Goal: Task Accomplishment & Management: Manage account settings

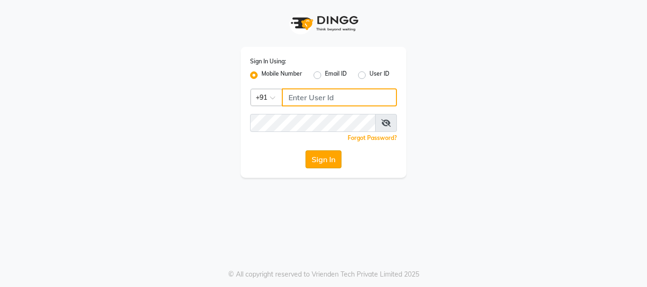
type input "7400099777"
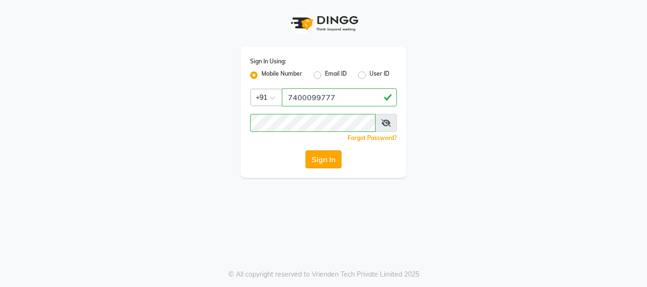
click at [327, 162] on button "Sign In" at bounding box center [323, 160] width 36 height 18
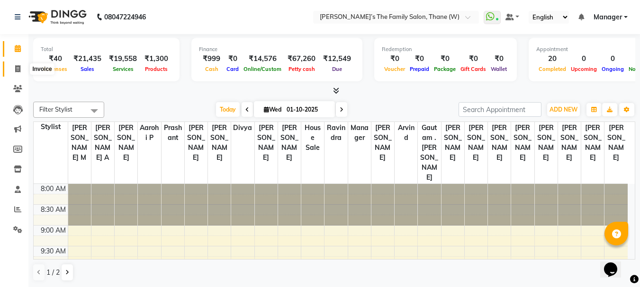
click at [12, 72] on span at bounding box center [17, 69] width 17 height 11
select select "service"
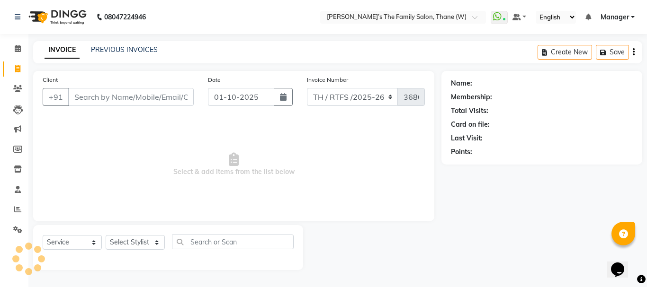
click at [129, 93] on input "Client" at bounding box center [130, 97] width 125 height 18
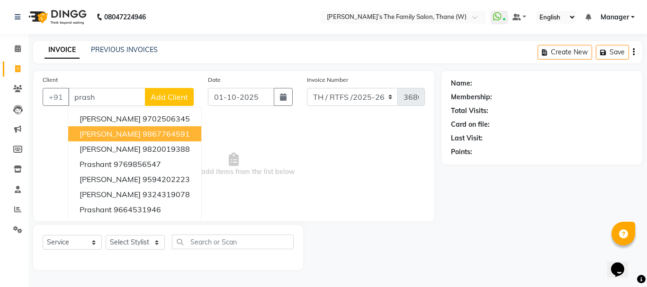
click at [141, 135] on span "Prashant deshmukh" at bounding box center [110, 133] width 61 height 9
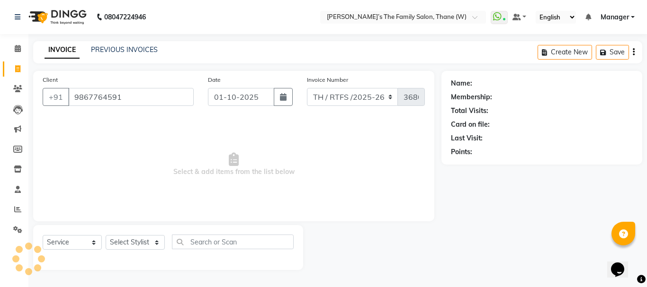
type input "9867764591"
select select "1: Object"
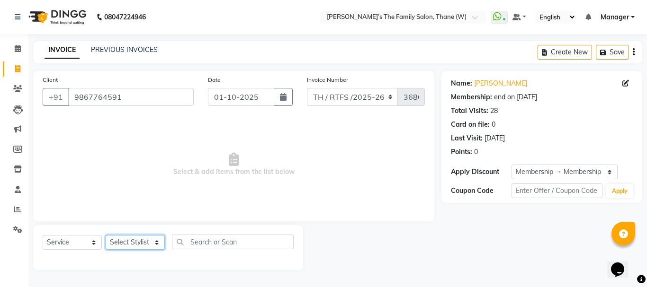
click at [139, 248] on select "Select Stylist Aarohi P [PERSON_NAME] [PERSON_NAME] A [PERSON_NAME] .[PERSON_NA…" at bounding box center [135, 242] width 59 height 15
select select "78217"
click at [106, 235] on select "Select Stylist Aarohi P Aksahy Auty Ali Aniket A Anuradha arvind Divya gautam .…" at bounding box center [135, 242] width 59 height 15
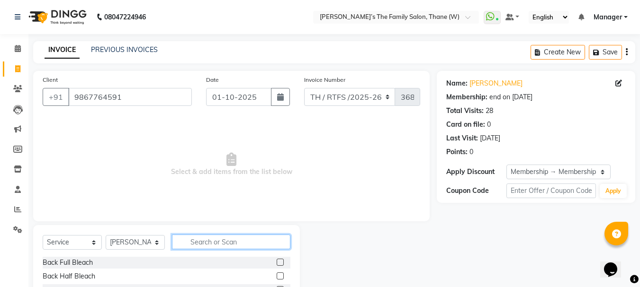
click at [196, 246] on input "text" at bounding box center [231, 242] width 118 height 15
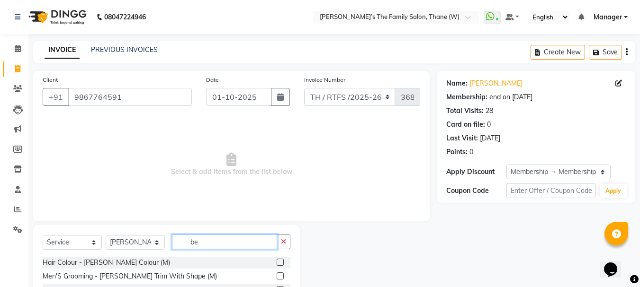
type input "be"
click at [280, 278] on label at bounding box center [280, 276] width 7 height 7
click at [280, 278] on input "checkbox" at bounding box center [280, 277] width 6 height 6
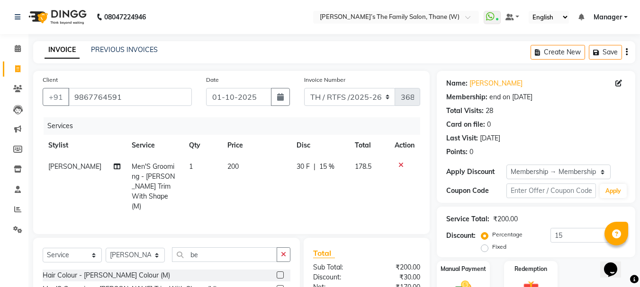
checkbox input "false"
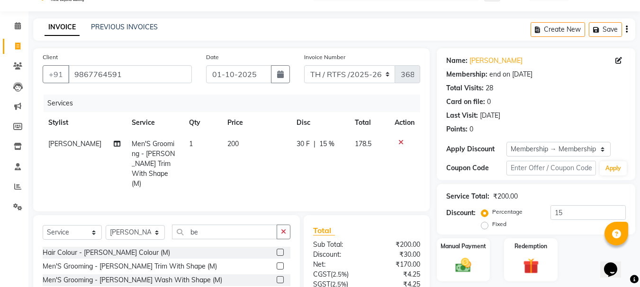
scroll to position [111, 0]
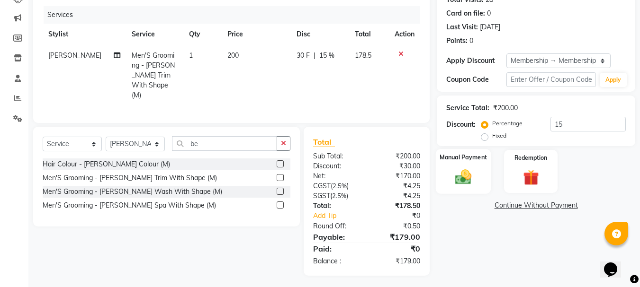
click at [450, 170] on img at bounding box center [463, 177] width 27 height 19
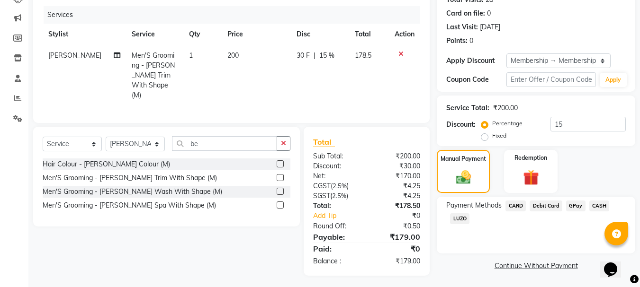
click at [520, 202] on span "CARD" at bounding box center [515, 206] width 20 height 11
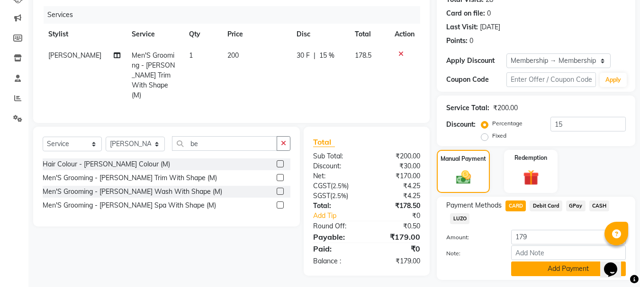
click at [529, 267] on button "Add Payment" at bounding box center [568, 269] width 115 height 15
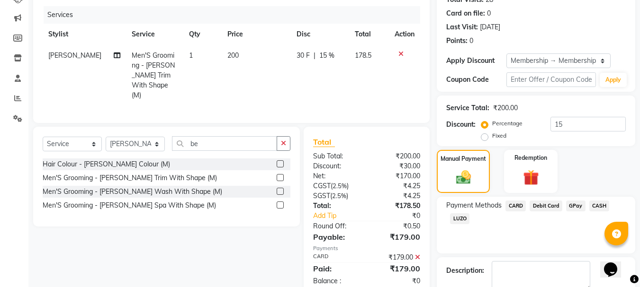
scroll to position [165, 0]
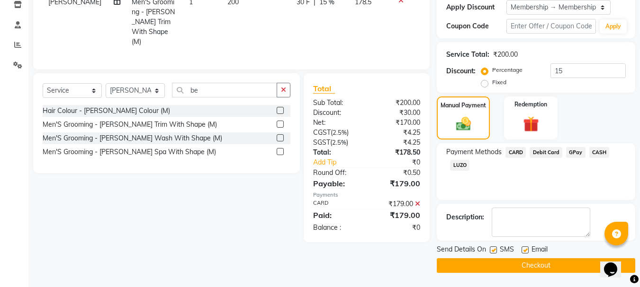
click at [550, 262] on button "Checkout" at bounding box center [536, 266] width 198 height 15
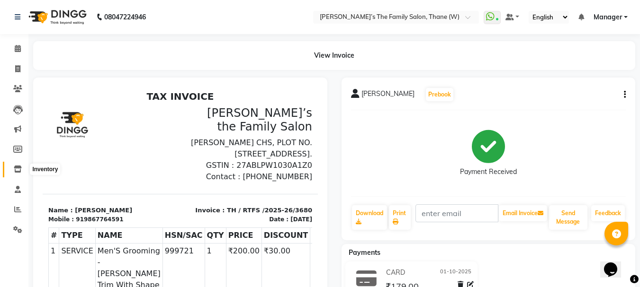
click at [17, 171] on icon at bounding box center [18, 169] width 8 height 7
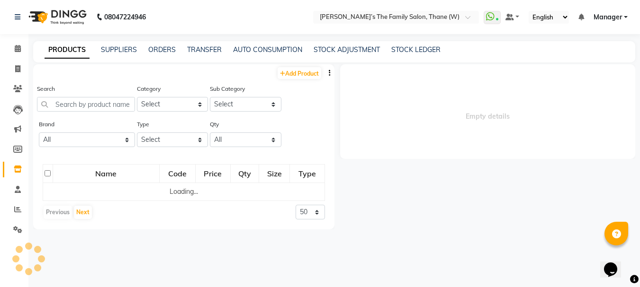
select select
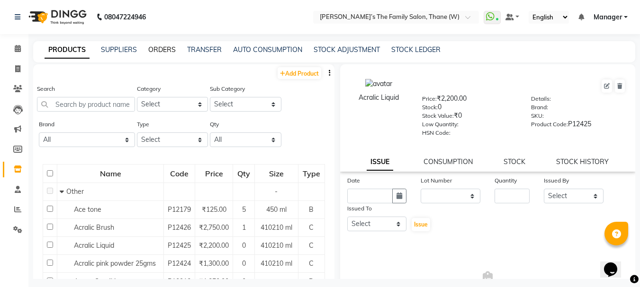
click at [157, 53] on link "ORDERS" at bounding box center [161, 49] width 27 height 9
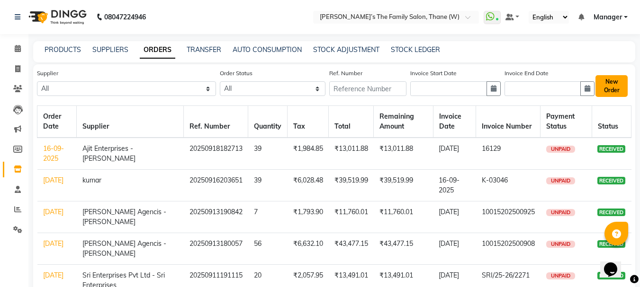
click at [617, 85] on button "New Order" at bounding box center [611, 86] width 32 height 22
select select "true"
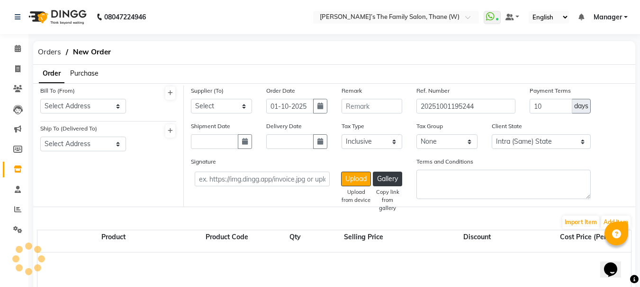
select select "2237"
click at [92, 76] on span "Purchase" at bounding box center [84, 73] width 28 height 9
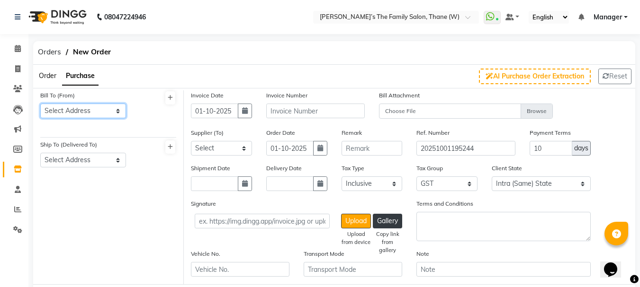
click at [92, 108] on select "Select Address shop Thane Branch" at bounding box center [83, 111] width 86 height 15
select select "841"
click at [40, 104] on select "Select Address shop Thane Branch" at bounding box center [83, 111] width 86 height 15
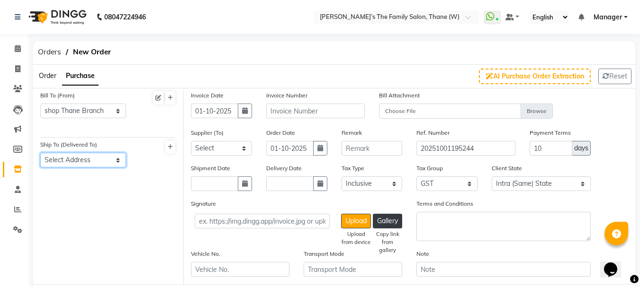
click at [87, 164] on select "Select Address Shop Thane Branch" at bounding box center [83, 160] width 86 height 15
select select "842"
click at [40, 153] on select "Select Address Shop Thane Branch" at bounding box center [83, 160] width 86 height 15
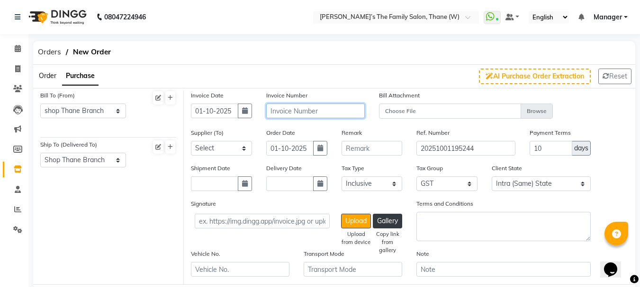
click at [294, 112] on input "text" at bounding box center [315, 111] width 98 height 15
type input "16234"
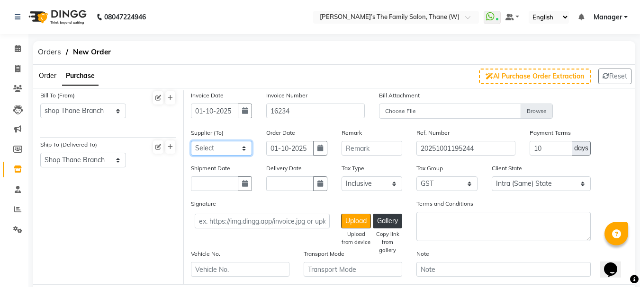
click at [224, 149] on select "Select Ajit Enterprises - Hiren Bhai kumar Swastik Agencis - yagnesh SANJARI EN…" at bounding box center [221, 148] width 61 height 15
select select "2033"
click at [191, 141] on select "Select Ajit Enterprises - Hiren Bhai kumar Swastik Agencis - yagnesh SANJARI EN…" at bounding box center [221, 148] width 61 height 15
click at [299, 156] on input "01-10-2025" at bounding box center [289, 148] width 47 height 15
select select "10"
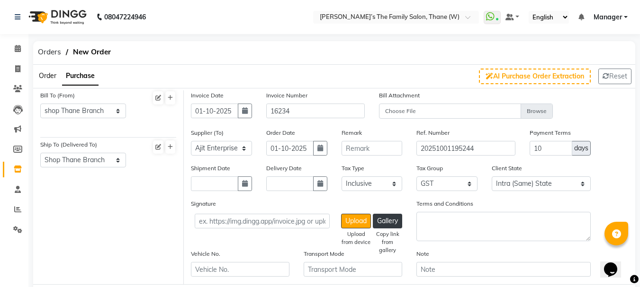
select select "2025"
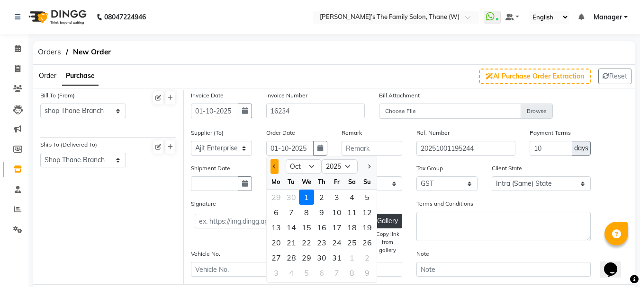
click at [275, 169] on span "Previous month" at bounding box center [274, 167] width 4 height 4
select select "9"
click at [289, 261] on div "30" at bounding box center [291, 257] width 15 height 15
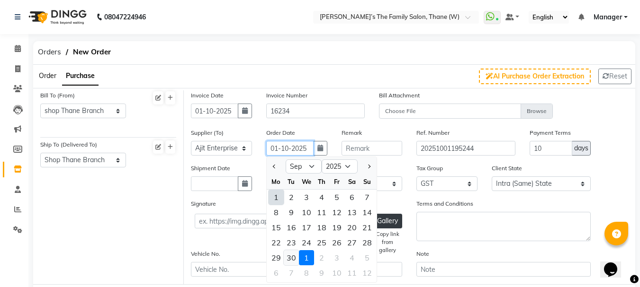
type input "30-09-2025"
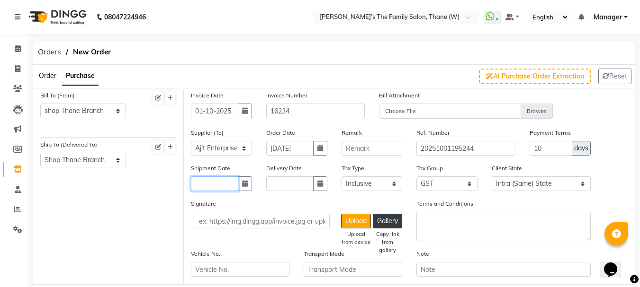
click at [223, 188] on input "text" at bounding box center [214, 184] width 47 height 15
select select "10"
select select "2025"
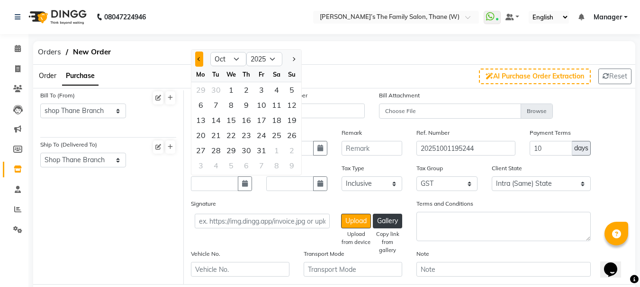
click at [199, 59] on span "Previous month" at bounding box center [199, 59] width 4 height 4
select select "9"
click at [216, 150] on div "30" at bounding box center [215, 150] width 15 height 15
type input "30-09-2025"
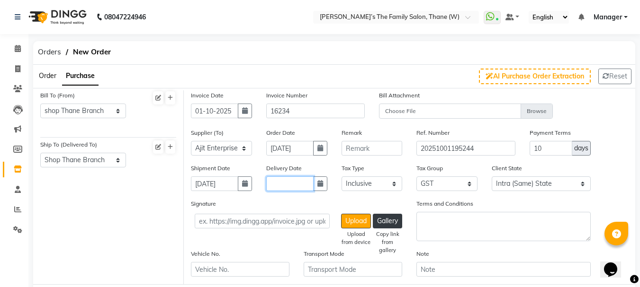
click at [286, 181] on input "text" at bounding box center [289, 184] width 47 height 15
select select "10"
select select "2025"
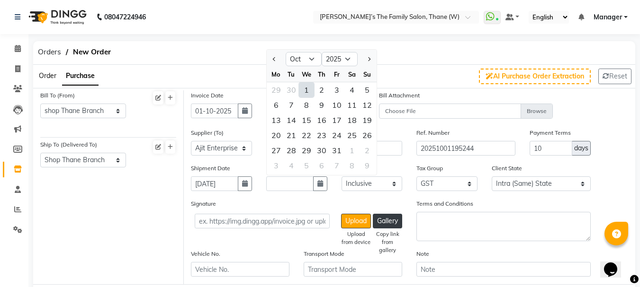
click at [308, 90] on div "1" at bounding box center [306, 89] width 15 height 15
type input "01-10-2025"
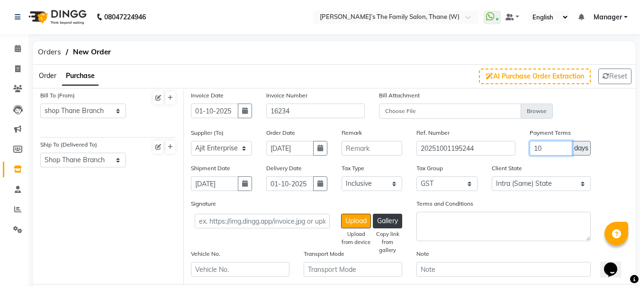
click at [542, 144] on input "10" at bounding box center [550, 148] width 43 height 15
type input "1"
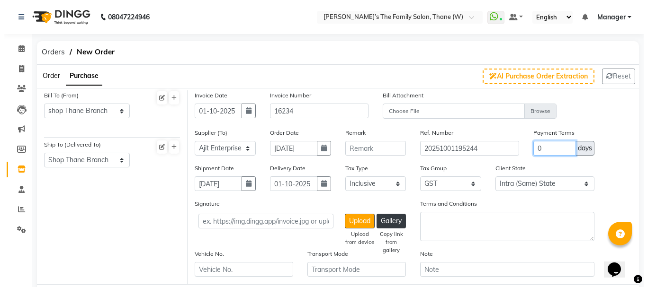
scroll to position [251, 0]
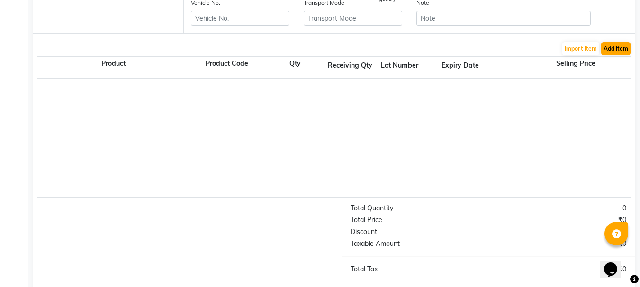
type input "0"
click at [616, 51] on button "Add Item" at bounding box center [615, 48] width 29 height 13
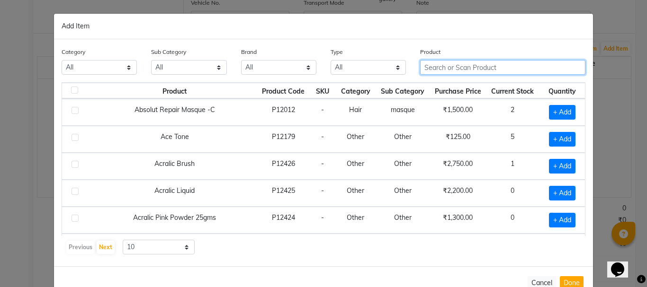
click at [536, 67] on input "text" at bounding box center [502, 67] width 165 height 15
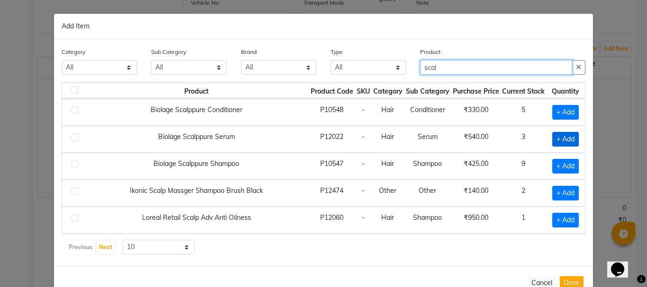
type input "scal"
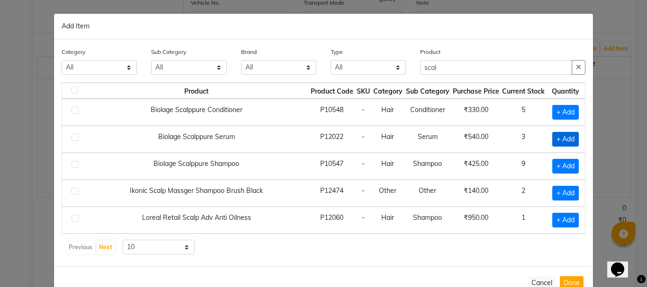
click at [558, 142] on span "+ Add" at bounding box center [565, 139] width 27 height 15
checkbox input "true"
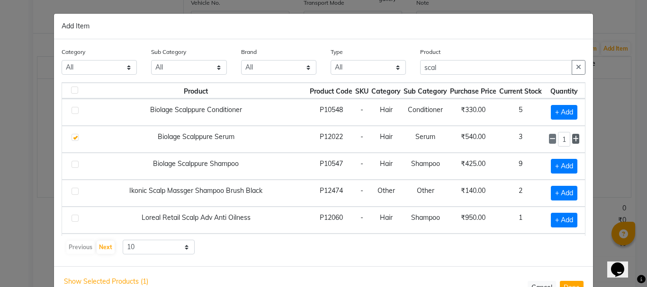
click at [572, 140] on icon at bounding box center [575, 139] width 6 height 7
type input "5"
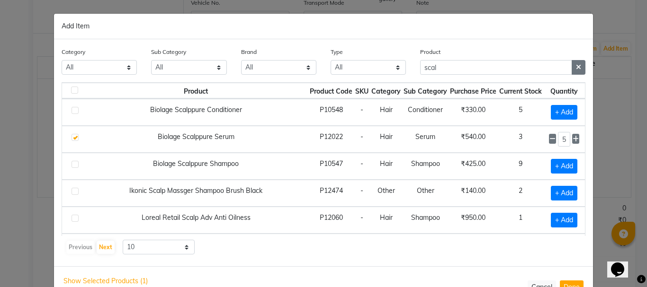
click at [576, 65] on icon "button" at bounding box center [578, 67] width 5 height 7
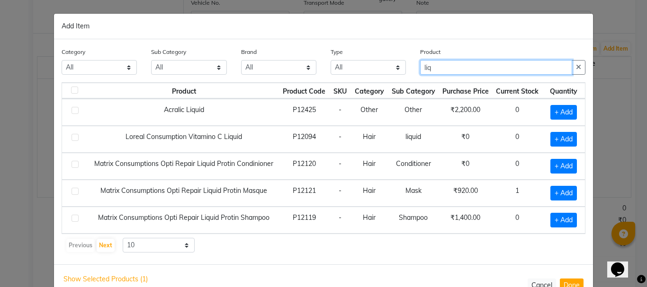
type input "liq"
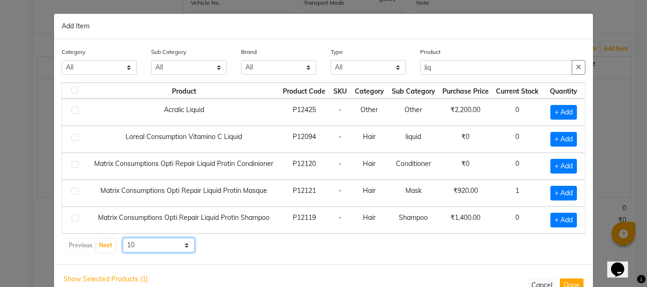
click at [136, 245] on select "10 50 100" at bounding box center [159, 245] width 72 height 15
select select "50"
click at [123, 238] on select "10 50 100" at bounding box center [159, 245] width 72 height 15
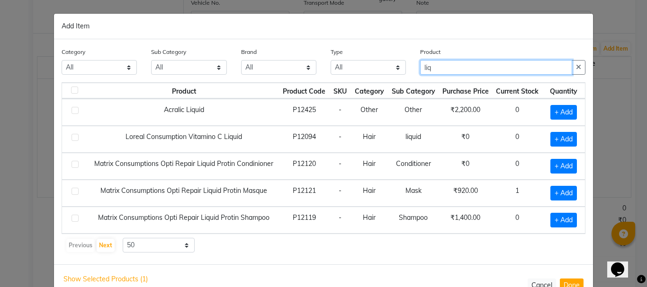
click at [464, 70] on input "liq" at bounding box center [496, 67] width 152 height 15
type input "l"
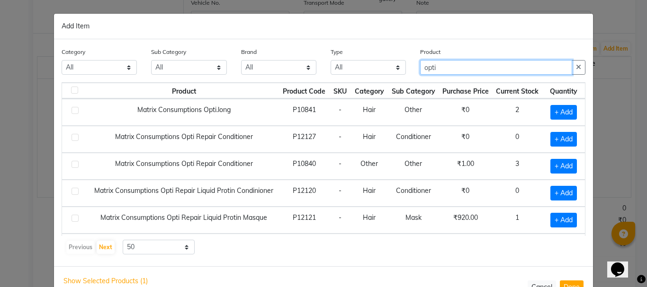
type input "opti"
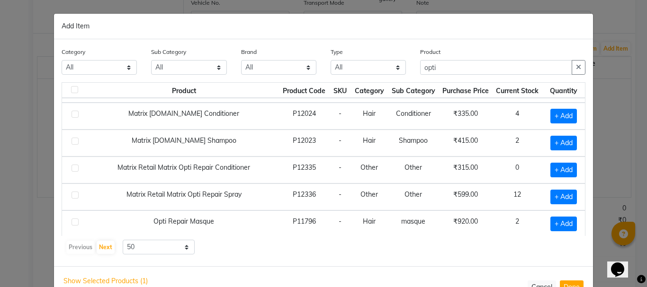
scroll to position [646, 0]
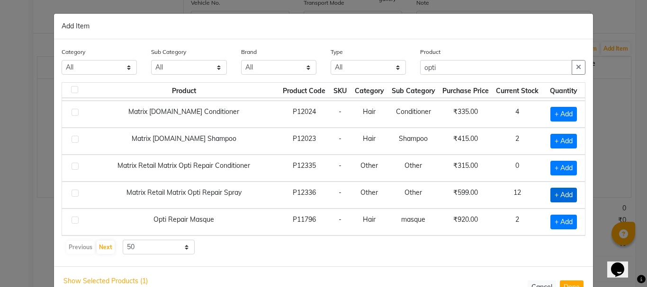
click at [554, 198] on span "+ Add" at bounding box center [563, 195] width 27 height 15
checkbox input "true"
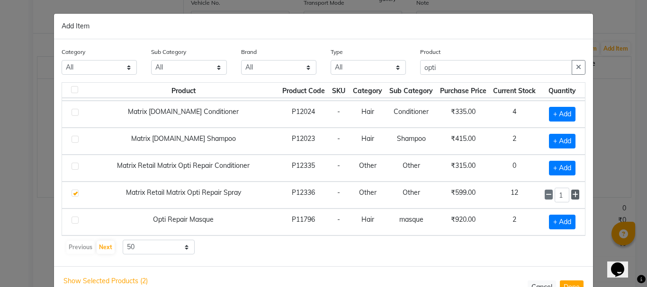
click at [571, 198] on span at bounding box center [575, 195] width 8 height 10
type input "5"
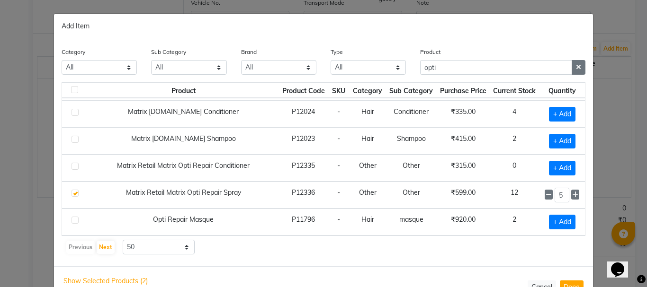
click at [576, 66] on icon "button" at bounding box center [578, 67] width 5 height 7
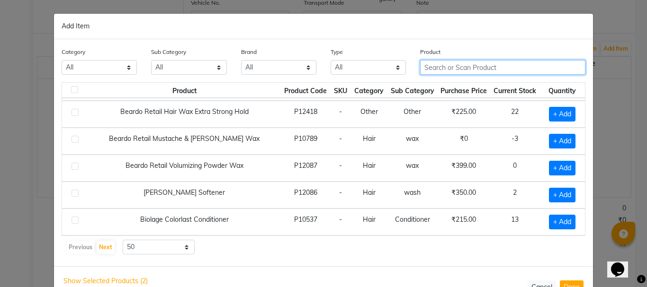
click at [547, 67] on input "text" at bounding box center [502, 67] width 165 height 15
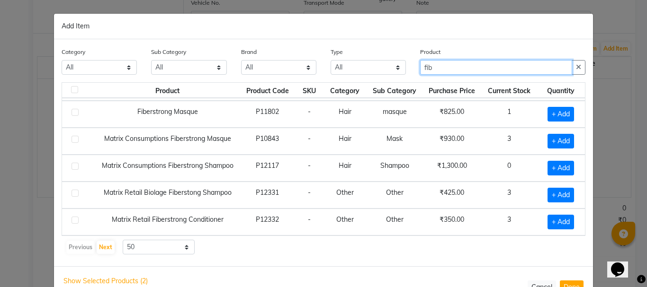
scroll to position [79, 0]
type input "fiber"
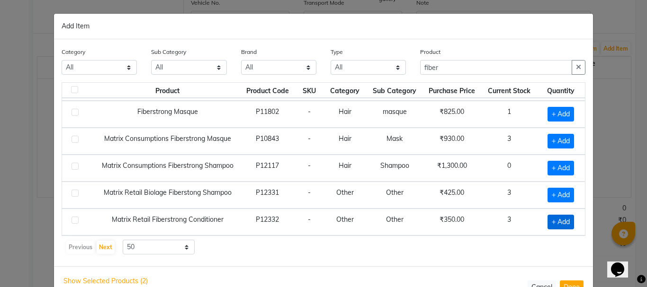
click at [557, 221] on span "+ Add" at bounding box center [560, 222] width 27 height 15
checkbox input "true"
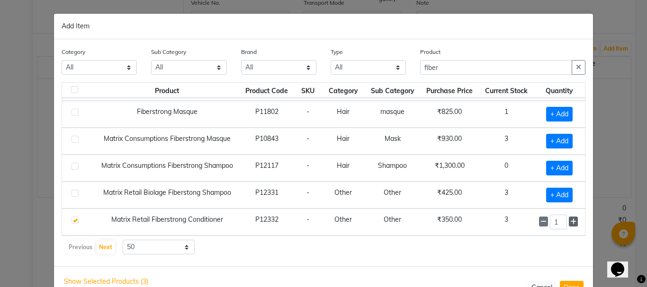
click at [570, 221] on icon at bounding box center [573, 222] width 6 height 7
type input "5"
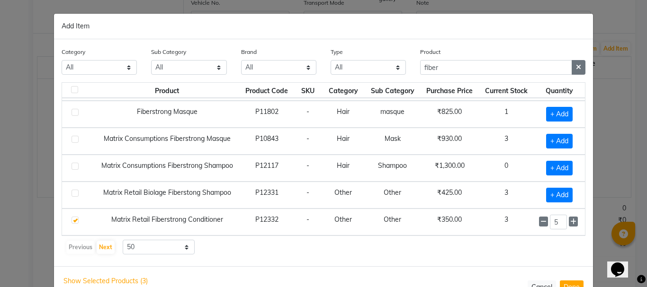
click at [577, 69] on icon "button" at bounding box center [578, 67] width 5 height 7
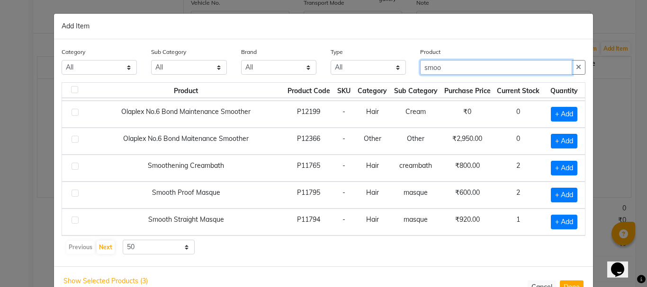
scroll to position [484, 0]
type input "smoo"
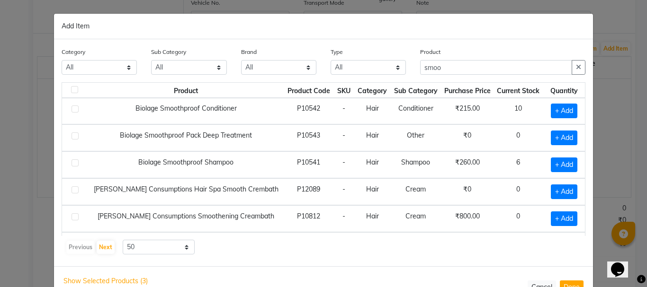
scroll to position [0, 0]
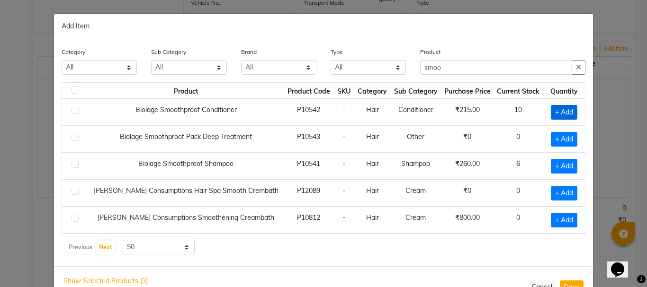
click at [558, 112] on span "+ Add" at bounding box center [564, 112] width 27 height 15
checkbox input "true"
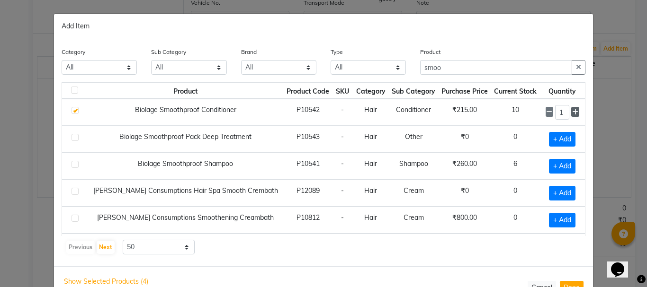
click at [572, 111] on icon at bounding box center [575, 112] width 6 height 7
type input "2"
click at [576, 69] on icon "button" at bounding box center [578, 67] width 5 height 7
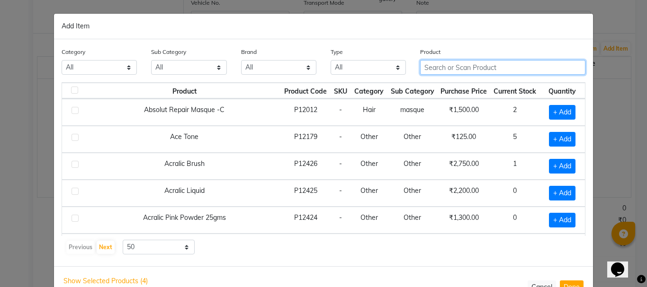
click at [538, 68] on input "text" at bounding box center [502, 67] width 165 height 15
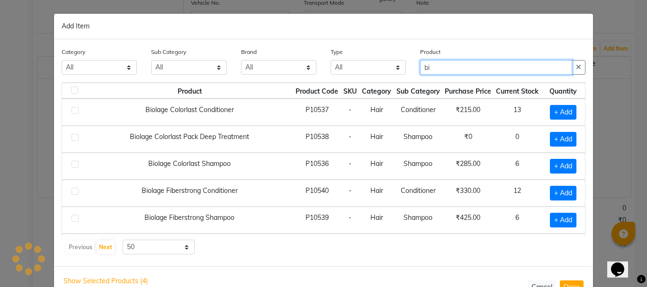
type input "b"
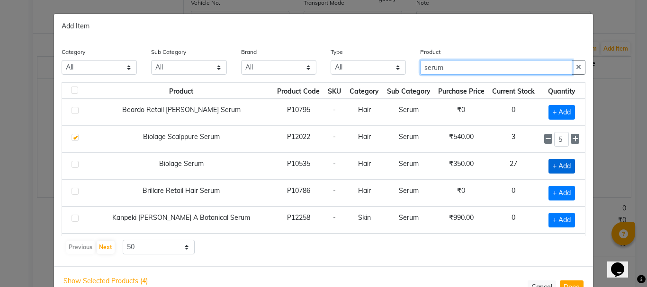
type input "serum"
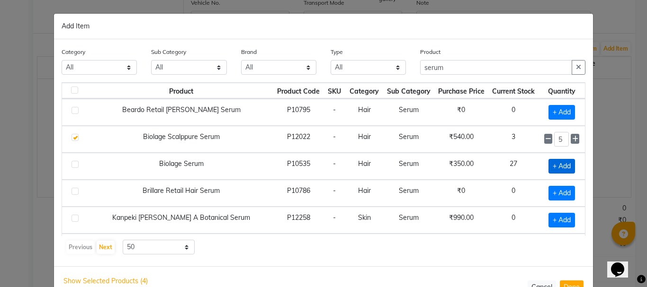
click at [558, 167] on span "+ Add" at bounding box center [561, 166] width 27 height 15
checkbox input "true"
click at [571, 170] on span at bounding box center [575, 166] width 9 height 10
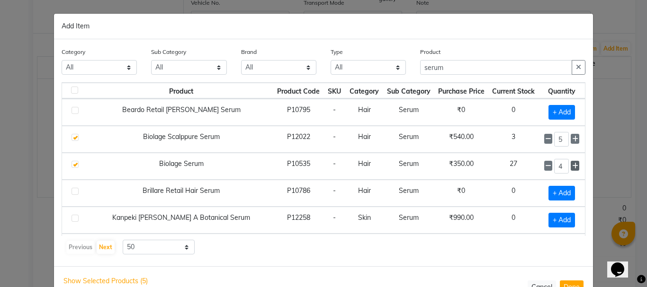
click at [571, 170] on span at bounding box center [575, 166] width 9 height 10
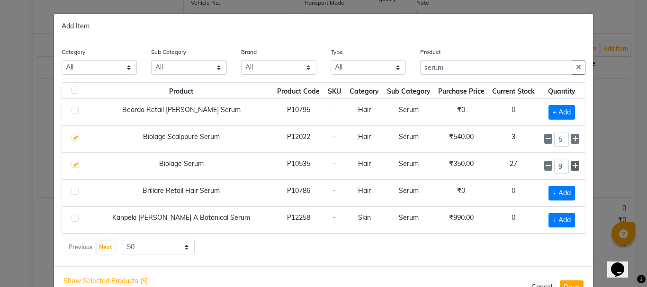
click at [571, 170] on span at bounding box center [575, 166] width 9 height 10
type input "10"
click at [576, 65] on icon "button" at bounding box center [578, 67] width 5 height 7
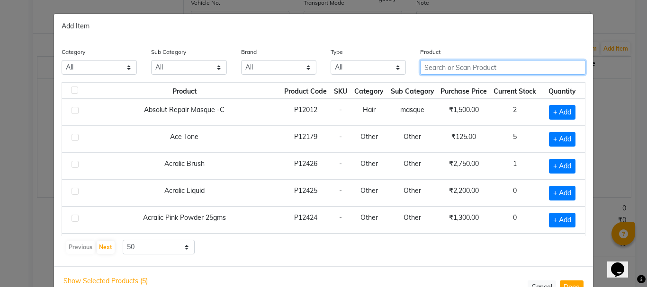
click at [504, 66] on input "text" at bounding box center [502, 67] width 165 height 15
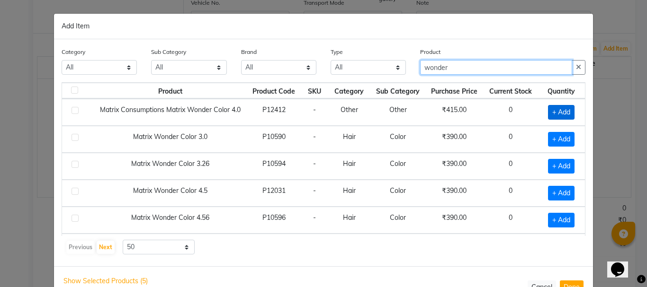
type input "wonder"
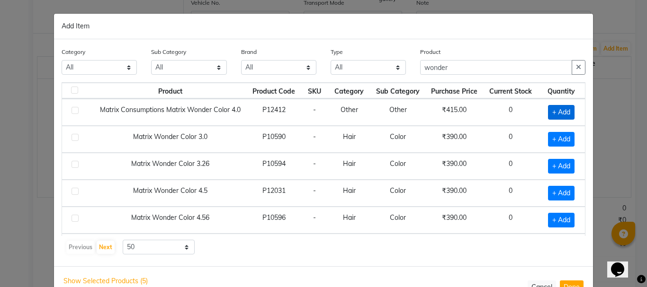
click at [554, 113] on span "+ Add" at bounding box center [561, 112] width 27 height 15
checkbox input "true"
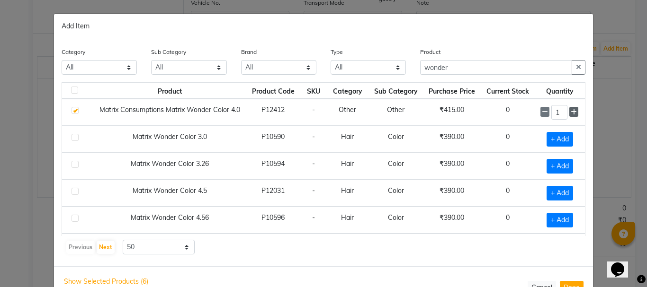
click at [571, 113] on icon at bounding box center [574, 112] width 6 height 7
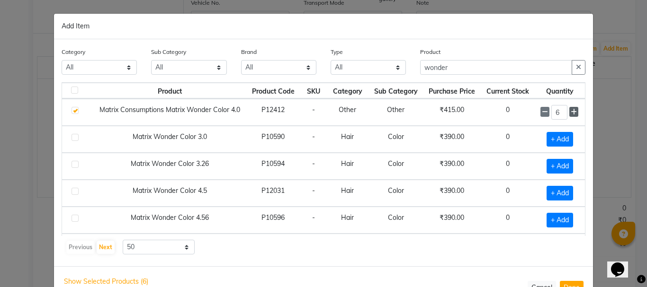
click at [571, 113] on icon at bounding box center [574, 112] width 6 height 7
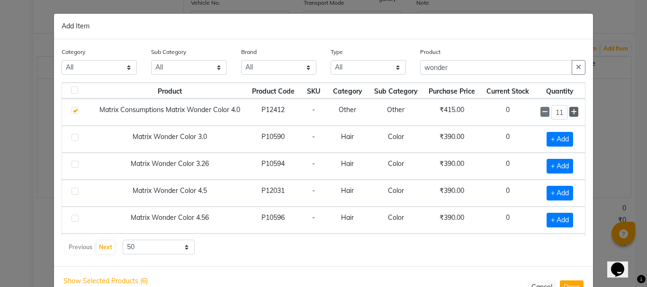
click at [571, 113] on icon at bounding box center [574, 112] width 6 height 7
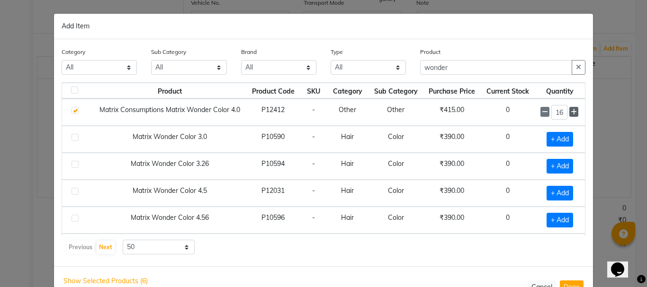
click at [571, 113] on icon at bounding box center [574, 112] width 6 height 7
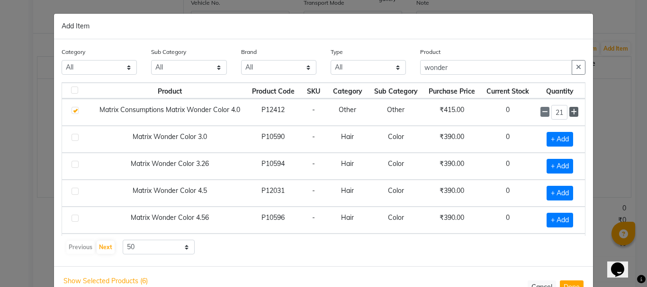
click at [571, 113] on icon at bounding box center [574, 112] width 6 height 7
type input "24"
click at [576, 67] on icon "button" at bounding box center [578, 67] width 5 height 7
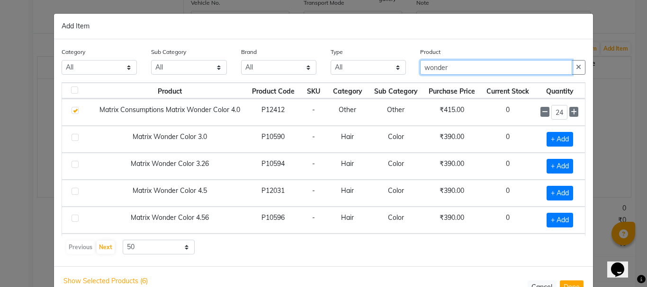
type input "wonder"
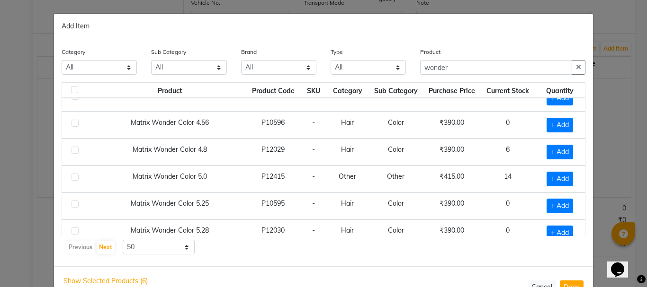
scroll to position [114, 0]
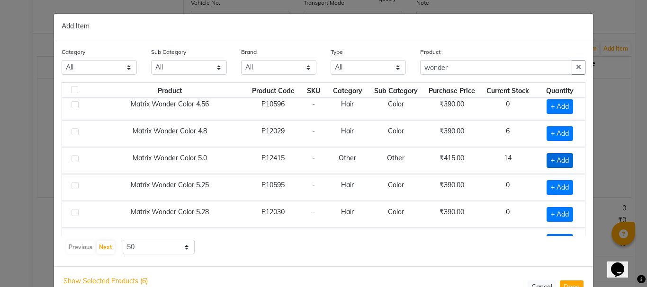
click at [553, 157] on span "+ Add" at bounding box center [559, 160] width 27 height 15
checkbox input "true"
click at [571, 160] on icon at bounding box center [574, 160] width 6 height 7
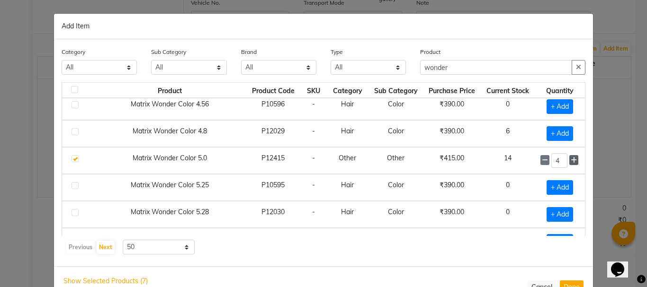
click at [571, 160] on icon at bounding box center [574, 160] width 6 height 7
type input "5"
click at [576, 64] on icon "button" at bounding box center [578, 67] width 5 height 7
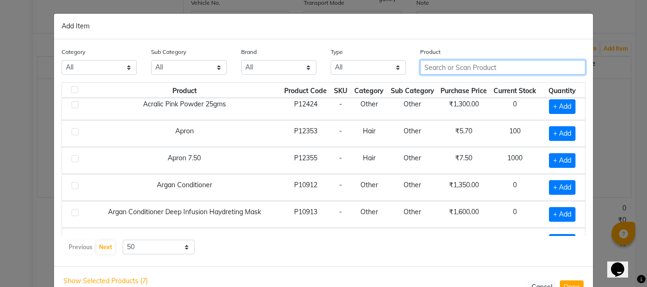
click at [479, 69] on input "text" at bounding box center [502, 67] width 165 height 15
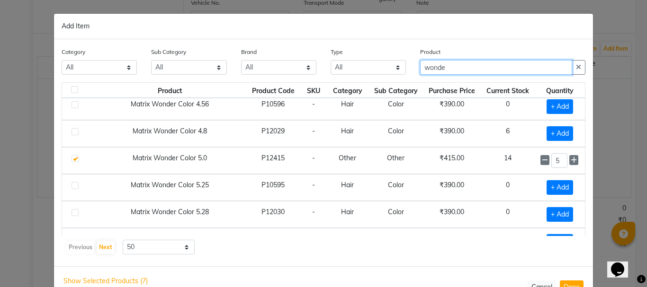
type input "wonde"
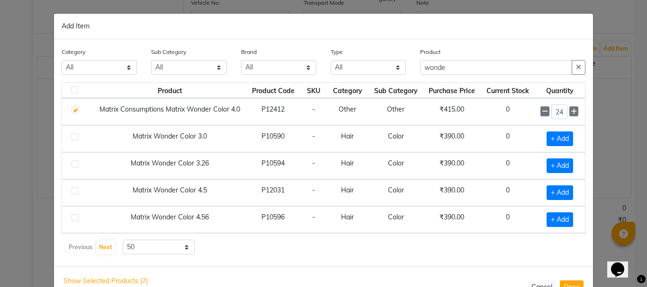
scroll to position [0, 0]
click at [548, 137] on span "+ Add" at bounding box center [559, 139] width 27 height 15
checkbox input "true"
click at [571, 142] on icon at bounding box center [574, 139] width 6 height 7
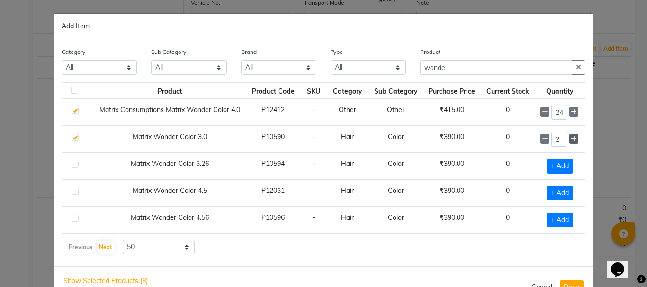
type input "3"
click at [576, 63] on button "button" at bounding box center [579, 67] width 14 height 15
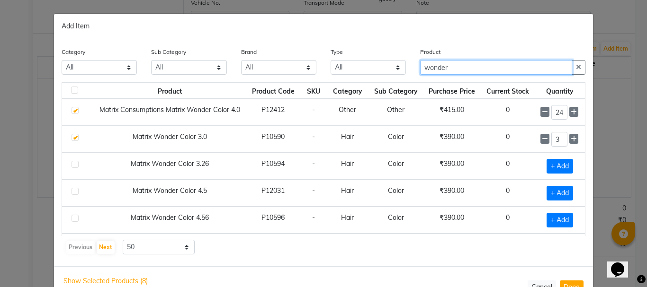
type input "wonder"
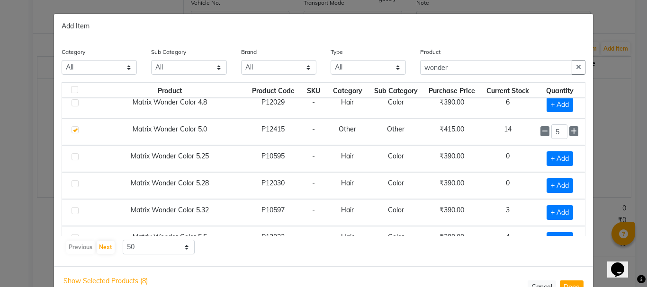
scroll to position [170, 0]
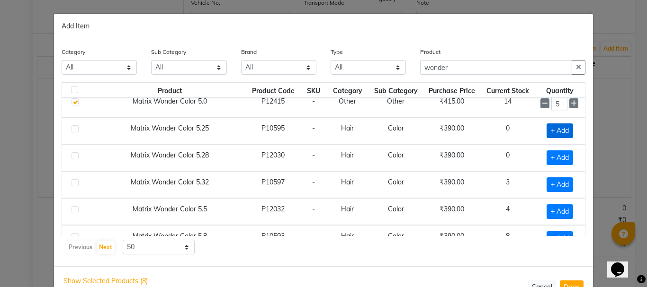
click at [555, 134] on span "+ Add" at bounding box center [559, 131] width 27 height 15
checkbox input "true"
click at [571, 132] on icon at bounding box center [574, 130] width 6 height 7
type input "2"
click at [576, 67] on icon "button" at bounding box center [578, 67] width 5 height 7
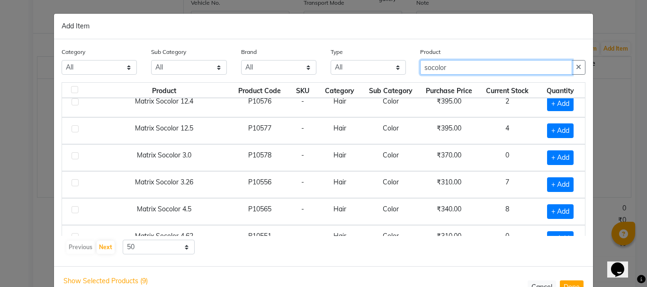
type input "socolor"
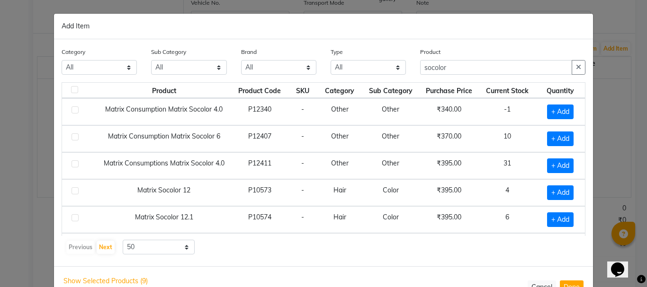
scroll to position [0, 0]
click at [554, 168] on span "+ Add" at bounding box center [560, 166] width 27 height 15
checkbox input "true"
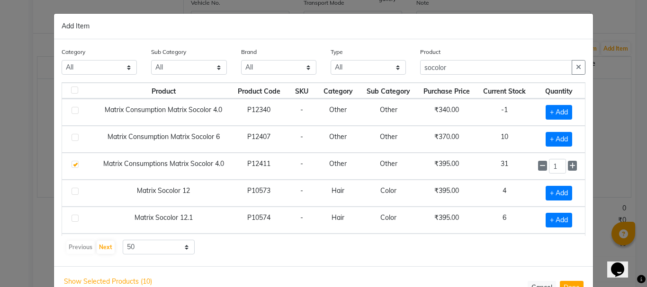
click at [554, 168] on input "1" at bounding box center [557, 166] width 17 height 15
click at [568, 168] on span at bounding box center [572, 166] width 9 height 10
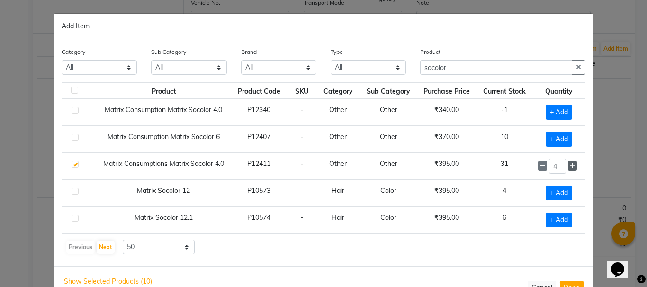
click at [568, 168] on span at bounding box center [572, 166] width 9 height 10
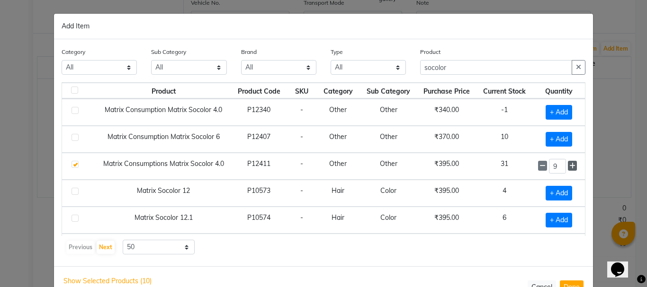
click at [568, 168] on span at bounding box center [572, 166] width 9 height 10
type input "10"
click at [576, 69] on icon "button" at bounding box center [578, 67] width 5 height 7
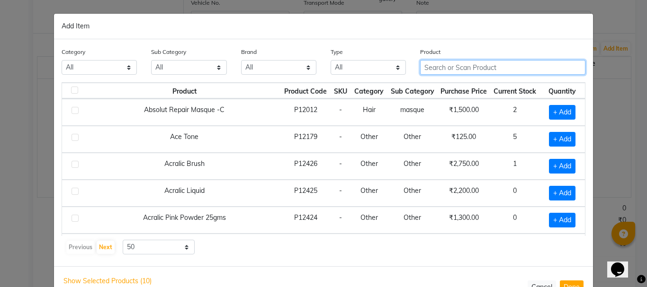
click at [529, 70] on input "text" at bounding box center [502, 67] width 165 height 15
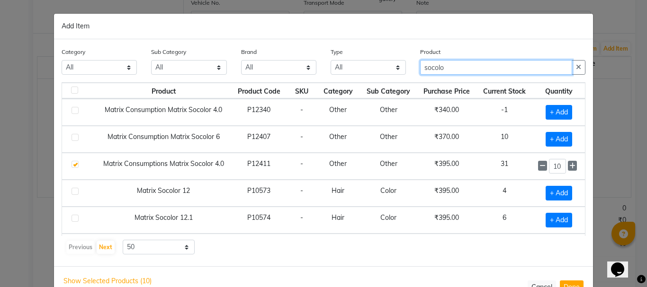
type input "socolo"
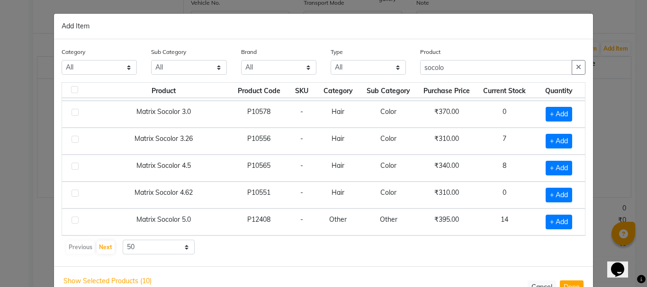
scroll to position [227, 0]
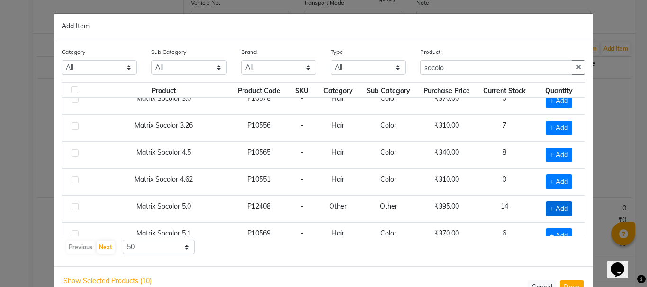
click at [554, 209] on span "+ Add" at bounding box center [558, 209] width 27 height 15
checkbox input "true"
click at [554, 209] on input "1" at bounding box center [557, 209] width 17 height 15
click at [569, 209] on icon at bounding box center [572, 208] width 6 height 7
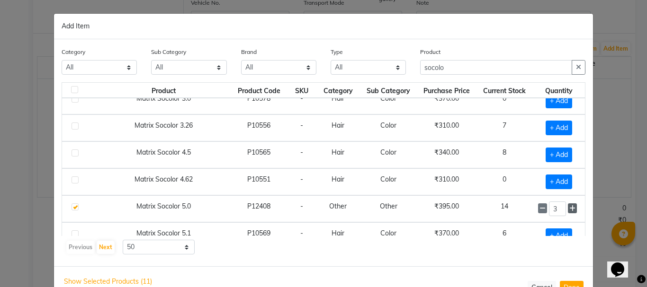
click at [569, 209] on icon at bounding box center [572, 208] width 6 height 7
type input "5"
click at [576, 69] on icon "button" at bounding box center [578, 67] width 5 height 7
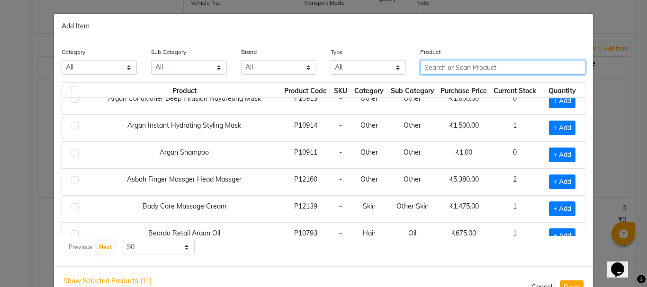
click at [538, 68] on input "text" at bounding box center [502, 67] width 165 height 15
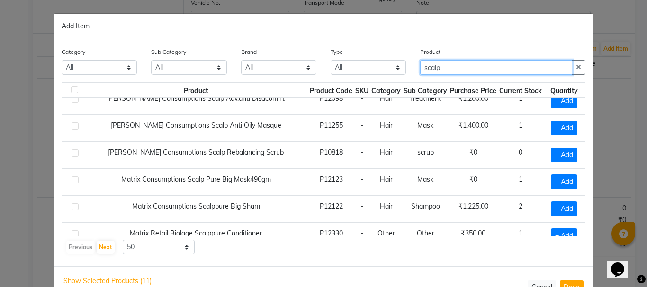
type input "scalp"
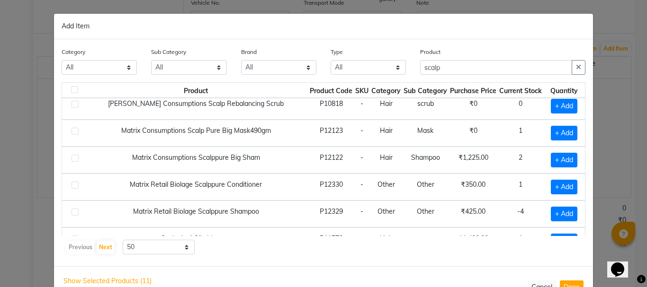
scroll to position [257, 0]
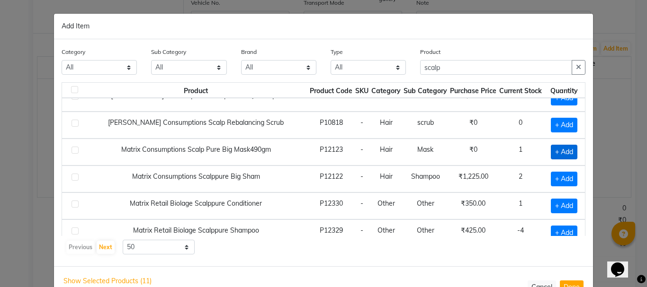
click at [556, 152] on span "+ Add" at bounding box center [564, 152] width 27 height 15
checkbox input "true"
click at [572, 152] on icon at bounding box center [575, 152] width 6 height 7
type input "2"
click at [576, 68] on icon "button" at bounding box center [578, 67] width 5 height 7
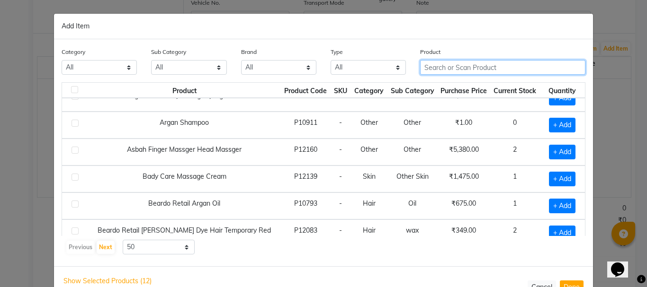
click at [498, 66] on input "text" at bounding box center [502, 67] width 165 height 15
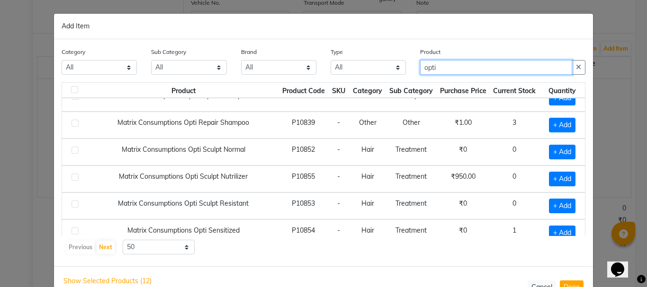
type input "opti"
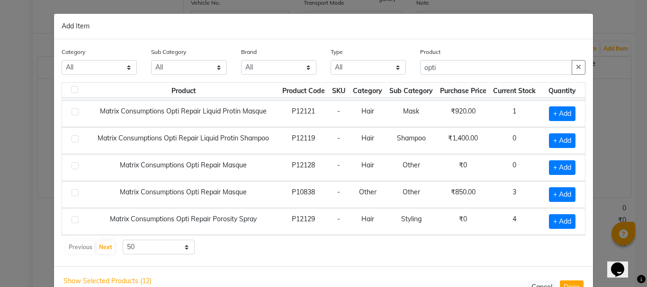
scroll to position [106, 0]
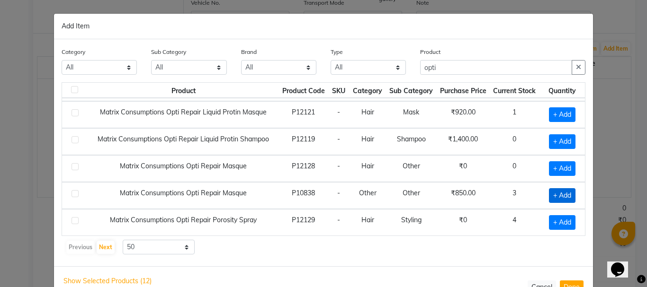
click at [554, 198] on span "+ Add" at bounding box center [562, 195] width 27 height 15
checkbox input "true"
click at [572, 196] on icon at bounding box center [575, 195] width 6 height 7
type input "2"
click at [576, 69] on icon "button" at bounding box center [578, 67] width 5 height 7
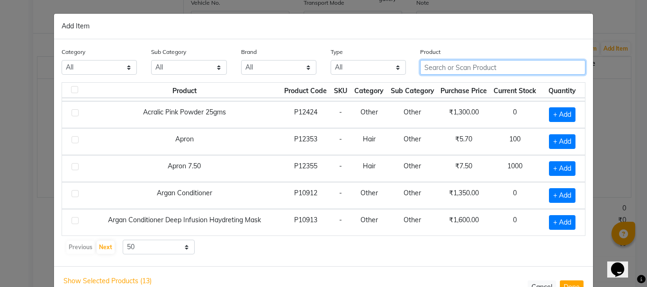
click at [545, 68] on input "text" at bounding box center [502, 67] width 165 height 15
type input "i"
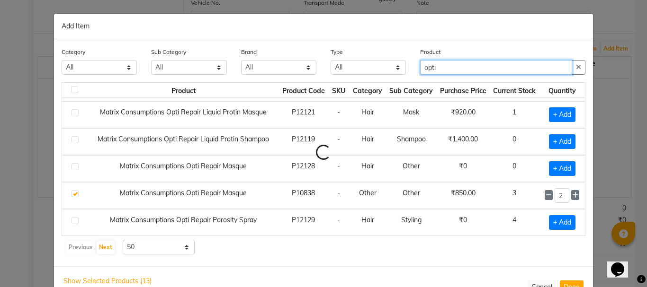
type input "opti"
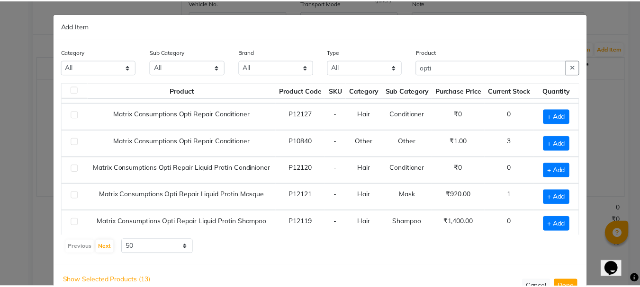
scroll to position [21, 0]
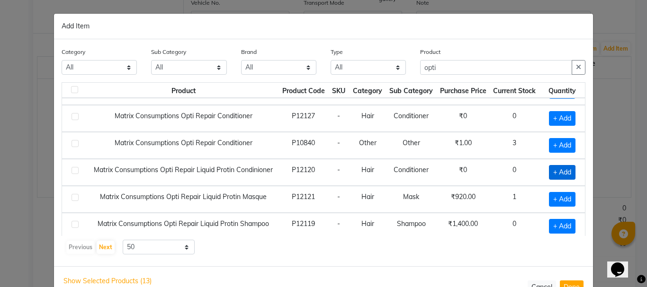
click at [557, 170] on span "+ Add" at bounding box center [562, 172] width 27 height 15
checkbox input "true"
click at [578, 71] on button "button" at bounding box center [579, 67] width 14 height 15
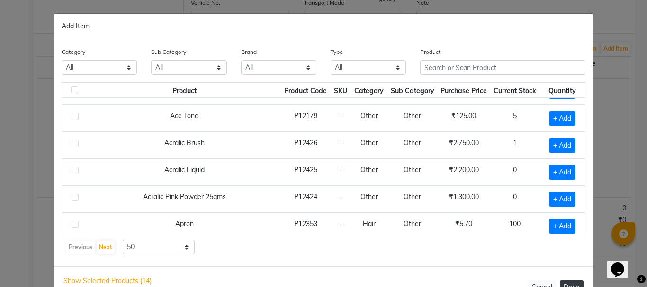
click at [568, 284] on button "Done" at bounding box center [572, 288] width 24 height 14
select select "2237"
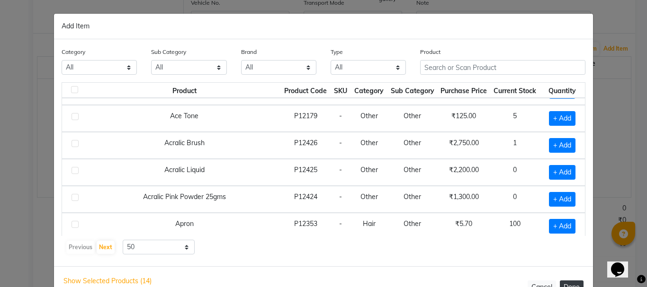
select select "2237"
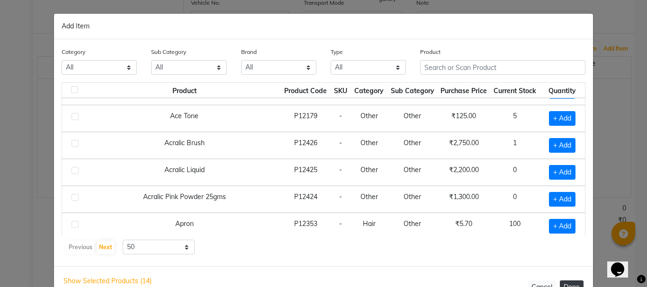
select select "2237"
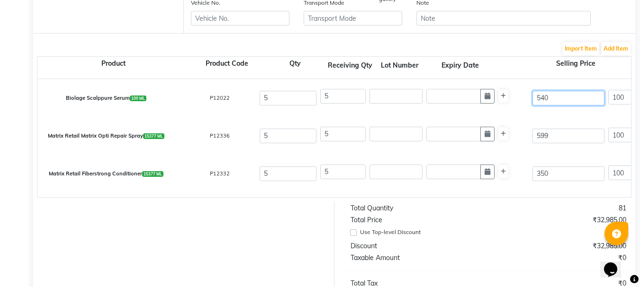
click at [556, 97] on input "540" at bounding box center [568, 98] width 72 height 15
type input "54"
type input "1000"
type input "5"
type input "10800"
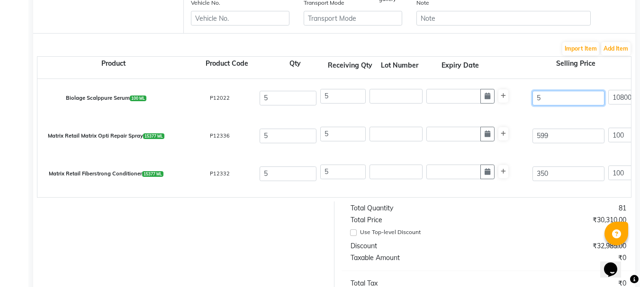
type input "57"
type input "947.37"
type input "570"
type input "94.74"
type input "570"
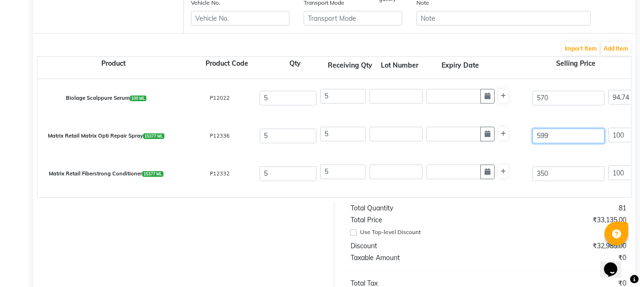
type input "100"
type input "570"
click at [559, 138] on input "599" at bounding box center [568, 136] width 72 height 15
type input "59"
type input "1015.25"
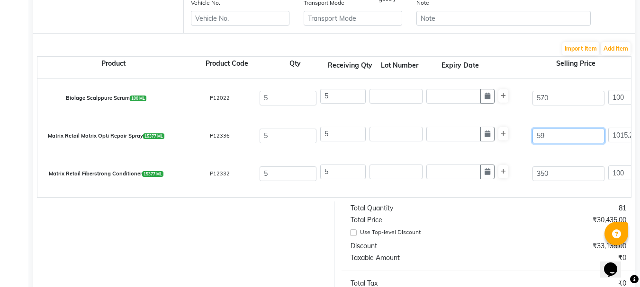
type input "5"
type input "11980"
type input "6"
type input "9983.33"
type input "66"
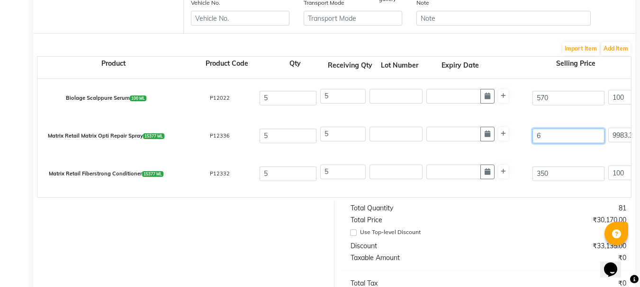
type input "907.58"
type input "665"
type input "90.08"
type input "665"
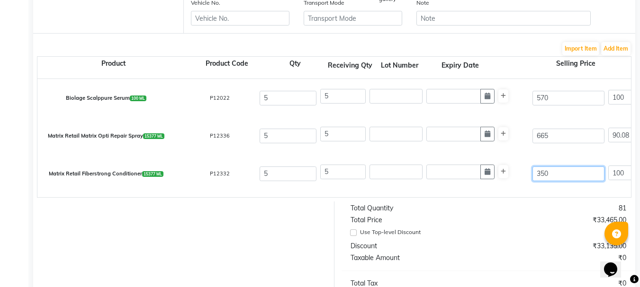
type input "100"
type input "665"
click at [561, 176] on input "350" at bounding box center [568, 174] width 72 height 15
type input "35"
type input "1000"
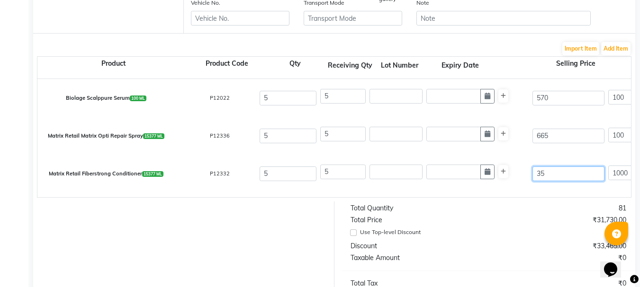
type input "3"
type input "11666.67"
type input "0"
type input "365"
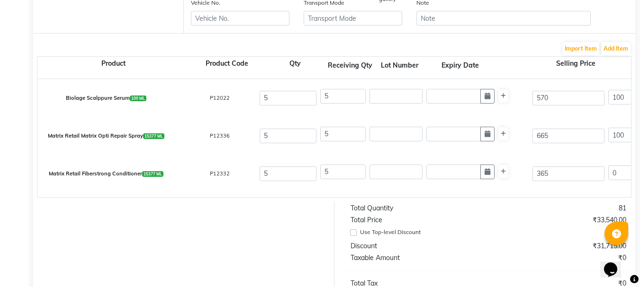
type input "100"
type input "365"
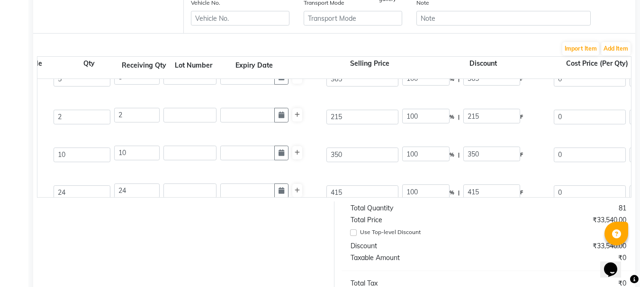
scroll to position [0, 196]
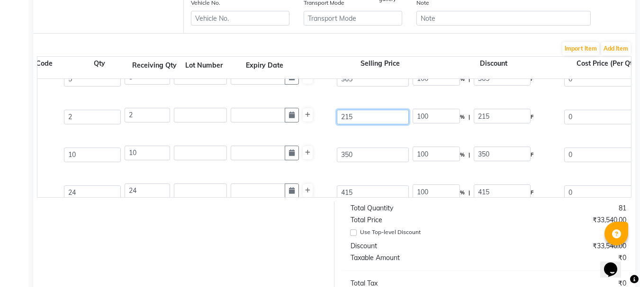
click at [377, 118] on input "215" at bounding box center [373, 117] width 72 height 15
type input "21"
type input "1023.81"
type input "2"
type input "10750"
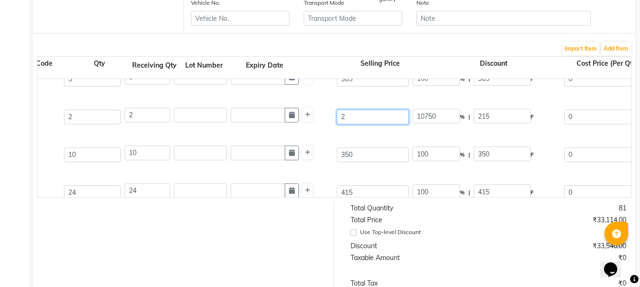
type input "22"
type input "977.27"
type input "225"
type input "95.56"
type input "225"
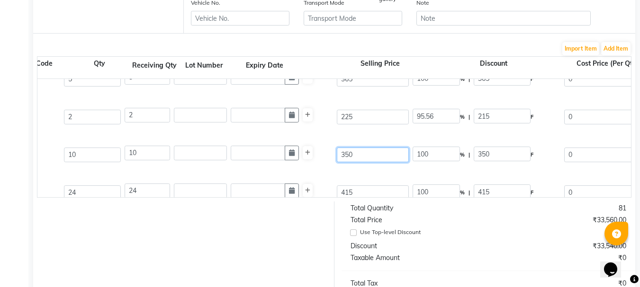
type input "100"
type input "225"
click at [377, 152] on input "350" at bounding box center [373, 155] width 72 height 15
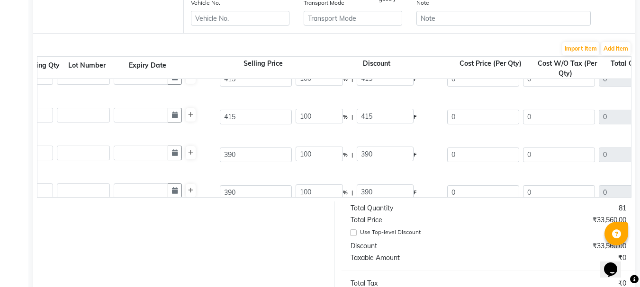
scroll to position [0, 309]
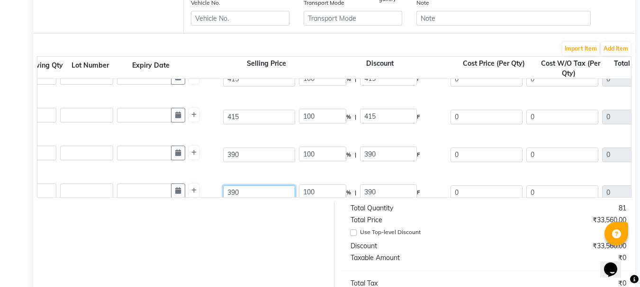
click at [247, 188] on input "390" at bounding box center [259, 193] width 72 height 15
type input "39"
type input "1000"
type input "395"
type input "98.73"
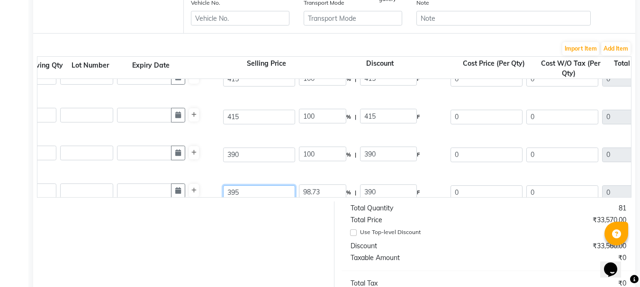
type input "395"
type input "100"
type input "395"
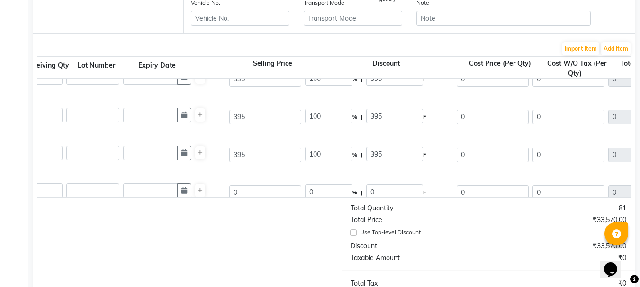
scroll to position [0, 290]
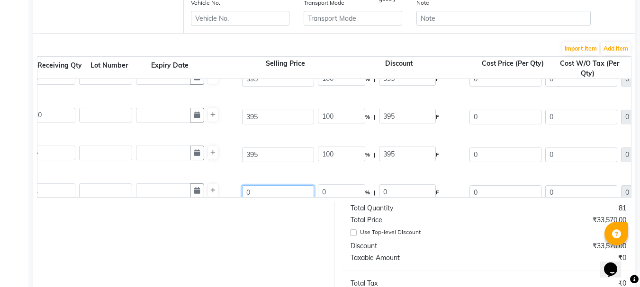
click at [277, 191] on input "0" at bounding box center [278, 193] width 72 height 15
type input "875"
type input "100"
type input "875"
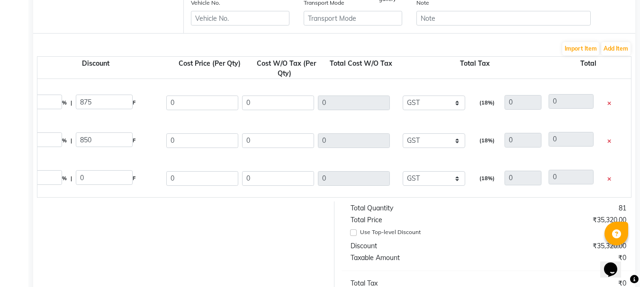
scroll to position [0, 574]
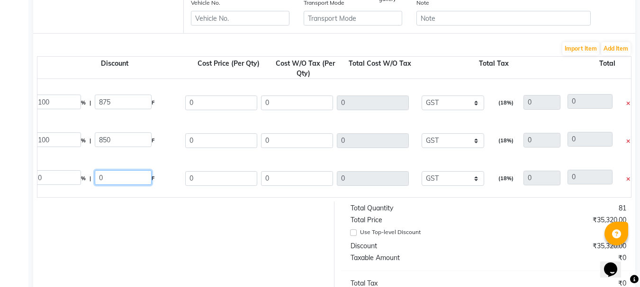
click at [112, 178] on input "0" at bounding box center [123, 177] width 57 height 15
type input "920"
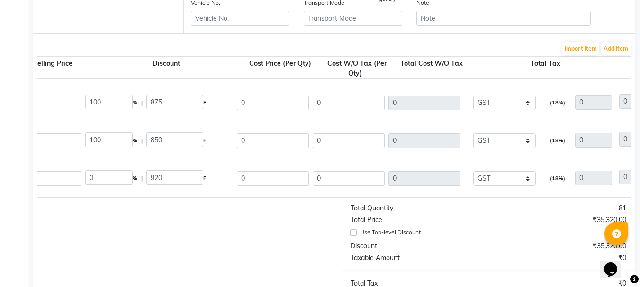
scroll to position [0, 518]
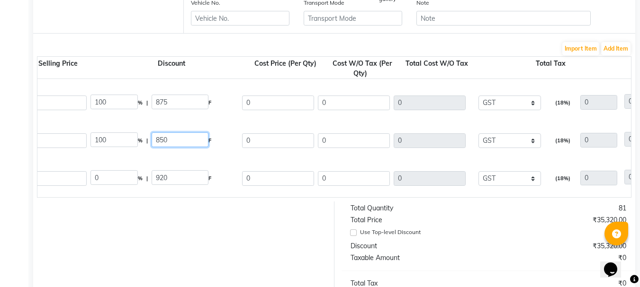
click at [185, 135] on input "850" at bounding box center [180, 140] width 57 height 15
type input "8"
type input "920"
click at [179, 181] on input "920" at bounding box center [180, 177] width 57 height 15
type input "9"
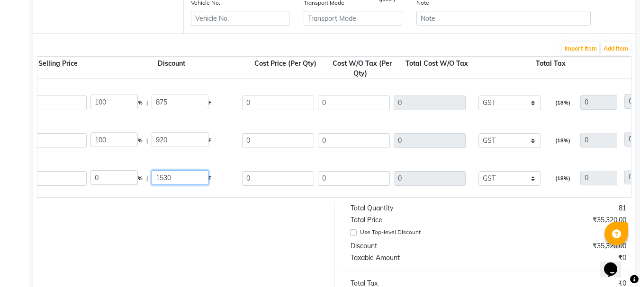
type input "1530"
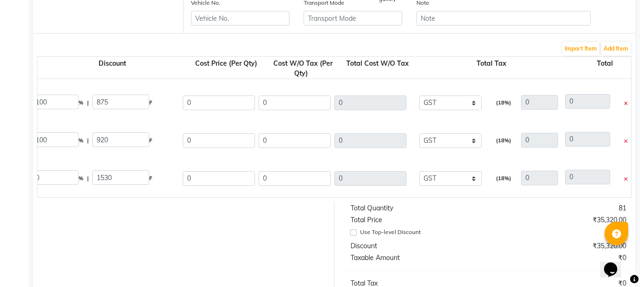
scroll to position [0, 593]
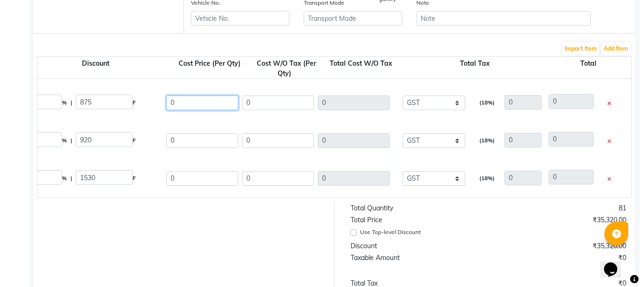
click at [199, 105] on input "0" at bounding box center [202, 103] width 72 height 15
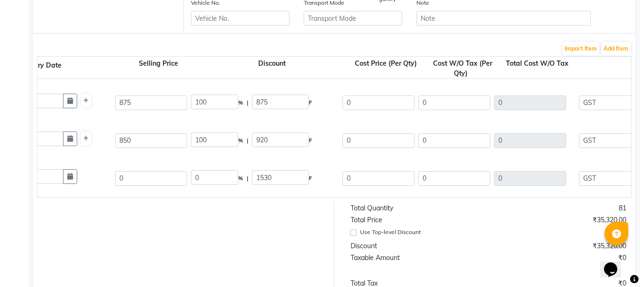
scroll to position [0, 404]
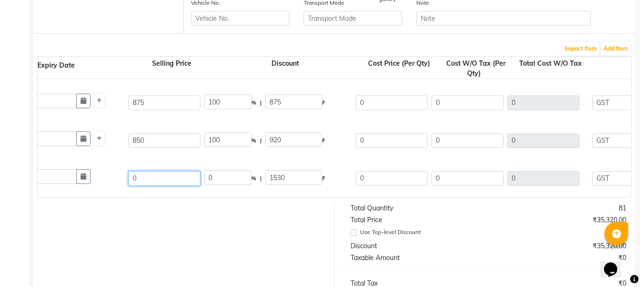
click at [159, 182] on input "0" at bounding box center [164, 178] width 72 height 15
type input "1530"
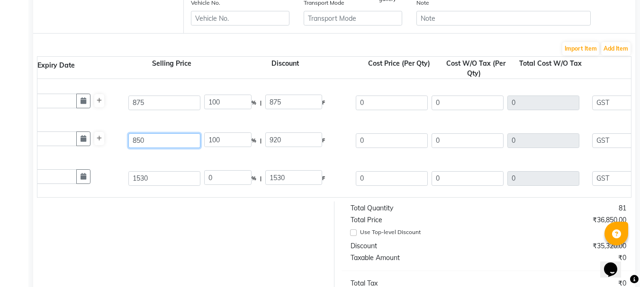
type input "100"
click at [172, 140] on input "850" at bounding box center [164, 141] width 72 height 15
type input "8"
type input "10625"
type input "9"
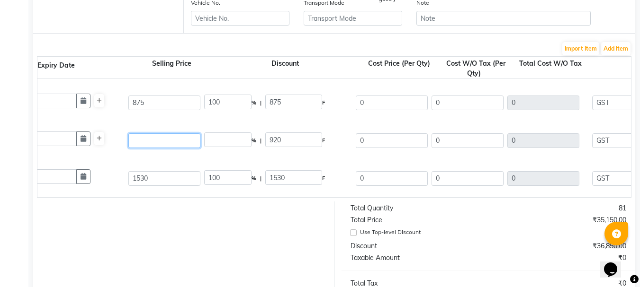
type input "9444.44"
type input "92"
type input "923.91"
type input "920"
type input "92.39"
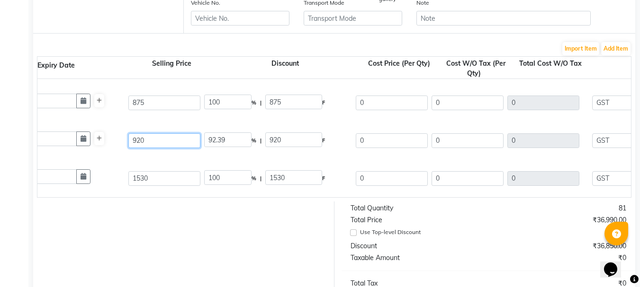
type input "920"
type input "100"
click at [229, 101] on input "100" at bounding box center [227, 102] width 47 height 15
type input "16"
type input "58.4"
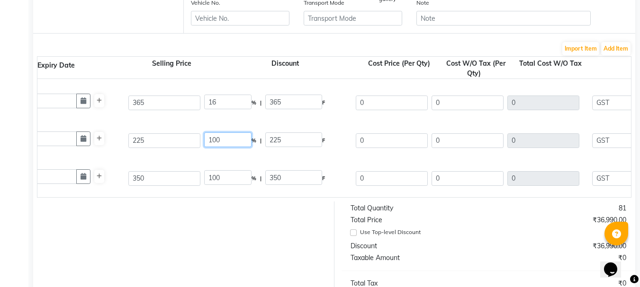
type input "306.6"
type input "259.83"
type input "1299.15"
type input "233.85"
type input "1533"
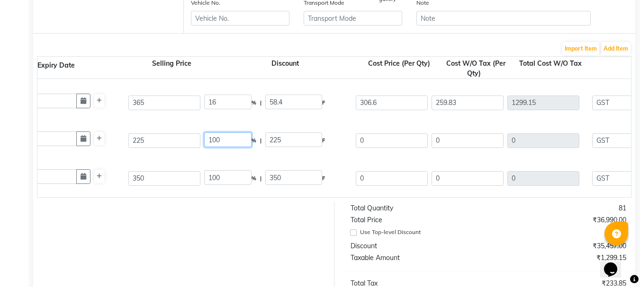
click at [230, 139] on input "100" at bounding box center [227, 140] width 47 height 15
click at [223, 98] on input "16" at bounding box center [227, 102] width 47 height 15
type input "15"
type input "54.75"
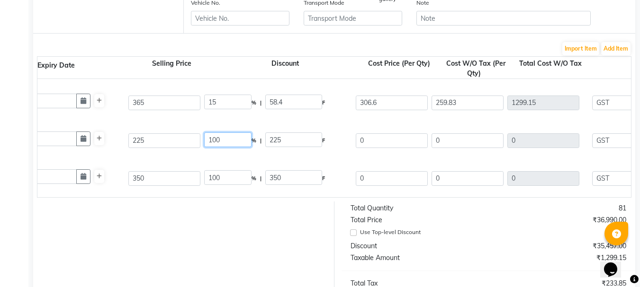
type input "310.25"
type input "262.92"
type input "1314.6"
type input "236.63"
type input "1551.23"
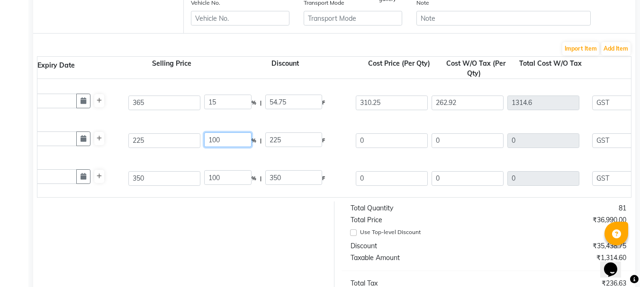
click at [225, 144] on input "100" at bounding box center [227, 140] width 47 height 15
click at [229, 104] on input "15" at bounding box center [227, 102] width 47 height 15
type input "15.25"
type input "55.66"
type input "309.34"
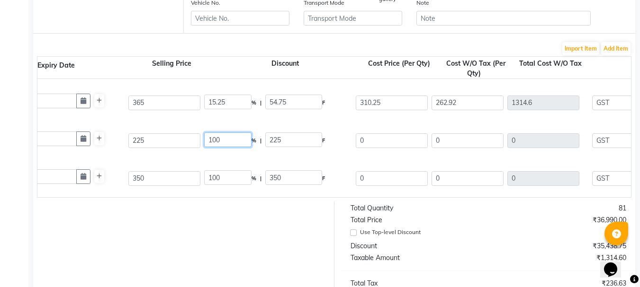
type input "262.15"
type input "1310.75"
type input "235.94"
type input "1546.69"
click at [230, 142] on input "100" at bounding box center [227, 140] width 47 height 15
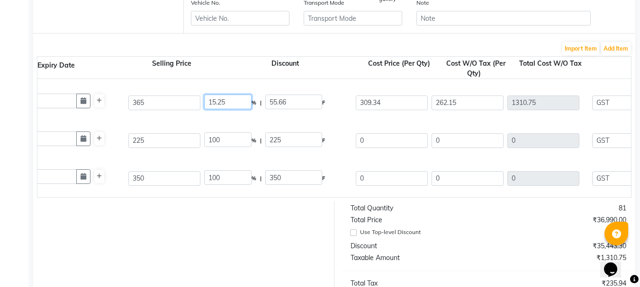
click at [229, 102] on input "15.25" at bounding box center [227, 102] width 47 height 15
type input "1"
type input "16"
type input "58.4"
type input "306.6"
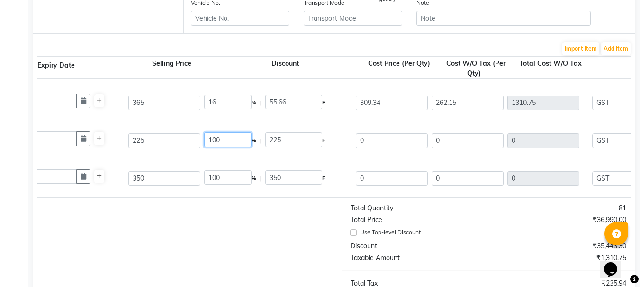
type input "259.83"
type input "1299.15"
type input "233.85"
type input "1533"
click at [227, 141] on input "100" at bounding box center [227, 140] width 47 height 15
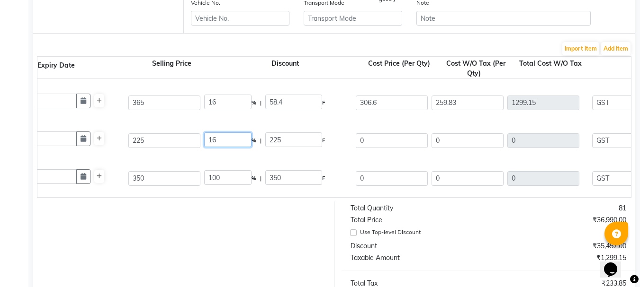
type input "16"
type input "36"
type input "189"
type input "160.17"
type input "320.34"
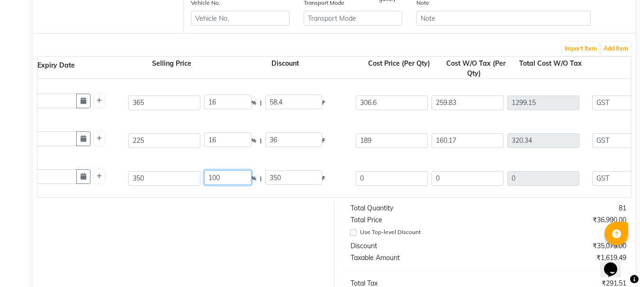
click at [236, 172] on input "100" at bounding box center [227, 177] width 47 height 15
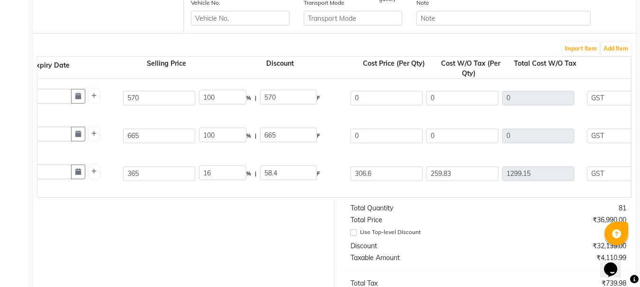
scroll to position [0, 385]
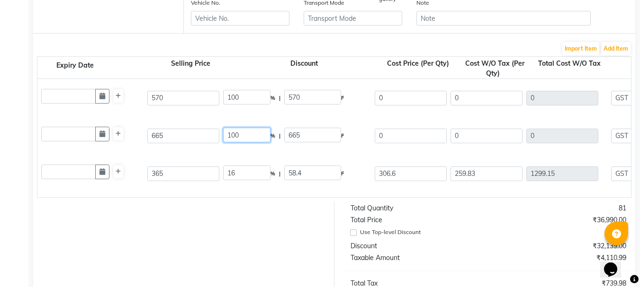
click at [252, 134] on input "100" at bounding box center [246, 135] width 47 height 15
click at [252, 96] on input "100" at bounding box center [246, 97] width 47 height 15
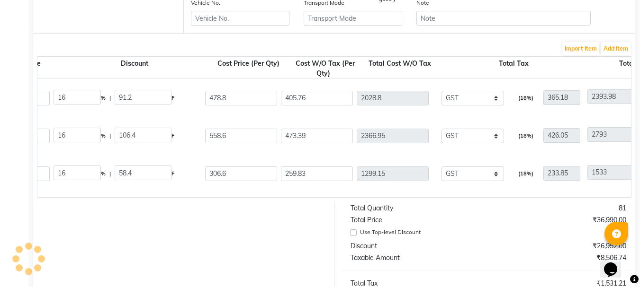
scroll to position [0, 555]
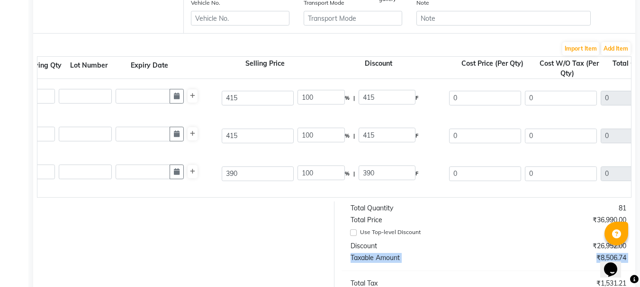
scroll to position [0, 290]
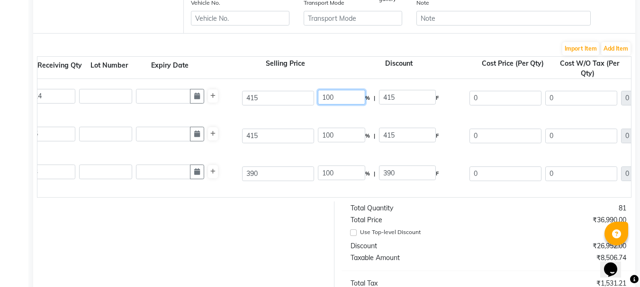
click at [343, 98] on input "100" at bounding box center [341, 97] width 47 height 15
click at [343, 132] on input "100" at bounding box center [341, 135] width 47 height 15
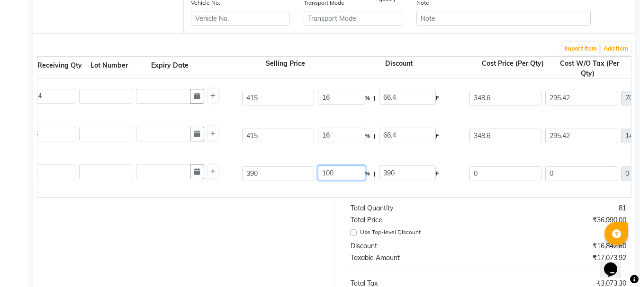
click at [344, 173] on input "100" at bounding box center [341, 173] width 47 height 15
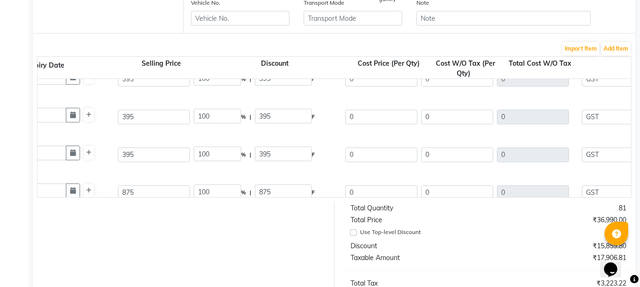
scroll to position [0, 404]
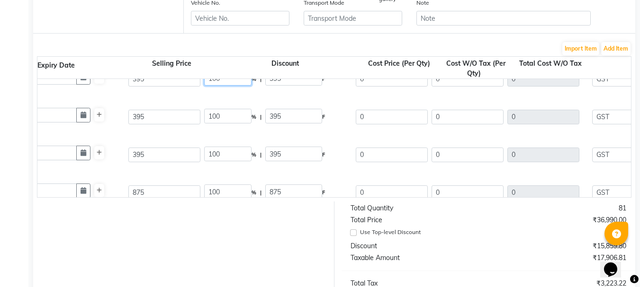
click at [233, 80] on input "100" at bounding box center [227, 78] width 47 height 15
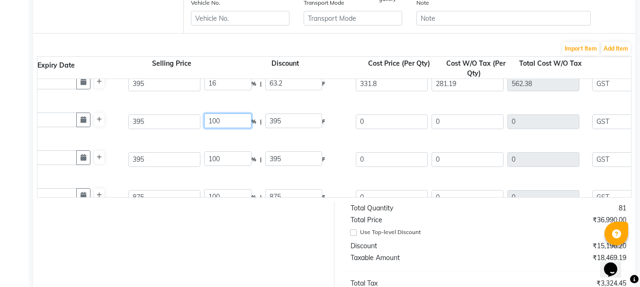
click at [227, 120] on input "100" at bounding box center [227, 121] width 47 height 15
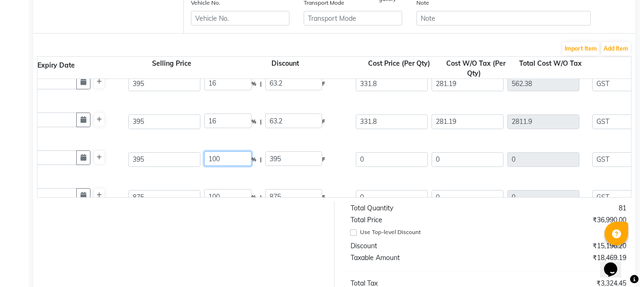
click at [228, 161] on input "100" at bounding box center [227, 159] width 47 height 15
click at [232, 192] on input "100" at bounding box center [227, 196] width 47 height 15
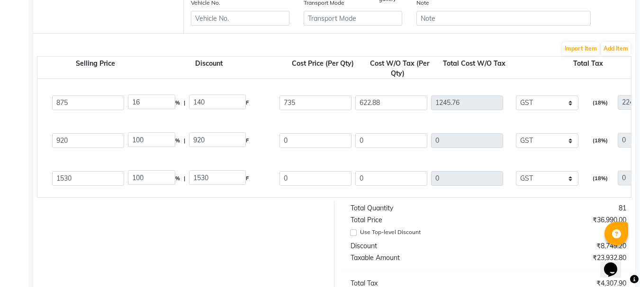
scroll to position [0, 480]
click at [154, 181] on input "100" at bounding box center [151, 177] width 47 height 15
click at [161, 154] on div "Matrix Consumptions Opti Repair Masque 0 ML P10838 2 2 920 100 % | 920 F 0 0 0 …" at bounding box center [151, 141] width 1201 height 38
click at [147, 138] on input "100" at bounding box center [151, 140] width 47 height 15
click at [316, 168] on div "Matrix Consumptions Opti Repair Liquid Protin Condinioner 1 LTR P12120 1 1 1530…" at bounding box center [151, 179] width 1201 height 38
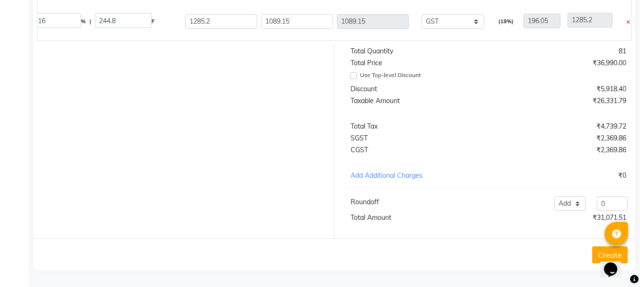
scroll to position [321, 0]
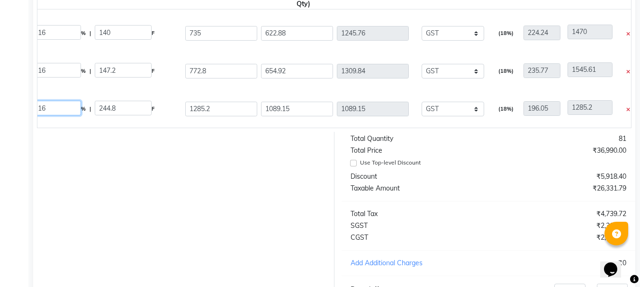
click at [57, 113] on input "16" at bounding box center [57, 108] width 47 height 15
click at [52, 70] on input "16" at bounding box center [57, 70] width 47 height 15
click at [54, 31] on input "16" at bounding box center [57, 32] width 47 height 15
click at [52, 107] on input "18" at bounding box center [57, 108] width 47 height 15
click at [51, 72] on input "18" at bounding box center [57, 70] width 47 height 15
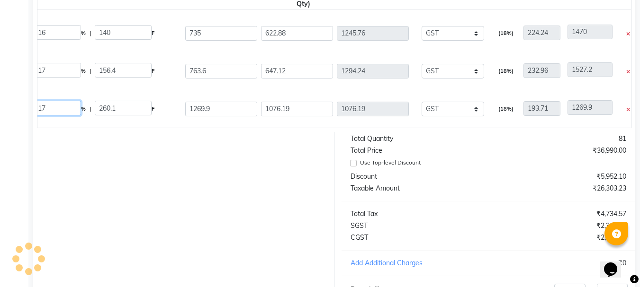
click at [53, 106] on input "17" at bounding box center [57, 108] width 47 height 15
click at [55, 90] on div "Matrix Consumptions Opti Repair Liquid Protin Condinioner 1 LTR P12120 1 1 1530…" at bounding box center [56, 109] width 1201 height 38
click at [55, 107] on input "16" at bounding box center [57, 108] width 47 height 15
click at [57, 83] on div "Matrix Consumptions Opti Repair Masque 0 ML P10838 2 2 920 17 % | 156.4 F 763.6…" at bounding box center [56, 71] width 1201 height 38
click at [55, 71] on input "17" at bounding box center [57, 70] width 47 height 15
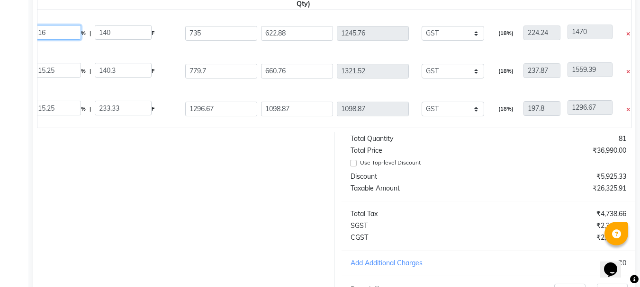
click at [56, 33] on input "16" at bounding box center [57, 32] width 47 height 15
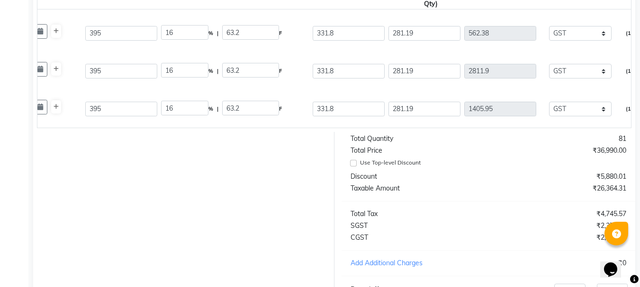
scroll to position [0, 442]
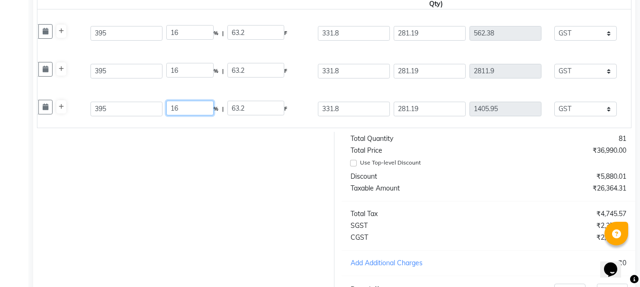
click at [201, 109] on input "16" at bounding box center [189, 108] width 47 height 15
click at [204, 74] on input "16" at bounding box center [189, 70] width 47 height 15
click at [201, 27] on input "16" at bounding box center [189, 32] width 47 height 15
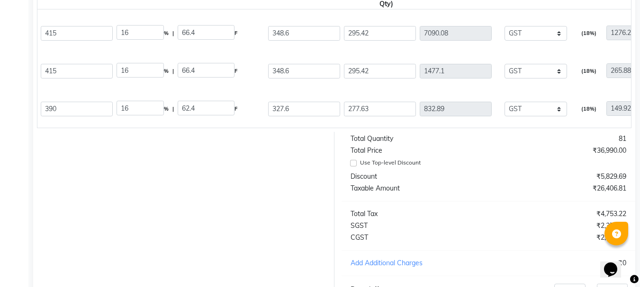
scroll to position [0, 480]
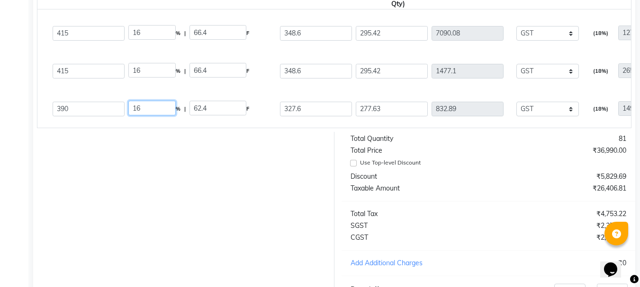
click at [145, 109] on input "16" at bounding box center [151, 108] width 47 height 15
click at [151, 70] on input "16" at bounding box center [151, 70] width 47 height 15
click at [160, 28] on input "16" at bounding box center [151, 32] width 47 height 15
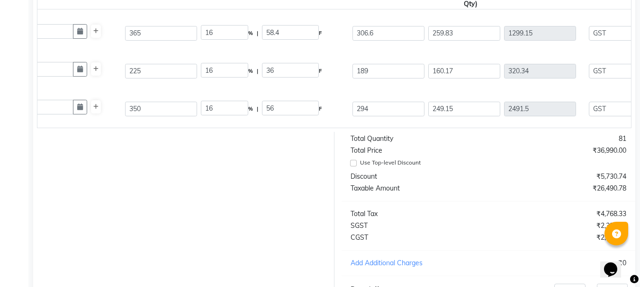
scroll to position [0, 385]
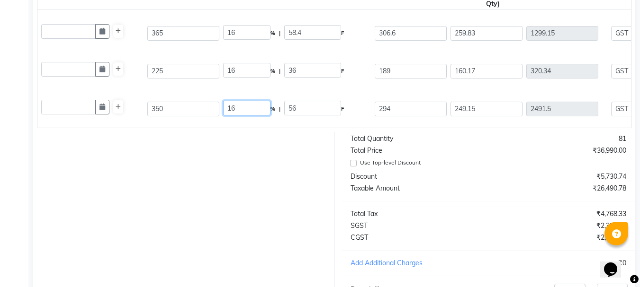
click at [246, 105] on input "16" at bounding box center [246, 108] width 47 height 15
click at [247, 71] on input "16" at bounding box center [246, 70] width 47 height 15
click at [260, 31] on input "16" at bounding box center [246, 32] width 47 height 15
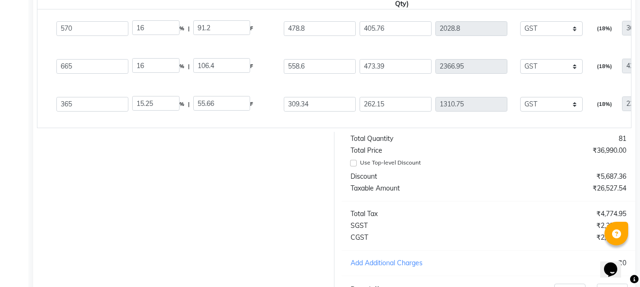
scroll to position [0, 461]
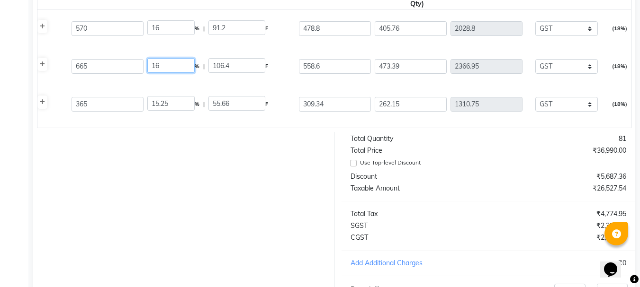
click at [174, 67] on input "16" at bounding box center [170, 65] width 47 height 15
click at [175, 31] on input "16" at bounding box center [170, 27] width 47 height 15
click at [217, 50] on div "Matrix Retail Matrix Opti Repair Spray 15377 ML P12336 5 5 665 15.25 % | 101.41…" at bounding box center [170, 66] width 1201 height 38
click at [625, 126] on div "Biolage Smoothproof Conditioner 98 GM P10542 2 2 225 15.25 % | 34.31 F 190.69 1…" at bounding box center [170, 142] width 1201 height 38
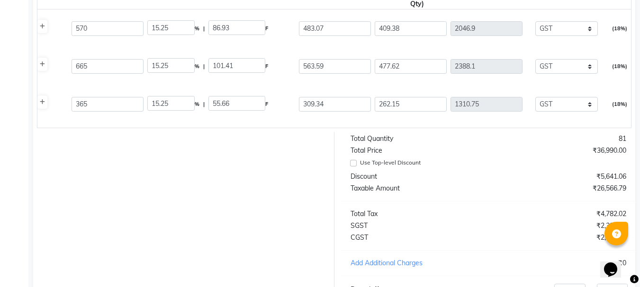
click at [625, 126] on div "Biolage Smoothproof Conditioner 98 GM P10542 2 2 225 15.25 % | 34.31 F 190.69 1…" at bounding box center [170, 142] width 1201 height 38
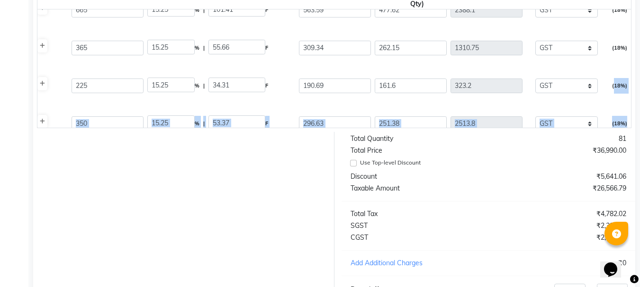
scroll to position [105, 0]
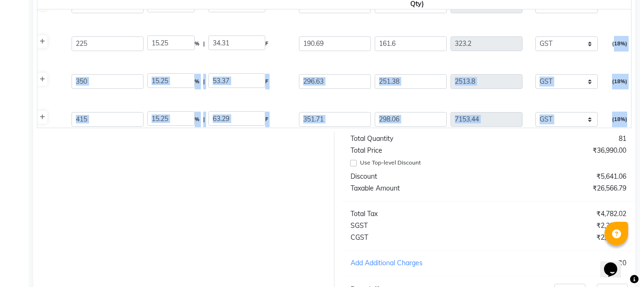
click at [625, 126] on div "Biolage Scalppure Serum 100 ML P12022 5 5 570 15.25 % | 86.93 F 483.07 409.38 2…" at bounding box center [170, 68] width 1187 height 118
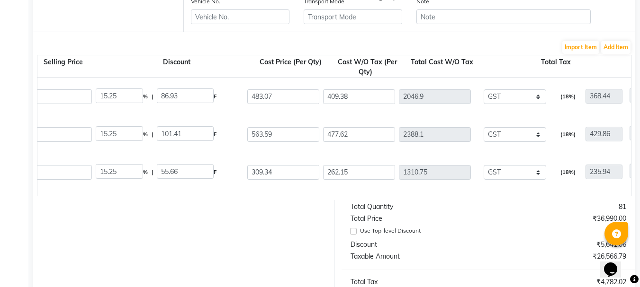
scroll to position [0, 499]
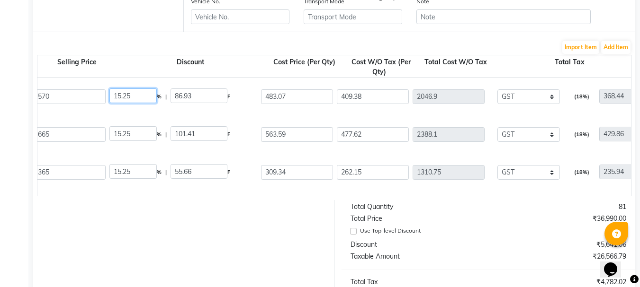
click at [137, 101] on input "15.25" at bounding box center [132, 96] width 47 height 15
click at [143, 134] on input "15.25" at bounding box center [132, 133] width 47 height 15
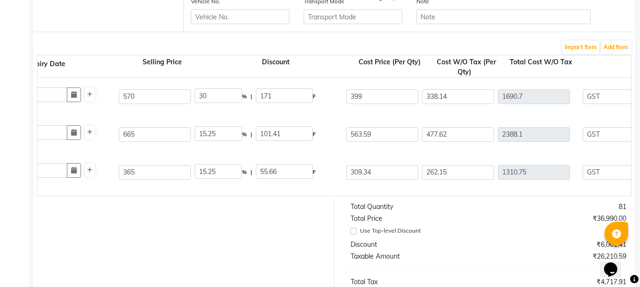
scroll to position [0, 404]
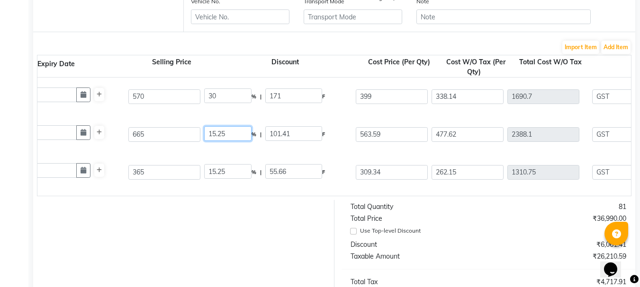
click at [234, 131] on input "15.25" at bounding box center [227, 133] width 47 height 15
click at [237, 172] on input "15.25" at bounding box center [227, 171] width 47 height 15
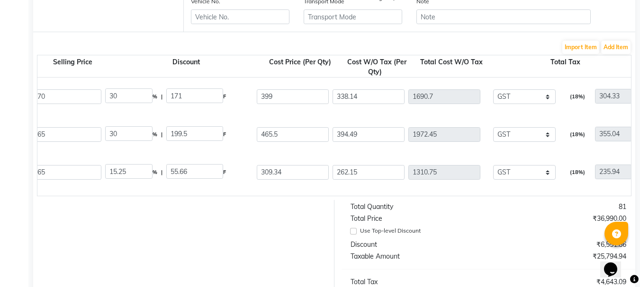
scroll to position [0, 499]
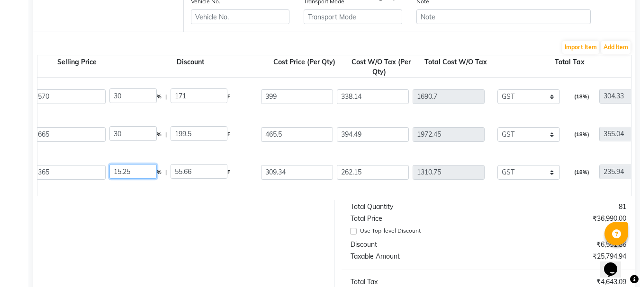
click at [139, 174] on input "15.25" at bounding box center [132, 171] width 47 height 15
click at [254, 174] on div "30 % | 109.5 F" at bounding box center [183, 172] width 148 height 16
click at [142, 171] on input "15.25" at bounding box center [132, 171] width 47 height 15
click at [426, 187] on div "Biolage Smoothproof Conditioner 98 GM P10542 2 2 225 20 % | 45 F 180 152.54 305…" at bounding box center [132, 172] width 1201 height 38
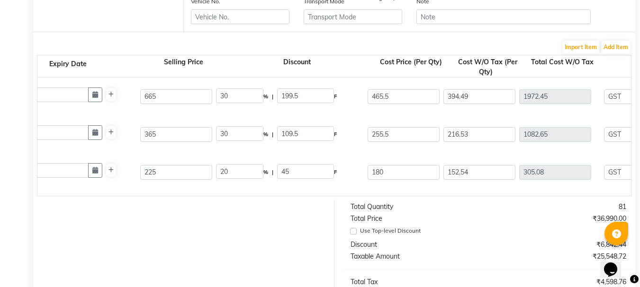
scroll to position [0, 366]
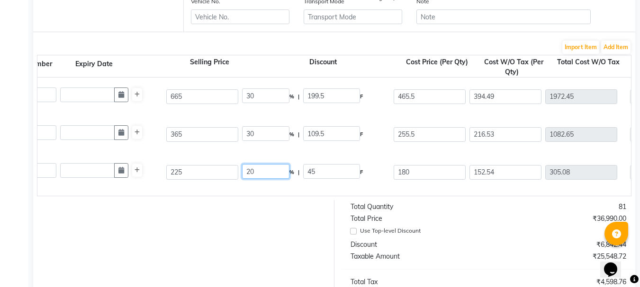
click at [268, 173] on input "20" at bounding box center [265, 171] width 47 height 15
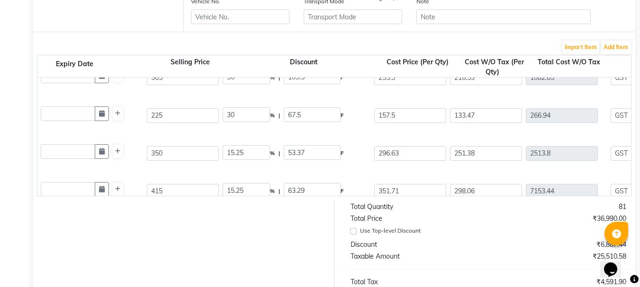
scroll to position [0, 385]
click at [249, 153] on input "15.25" at bounding box center [246, 152] width 47 height 15
click at [337, 176] on div "Matrix Consumptions Matrix Wonder Color 4.0 15780 ML P12412 24 24 415 15.25 % |…" at bounding box center [245, 191] width 1201 height 38
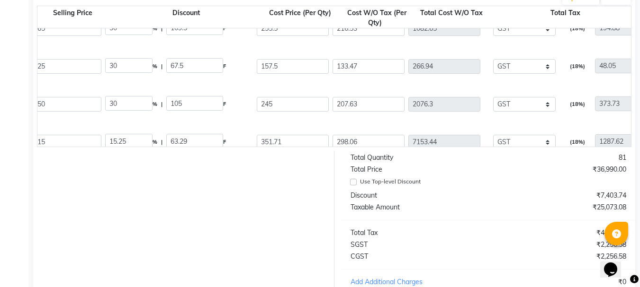
scroll to position [0, 499]
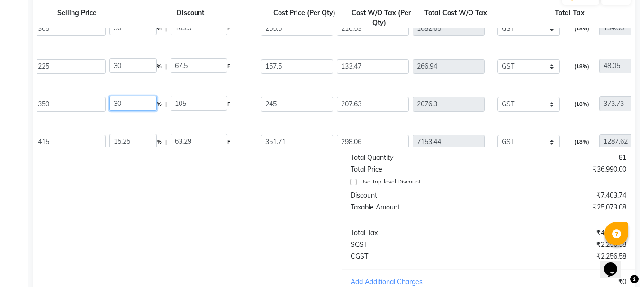
click at [133, 102] on input "30" at bounding box center [132, 103] width 47 height 15
click at [130, 61] on input "30" at bounding box center [132, 65] width 47 height 15
click at [137, 30] on input "30" at bounding box center [132, 27] width 47 height 15
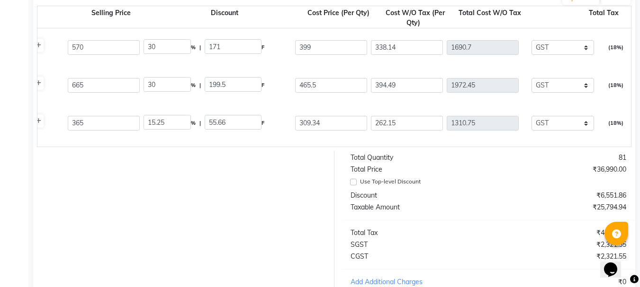
scroll to position [0, 442]
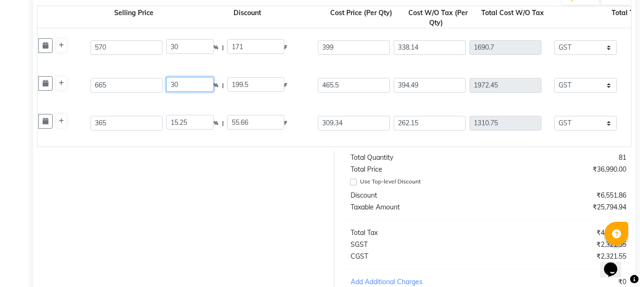
click at [187, 86] on input "30" at bounding box center [189, 84] width 47 height 15
click at [196, 43] on input "30" at bounding box center [189, 46] width 47 height 15
click at [260, 61] on div "Biolage Scalppure Serum 100 ML P12022 5 5 570 15.25 % | 86.93 F 483.07 409.38 2…" at bounding box center [189, 47] width 1201 height 38
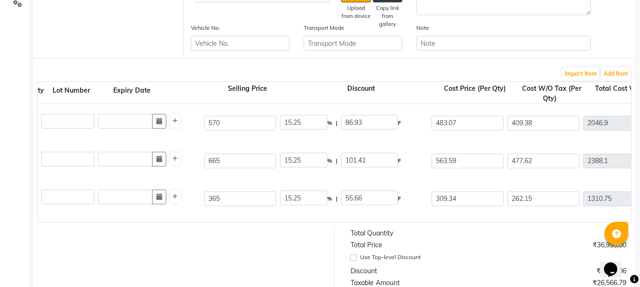
scroll to position [0, 309]
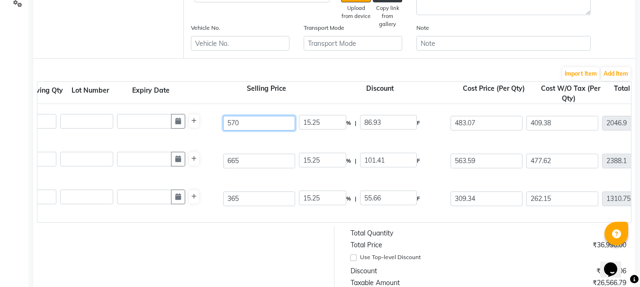
click at [278, 127] on input "570" at bounding box center [259, 123] width 72 height 15
click at [289, 151] on div "Matrix Retail Matrix Opti Repair Spray 15377 ML P12336 5 5 665 15.25 % | 101.41…" at bounding box center [321, 161] width 1201 height 38
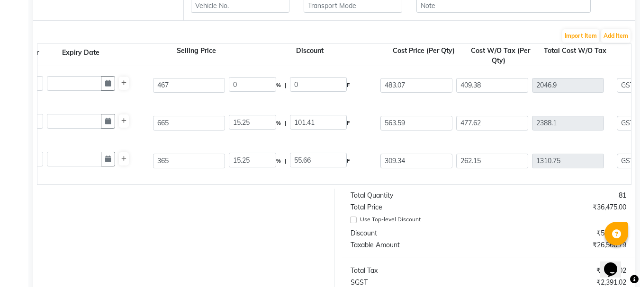
scroll to position [0, 385]
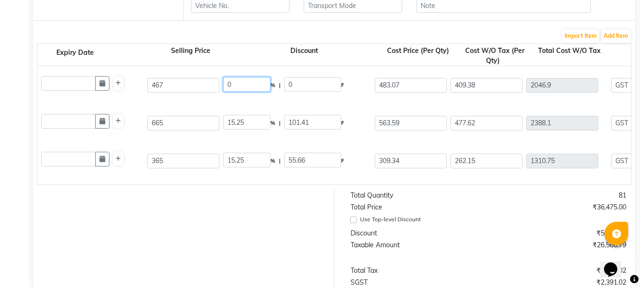
click at [241, 85] on input "0" at bounding box center [246, 84] width 47 height 15
click at [250, 100] on div "Biolage Scalppure Serum 100 ML P12022 5 5 467 15.25 % | 71.22 F 395.78 335.41 1…" at bounding box center [245, 85] width 1201 height 38
click at [185, 110] on div "Matrix Retail Matrix Opti Repair Spray 15377 ML P12336 5 5 665 15.25 % | 101.41…" at bounding box center [245, 123] width 1201 height 38
click at [39, 76] on div "5" at bounding box center [39, 83] width 208 height 15
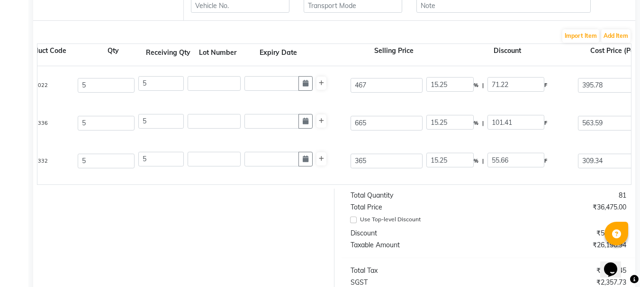
scroll to position [0, 177]
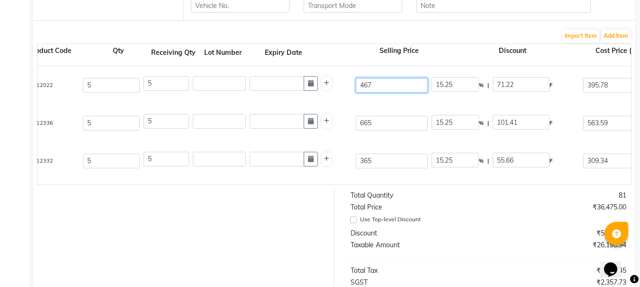
click at [393, 82] on input "467" at bounding box center [392, 85] width 72 height 15
click at [423, 104] on div "Matrix Retail Matrix Opti Repair Spray 15377 ML P12336 5 5 665 15.25 % | 101.41…" at bounding box center [454, 123] width 1201 height 38
click at [463, 84] on input "30.56" at bounding box center [454, 84] width 47 height 15
click at [465, 102] on div "Biolage Scalppure Serum 100 ML P12022 5 5 570 15.25 % | 86.93 F 483.07 409.38 2…" at bounding box center [454, 85] width 1201 height 38
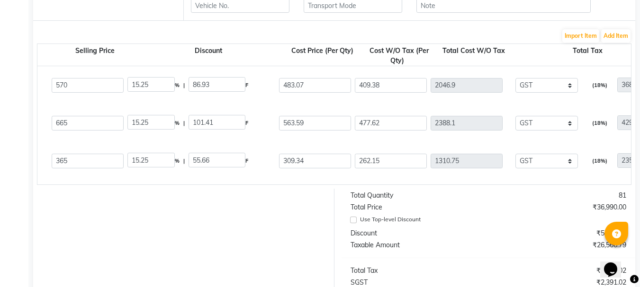
scroll to position [0, 480]
click at [163, 82] on input "15.25" at bounding box center [151, 84] width 47 height 15
click at [180, 99] on div "Biolage Scalppure Serum 100 ML P12022 5 5 570 15.25 % | 86.93 F 483.07 409.38 2…" at bounding box center [151, 85] width 1201 height 38
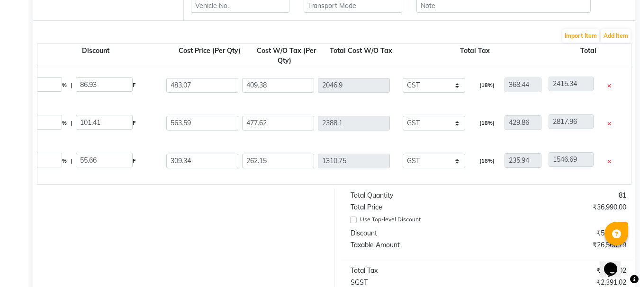
scroll to position [416, 0]
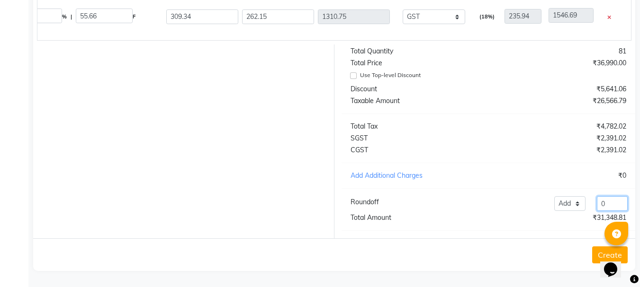
click at [618, 204] on input "0" at bounding box center [612, 203] width 31 height 15
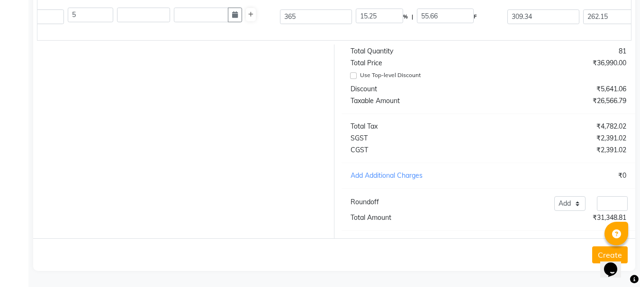
scroll to position [226, 0]
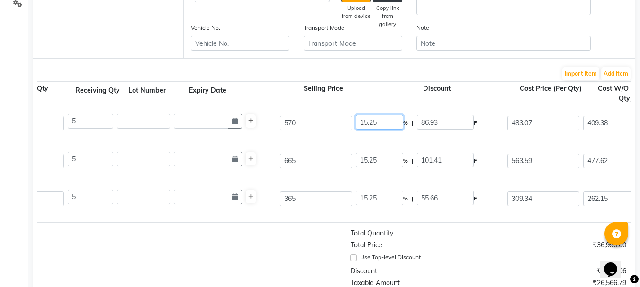
click at [388, 124] on input "15.25" at bounding box center [379, 122] width 47 height 15
click at [383, 158] on input "15.25" at bounding box center [379, 160] width 47 height 15
click at [384, 197] on input "15.25" at bounding box center [379, 198] width 47 height 15
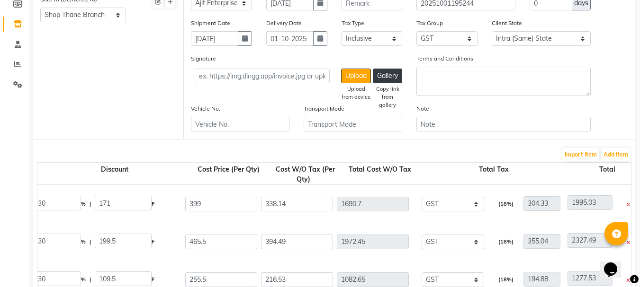
scroll to position [0, 0]
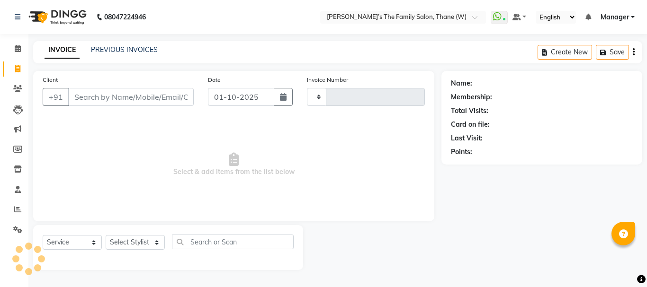
select select "service"
type input "3681"
select select "8004"
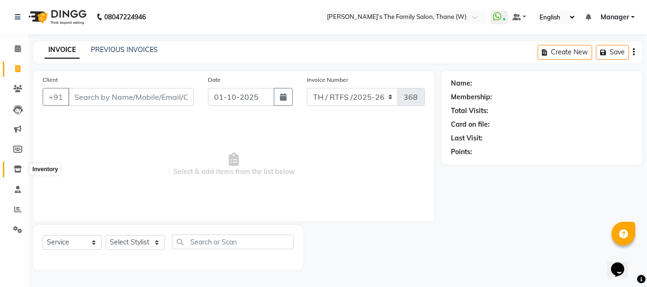
click at [16, 174] on span at bounding box center [17, 169] width 17 height 11
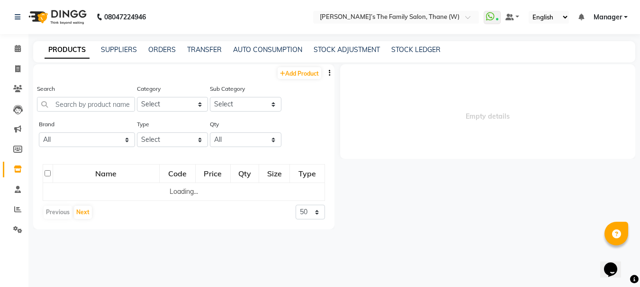
select select
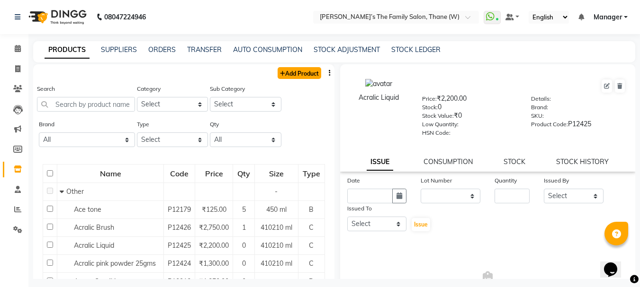
click at [298, 72] on link "Add Product" at bounding box center [299, 73] width 44 height 12
select select "true"
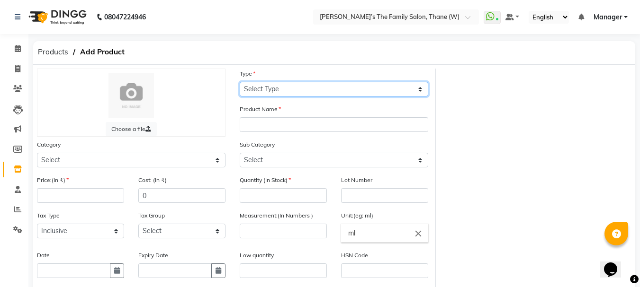
click at [286, 86] on select "Select Type Both Retail Consumable" at bounding box center [334, 89] width 188 height 15
select select "C"
click at [240, 82] on select "Select Type Both Retail Consumable" at bounding box center [334, 89] width 188 height 15
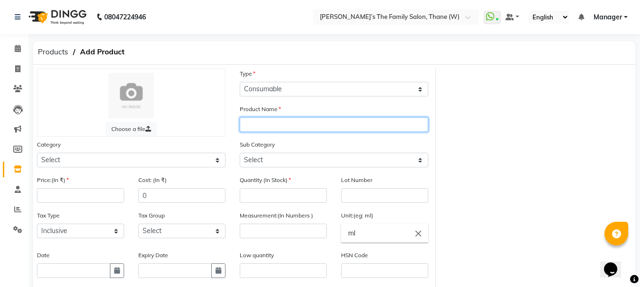
click at [295, 127] on input "text" at bounding box center [334, 124] width 188 height 15
type input "Matrix Conb"
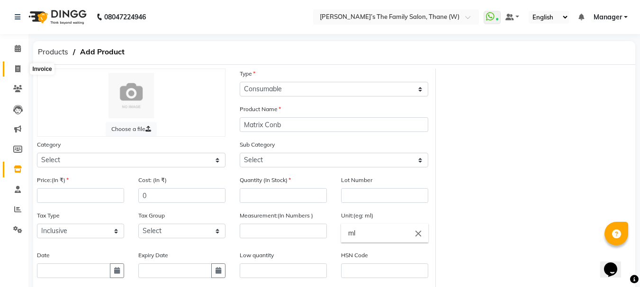
click at [20, 69] on icon at bounding box center [17, 68] width 5 height 7
select select "service"
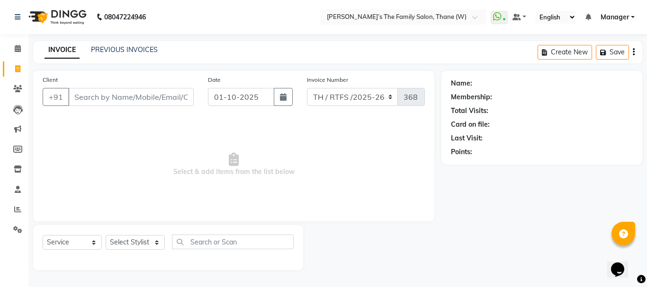
click at [144, 98] on input "Client" at bounding box center [130, 97] width 125 height 18
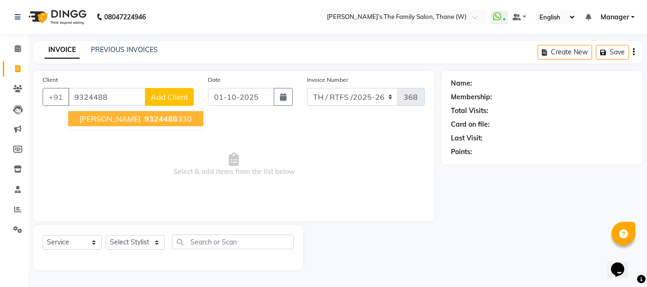
click at [149, 122] on span "9324488" at bounding box center [160, 118] width 33 height 9
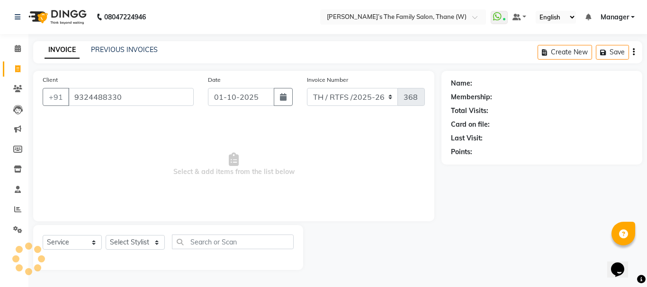
type input "9324488330"
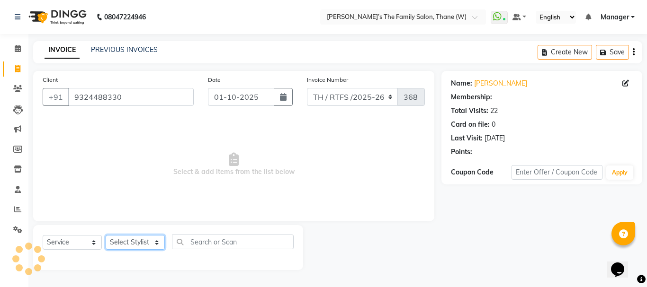
click at [136, 241] on select "Select Stylist Aarohi P Aksahy Auty Ali Aniket A Anuradha arvind Divya gautam .…" at bounding box center [135, 242] width 59 height 15
select select "84594"
click at [106, 235] on select "Select Stylist Aarohi P Aksahy Auty Ali Aniket A Anuradha arvind Divya gautam .…" at bounding box center [135, 242] width 59 height 15
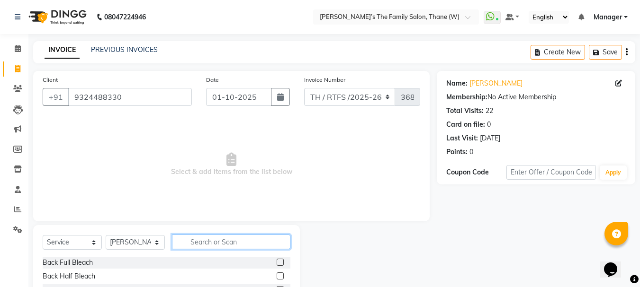
click at [200, 241] on input "text" at bounding box center [231, 242] width 118 height 15
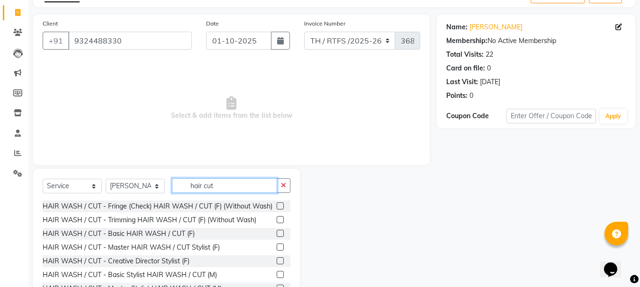
scroll to position [92, 0]
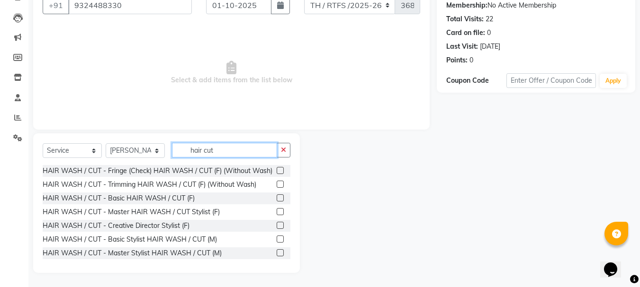
type input "hair cut"
click at [277, 243] on label at bounding box center [280, 239] width 7 height 7
click at [277, 243] on input "checkbox" at bounding box center [280, 240] width 6 height 6
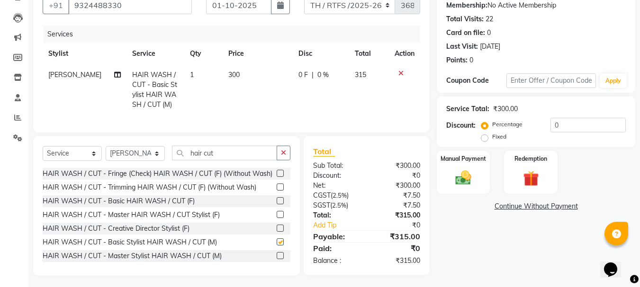
checkbox input "false"
click at [483, 171] on div "Manual Payment" at bounding box center [463, 172] width 55 height 45
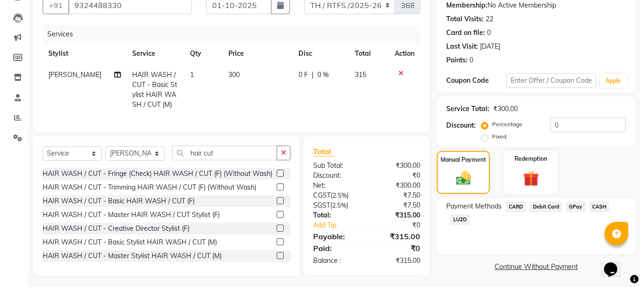
click at [575, 205] on span "GPay" at bounding box center [575, 207] width 19 height 11
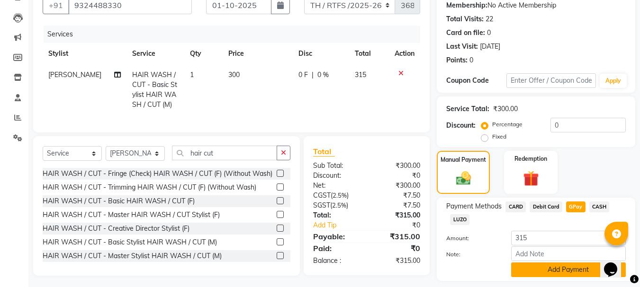
click at [549, 271] on button "Add Payment" at bounding box center [568, 270] width 115 height 15
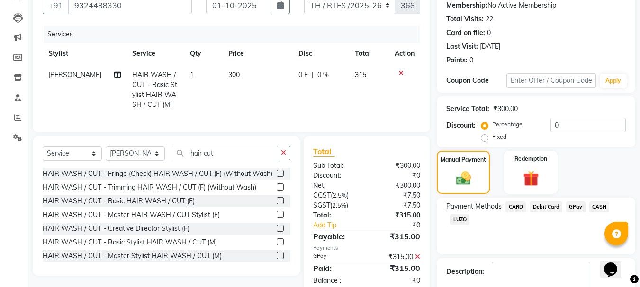
scroll to position [146, 0]
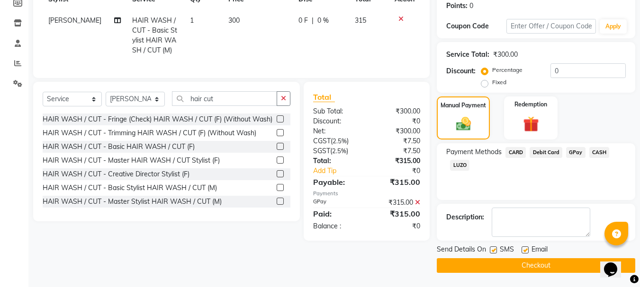
click at [552, 267] on button "Checkout" at bounding box center [536, 266] width 198 height 15
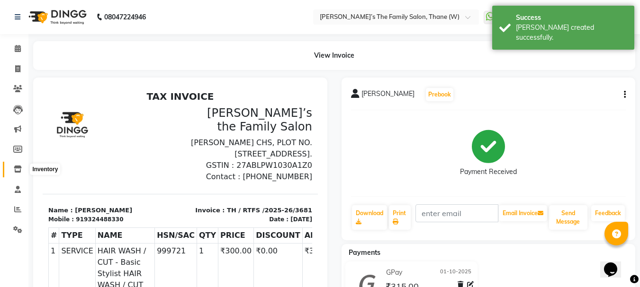
click at [17, 171] on icon at bounding box center [18, 169] width 8 height 7
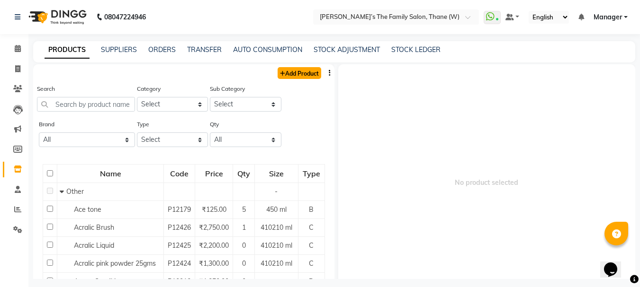
click at [293, 77] on link "Add Product" at bounding box center [299, 73] width 44 height 12
select select "true"
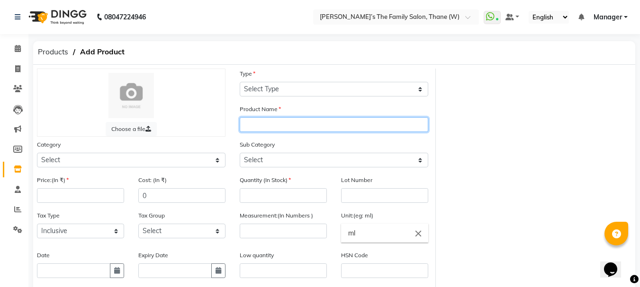
click at [274, 123] on input "text" at bounding box center [334, 124] width 188 height 15
paste input "Matrix Wonder Color 3.0"
type input "Matrix Wonder Color 3.0"
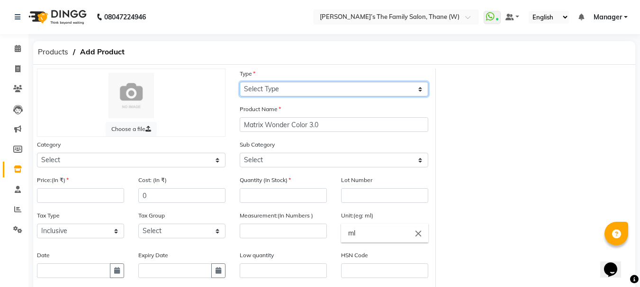
click at [303, 86] on select "Select Type Both Retail Consumable" at bounding box center [334, 89] width 188 height 15
select select "C"
click at [240, 82] on select "Select Type Both Retail Consumable" at bounding box center [334, 89] width 188 height 15
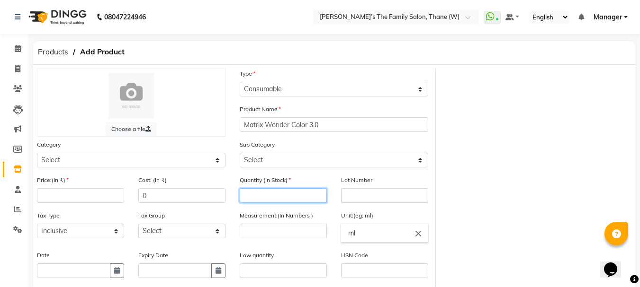
click at [304, 198] on input "number" at bounding box center [283, 195] width 87 height 15
type input "3"
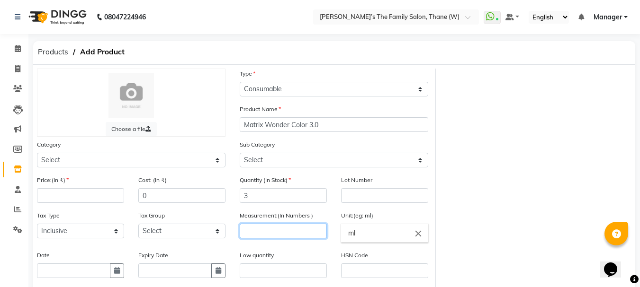
click at [296, 233] on input "number" at bounding box center [283, 231] width 87 height 15
type input "60"
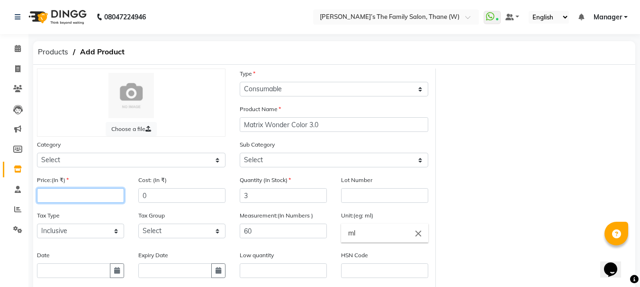
click at [92, 194] on input "number" at bounding box center [80, 195] width 87 height 15
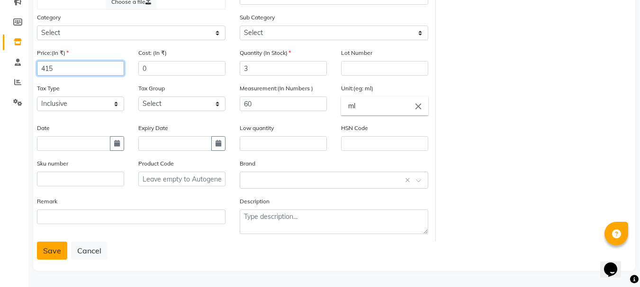
type input "415"
click at [48, 253] on button "Save" at bounding box center [52, 251] width 30 height 18
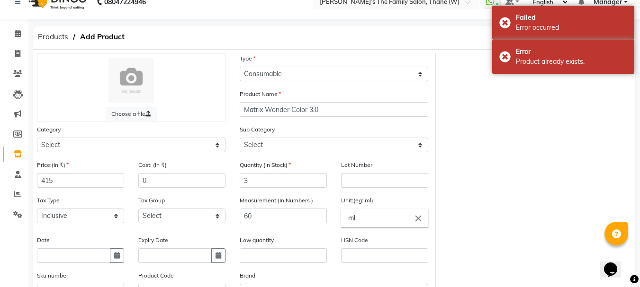
scroll to position [0, 0]
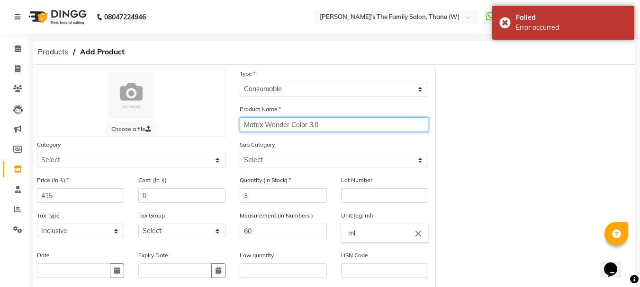
click at [328, 125] on input "Matrix Wonder Color 3.0" at bounding box center [334, 124] width 188 height 15
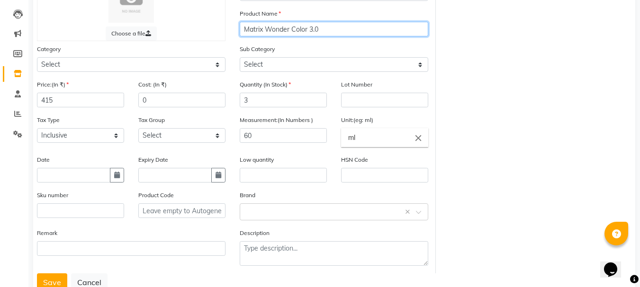
scroll to position [127, 0]
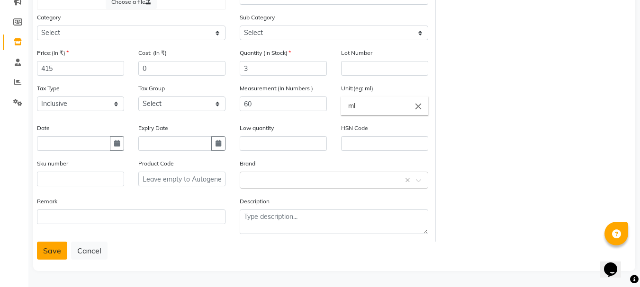
click at [45, 250] on button "Save" at bounding box center [52, 251] width 30 height 18
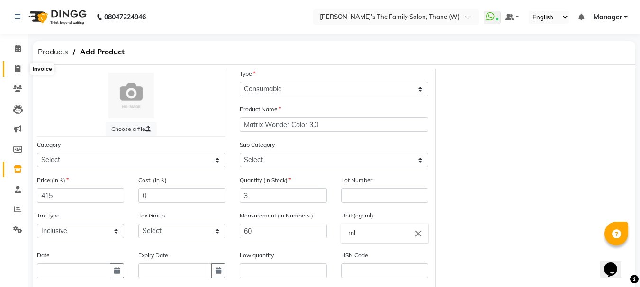
click at [21, 69] on span at bounding box center [17, 69] width 17 height 11
select select "service"
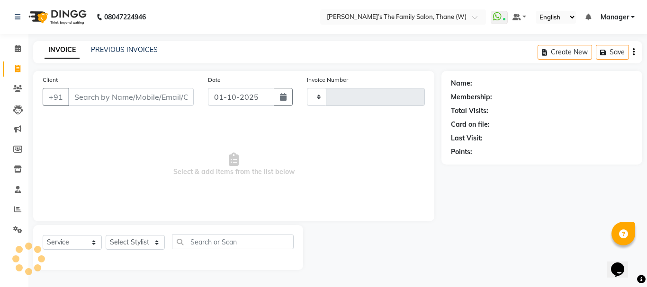
type input "3682"
select select "8004"
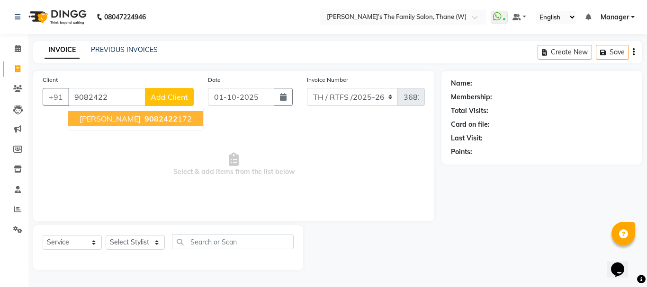
click at [126, 116] on span "vikram nikam" at bounding box center [110, 118] width 61 height 9
type input "9082422172"
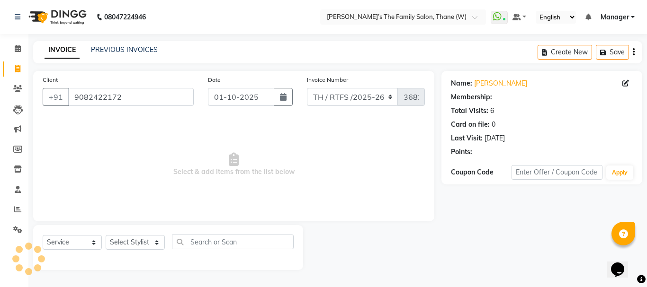
select select "1: Object"
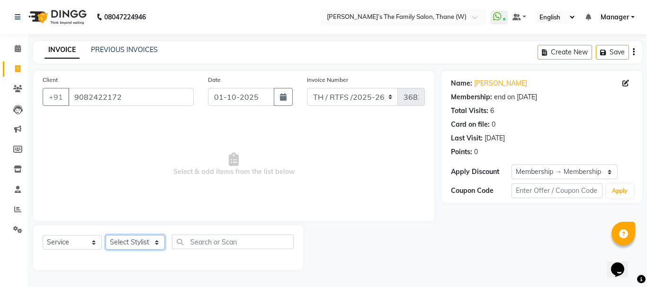
click at [138, 243] on select "Select Stylist Aarohi P Aksahy Auty Ali Aniket A Anuradha arvind Divya gautam .…" at bounding box center [135, 242] width 59 height 15
select select "78217"
click at [106, 235] on select "Select Stylist Aarohi P Aksahy Auty Ali Aniket A Anuradha arvind Divya gautam .…" at bounding box center [135, 242] width 59 height 15
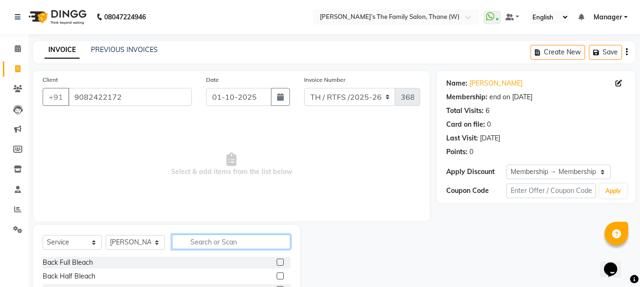
click at [226, 242] on input "text" at bounding box center [231, 242] width 118 height 15
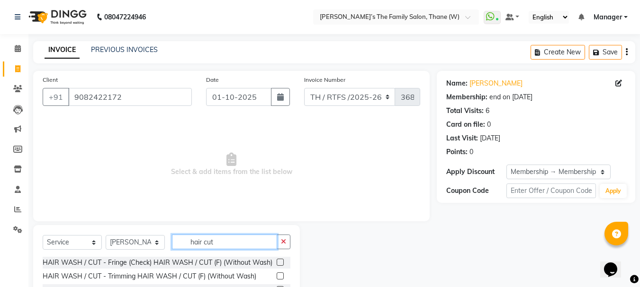
scroll to position [92, 0]
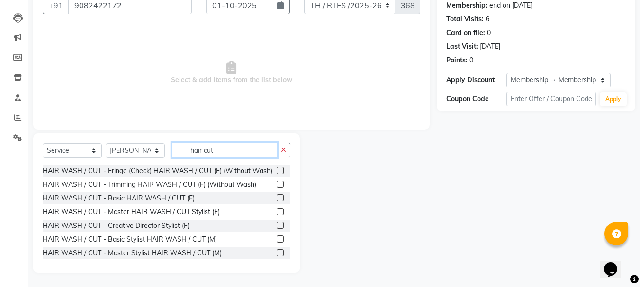
type input "hair cut"
click at [277, 243] on label at bounding box center [280, 239] width 7 height 7
click at [277, 243] on input "checkbox" at bounding box center [280, 240] width 6 height 6
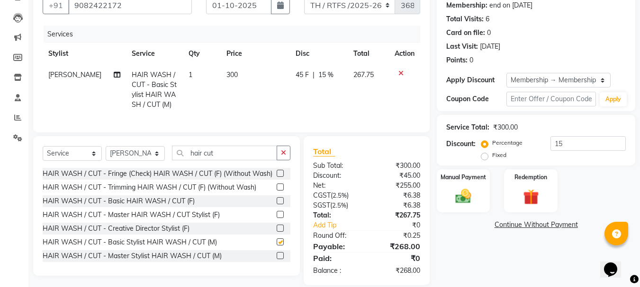
checkbox input "false"
click at [241, 153] on input "hair cut" at bounding box center [224, 153] width 105 height 15
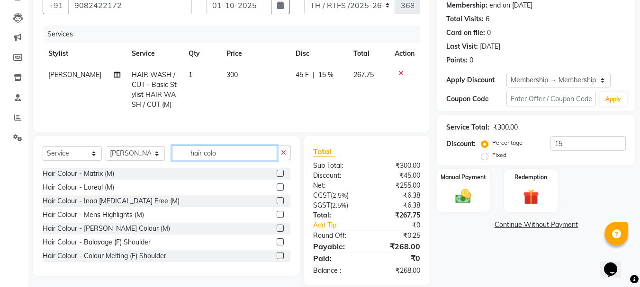
type input "hair colo"
click at [277, 205] on label at bounding box center [280, 200] width 7 height 7
click at [277, 205] on input "checkbox" at bounding box center [280, 201] width 6 height 6
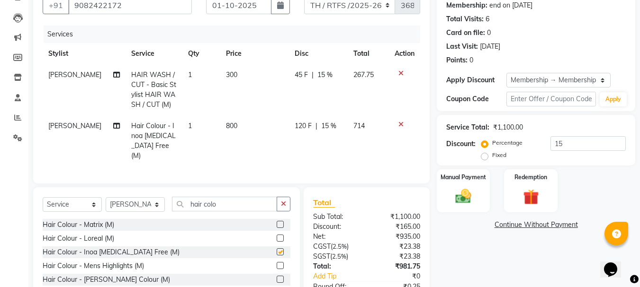
checkbox input "false"
click at [248, 205] on input "hair colo" at bounding box center [224, 204] width 105 height 15
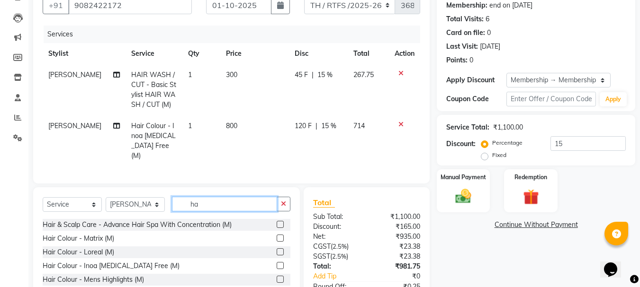
type input "h"
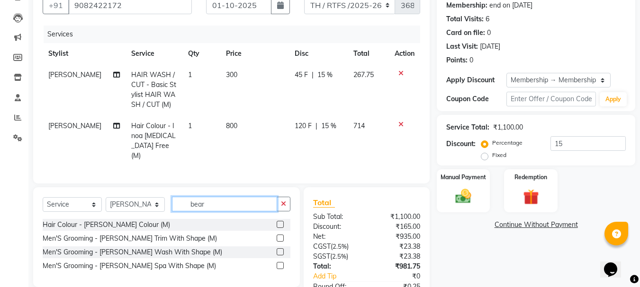
type input "bear"
click at [279, 237] on label at bounding box center [280, 238] width 7 height 7
click at [279, 237] on input "checkbox" at bounding box center [280, 239] width 6 height 6
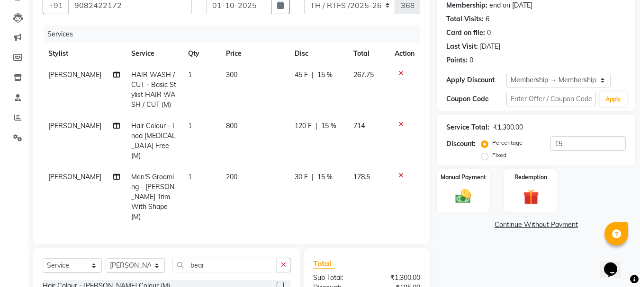
checkbox input "false"
click at [453, 209] on div "Manual Payment" at bounding box center [463, 191] width 55 height 45
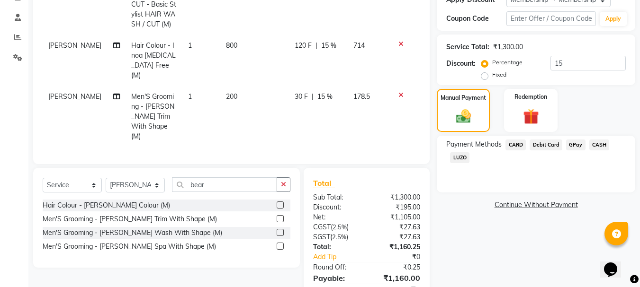
scroll to position [204, 0]
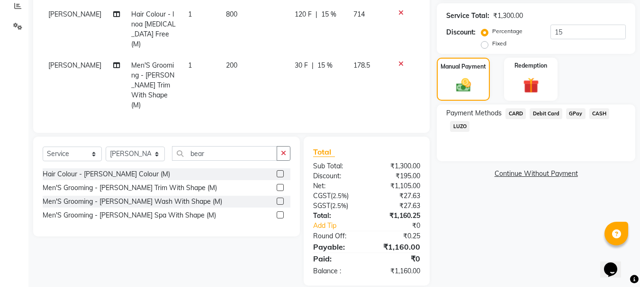
click at [578, 115] on span "GPay" at bounding box center [575, 113] width 19 height 11
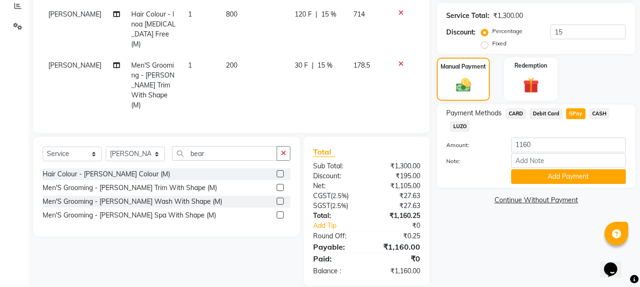
click at [519, 113] on span "CARD" at bounding box center [515, 113] width 20 height 11
click at [536, 175] on button "Add Payment" at bounding box center [568, 177] width 115 height 15
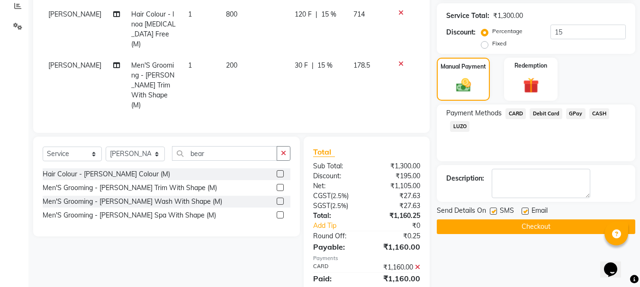
click at [541, 226] on button "Checkout" at bounding box center [536, 227] width 198 height 15
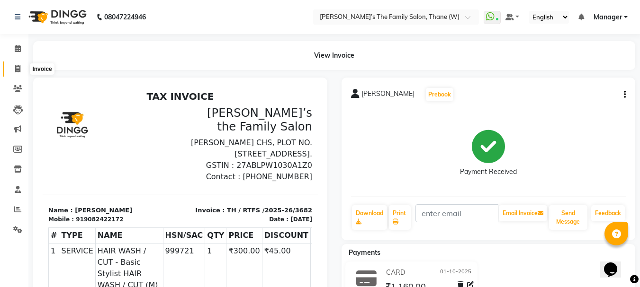
click at [15, 70] on icon at bounding box center [17, 68] width 5 height 7
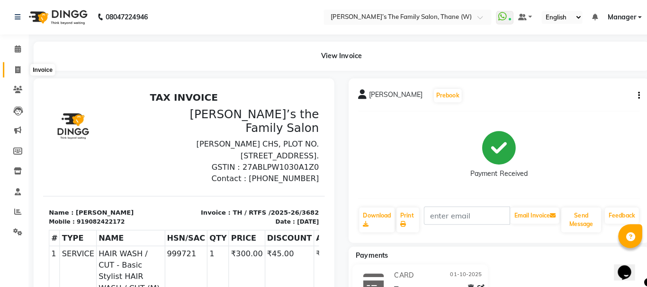
select select "service"
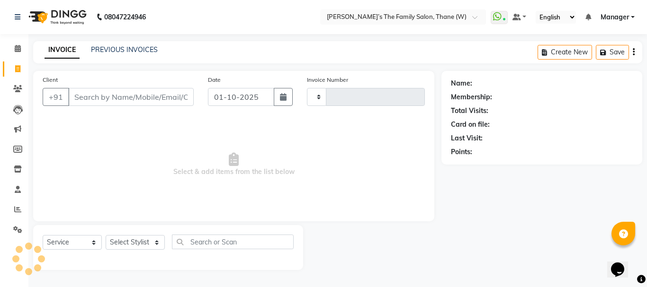
type input "3683"
select select "8004"
click at [102, 54] on div "PREVIOUS INVOICES" at bounding box center [124, 50] width 67 height 10
click at [105, 51] on link "PREVIOUS INVOICES" at bounding box center [124, 49] width 67 height 9
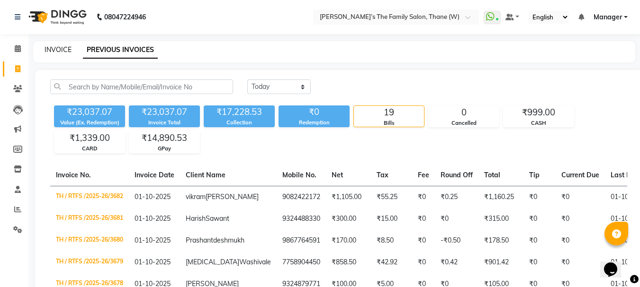
click at [56, 46] on link "INVOICE" at bounding box center [58, 49] width 27 height 9
select select "service"
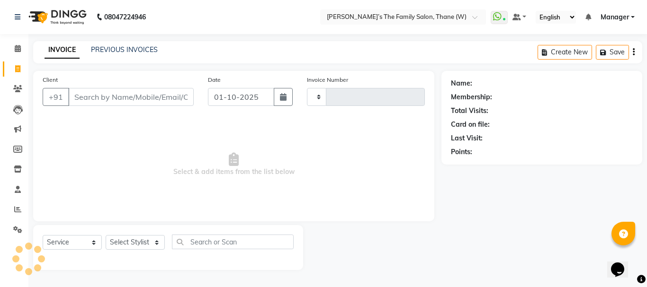
type input "3683"
select select "8004"
click at [137, 91] on input "Client" at bounding box center [130, 97] width 125 height 18
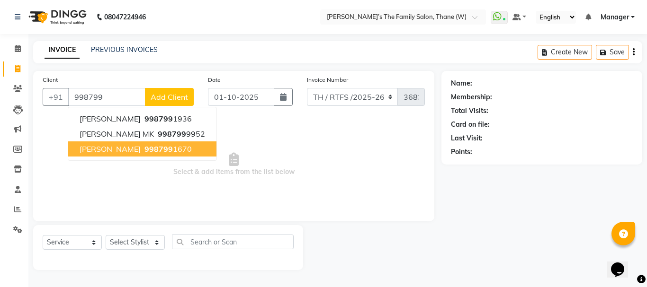
click at [163, 145] on ngb-highlight "998799 1670" at bounding box center [167, 148] width 49 height 9
type input "9987991670"
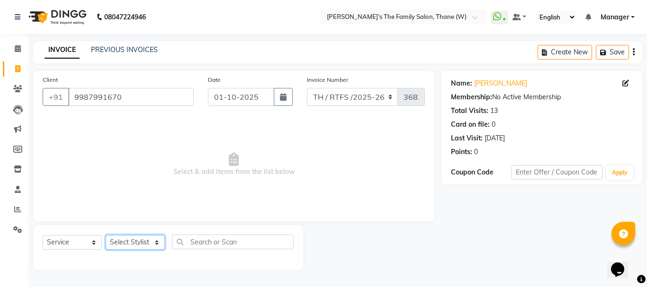
click at [133, 245] on select "Select Stylist Aarohi P Aksahy Auty Ali Aniket A Anuradha arvind Divya gautam .…" at bounding box center [135, 242] width 59 height 15
select select "84594"
click at [106, 235] on select "Select Stylist Aarohi P Aksahy Auty Ali Aniket A Anuradha arvind Divya gautam .…" at bounding box center [135, 242] width 59 height 15
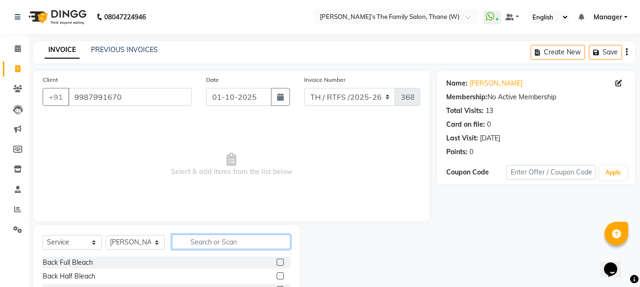
click at [207, 240] on input "text" at bounding box center [231, 242] width 118 height 15
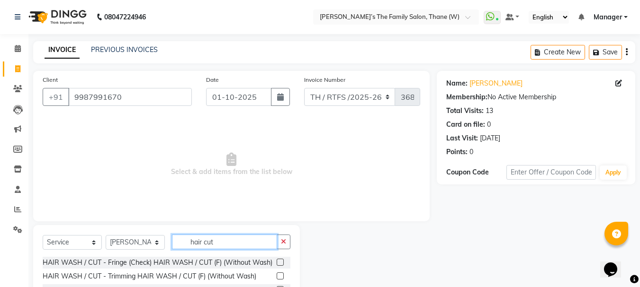
scroll to position [92, 0]
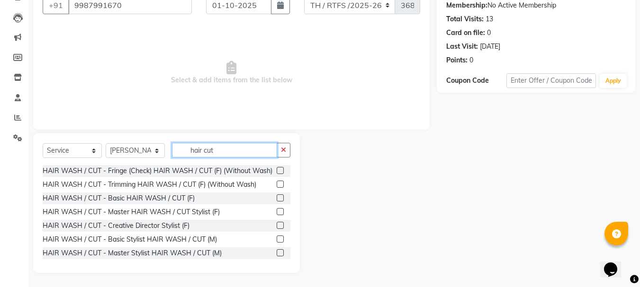
type input "hair cut"
click at [277, 243] on label at bounding box center [280, 239] width 7 height 7
click at [277, 243] on input "checkbox" at bounding box center [280, 240] width 6 height 6
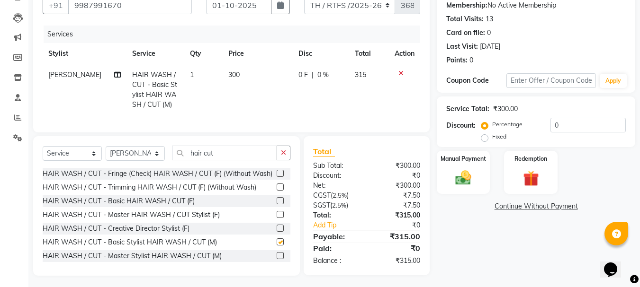
checkbox input "false"
click at [237, 161] on input "hair cut" at bounding box center [224, 153] width 105 height 15
type input "h"
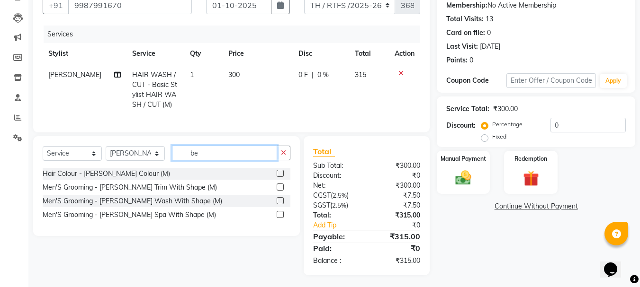
type input "be"
click at [281, 191] on label at bounding box center [280, 187] width 7 height 7
click at [281, 191] on input "checkbox" at bounding box center [280, 188] width 6 height 6
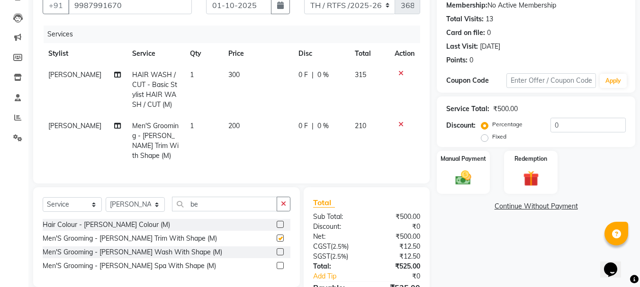
checkbox input "false"
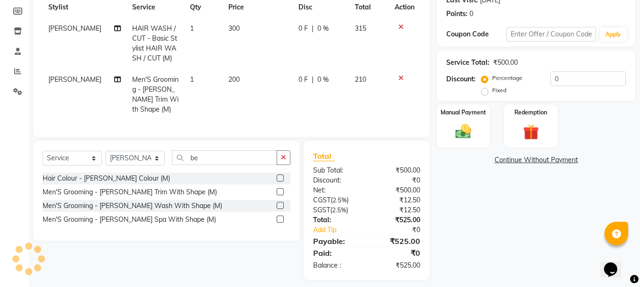
scroll to position [143, 0]
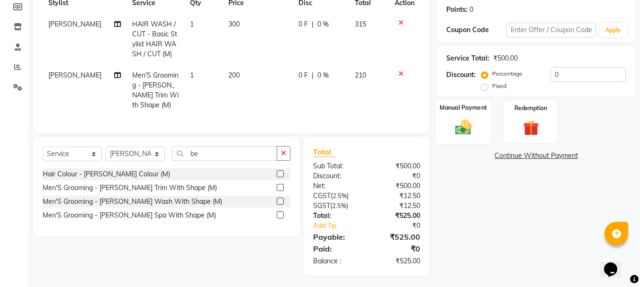
click at [488, 127] on div "Manual Payment" at bounding box center [463, 121] width 55 height 45
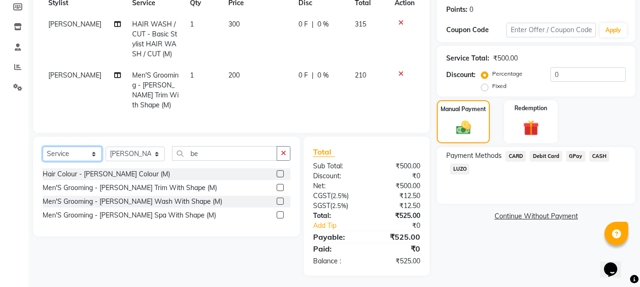
click at [50, 149] on select "Select Service Product Membership Package Voucher Prepaid Gift Card" at bounding box center [72, 154] width 59 height 15
select select "product"
click at [43, 147] on select "Select Service Product Membership Package Voucher Prepaid Gift Card" at bounding box center [72, 154] width 59 height 15
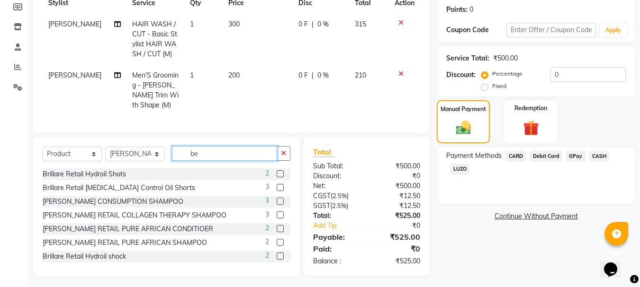
click at [241, 152] on input "be" at bounding box center [224, 153] width 105 height 15
type input "b"
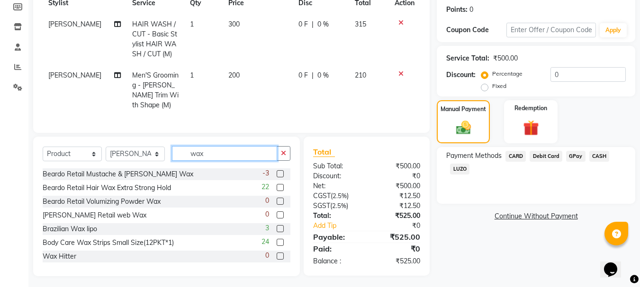
type input "wax"
click at [277, 185] on label at bounding box center [280, 187] width 7 height 7
click at [277, 185] on input "checkbox" at bounding box center [280, 188] width 6 height 6
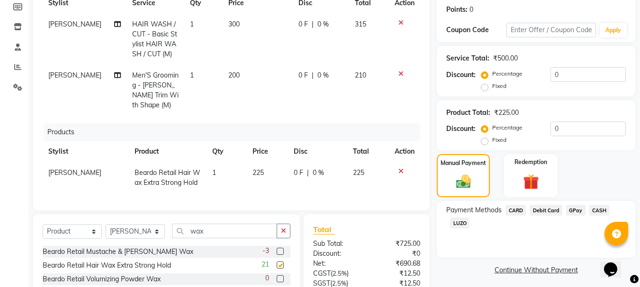
checkbox input "false"
click at [474, 177] on img at bounding box center [463, 182] width 25 height 18
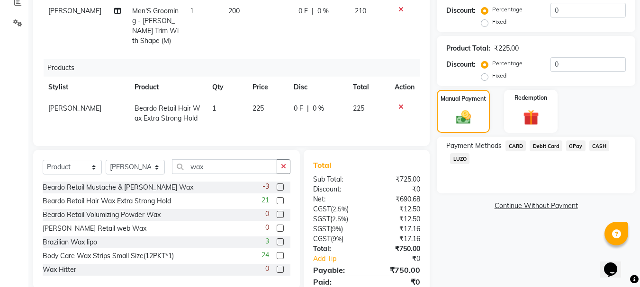
scroll to position [240, 0]
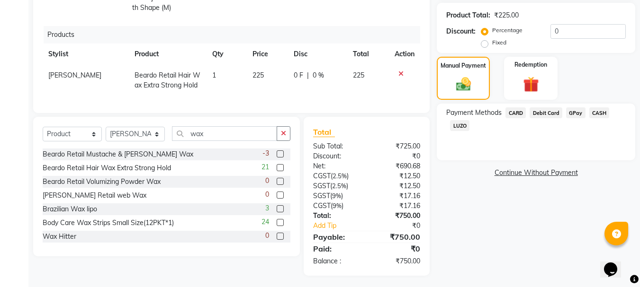
click at [595, 109] on span "CASH" at bounding box center [599, 112] width 20 height 11
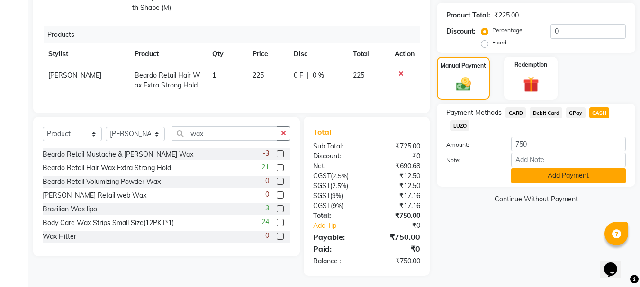
click at [559, 175] on button "Add Payment" at bounding box center [568, 176] width 115 height 15
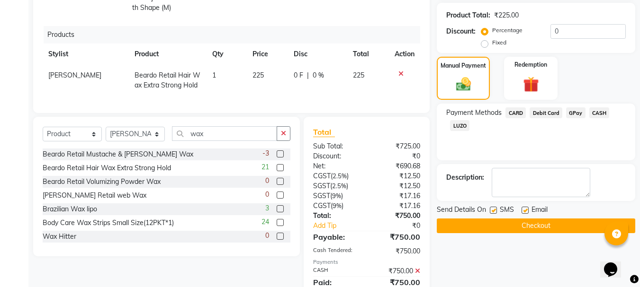
click at [532, 229] on button "Checkout" at bounding box center [536, 226] width 198 height 15
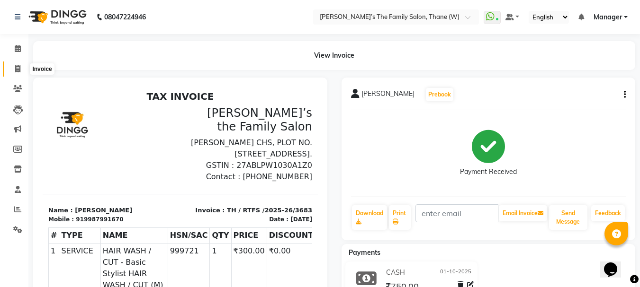
click at [19, 71] on icon at bounding box center [17, 68] width 5 height 7
select select "service"
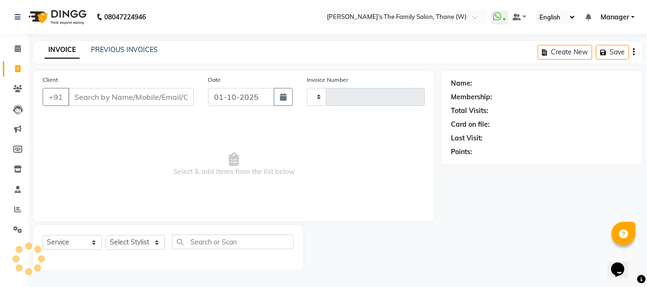
type input "3684"
select select "8004"
click at [108, 92] on input "Client" at bounding box center [130, 97] width 125 height 18
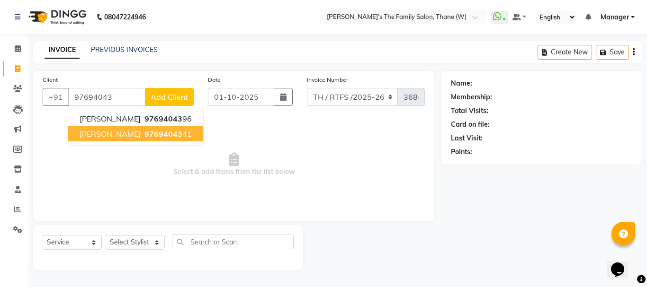
click at [162, 136] on span "97694043" at bounding box center [163, 133] width 38 height 9
type input "9769404341"
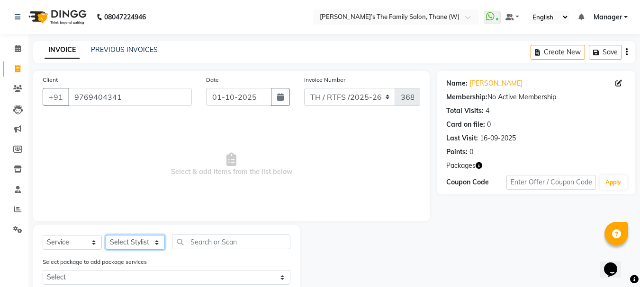
click at [137, 242] on select "Select Stylist Aarohi P Aksahy Auty Ali Aniket A Anuradha arvind Divya gautam .…" at bounding box center [135, 242] width 59 height 15
select select "35580"
click at [106, 235] on select "Select Stylist Aarohi P Aksahy Auty Ali Aniket A Anuradha arvind Divya gautam .…" at bounding box center [135, 242] width 59 height 15
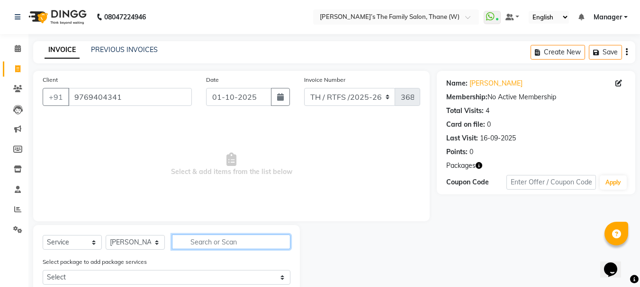
click at [238, 240] on input "text" at bounding box center [231, 242] width 118 height 15
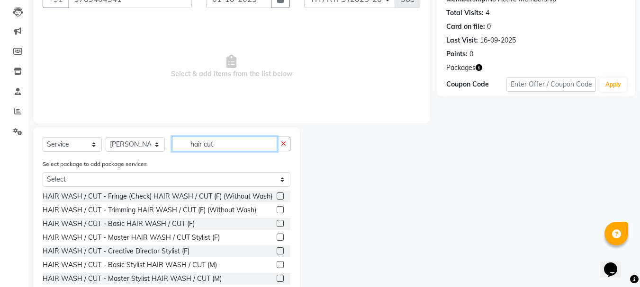
scroll to position [124, 0]
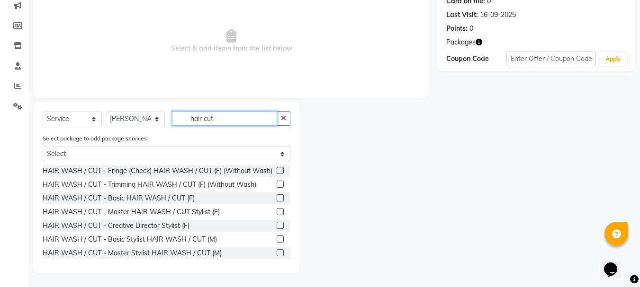
type input "hair cut"
click at [277, 243] on label at bounding box center [280, 239] width 7 height 7
click at [277, 243] on input "checkbox" at bounding box center [280, 240] width 6 height 6
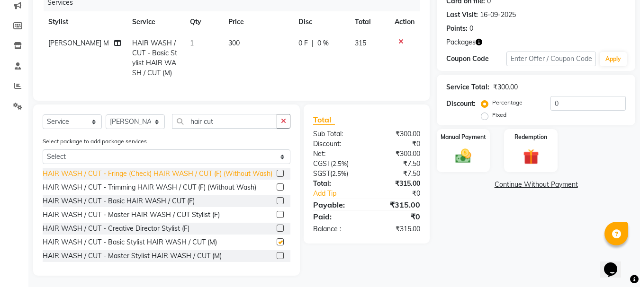
checkbox input "false"
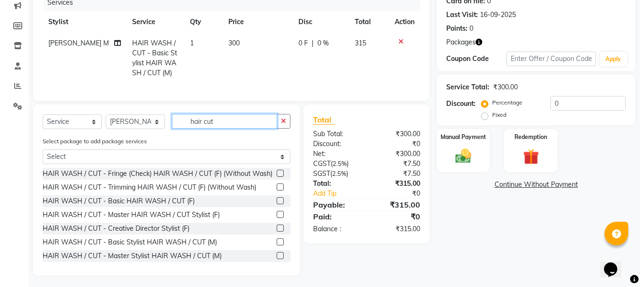
click at [229, 129] on input "hair cut" at bounding box center [224, 121] width 105 height 15
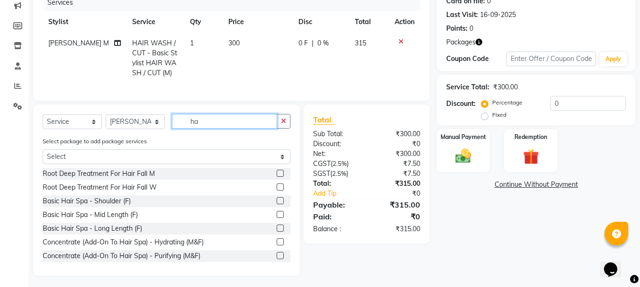
type input "h"
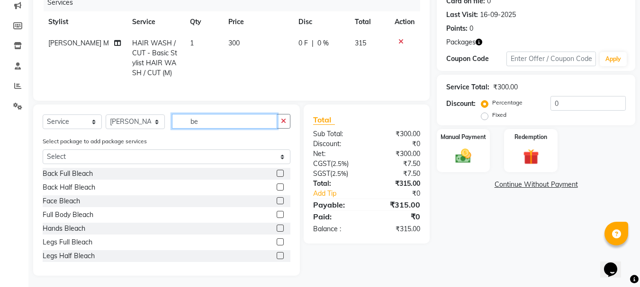
scroll to position [101, 0]
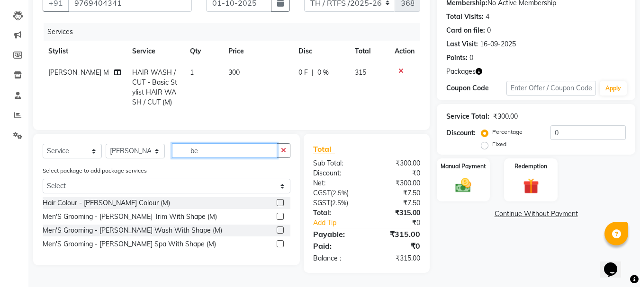
type input "be"
click at [282, 214] on label at bounding box center [280, 216] width 7 height 7
click at [282, 214] on input "checkbox" at bounding box center [280, 217] width 6 height 6
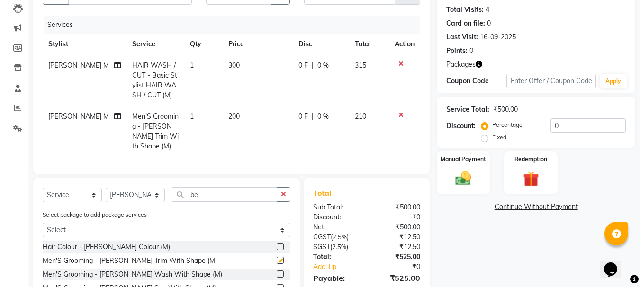
checkbox input "false"
click at [469, 185] on img at bounding box center [463, 178] width 27 height 19
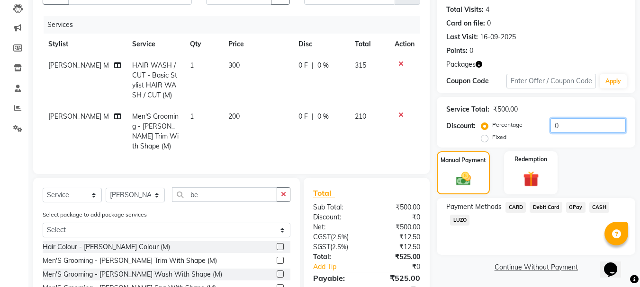
click at [562, 128] on input "0" at bounding box center [587, 125] width 75 height 15
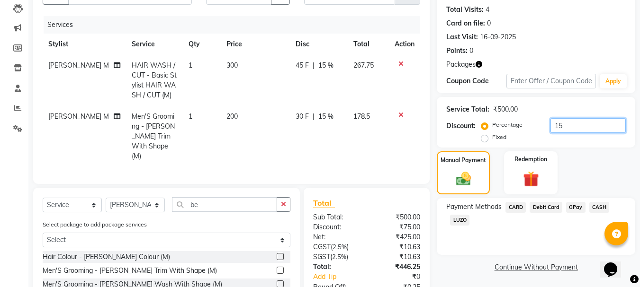
type input "15"
click at [519, 205] on span "CARD" at bounding box center [515, 207] width 20 height 11
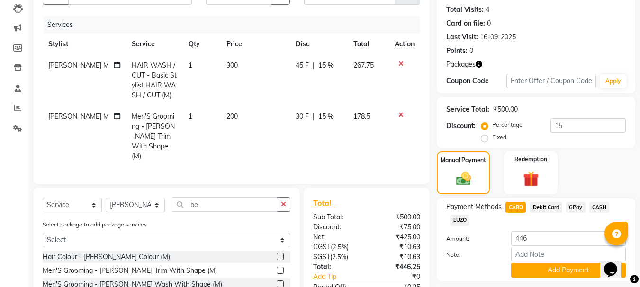
scroll to position [162, 0]
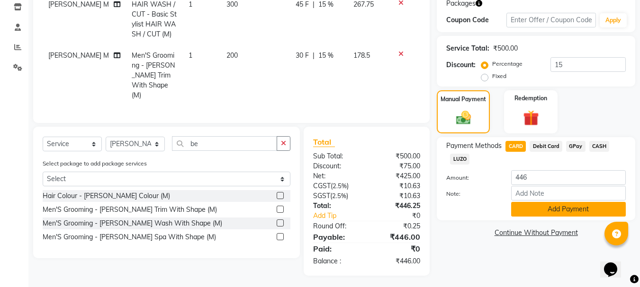
click at [598, 209] on button "Add Payment" at bounding box center [568, 209] width 115 height 15
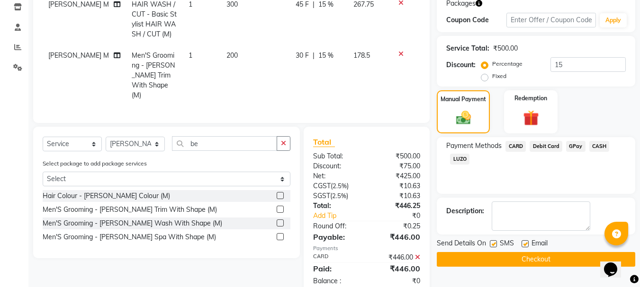
click at [580, 259] on button "Checkout" at bounding box center [536, 259] width 198 height 15
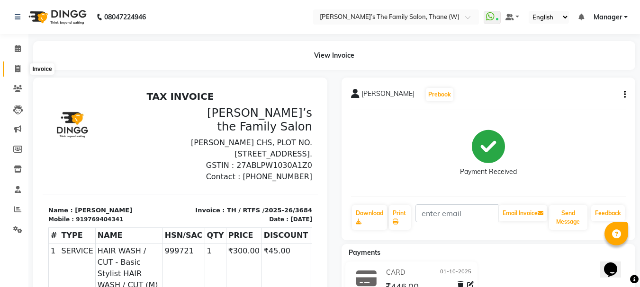
click at [11, 73] on span at bounding box center [17, 69] width 17 height 11
select select "service"
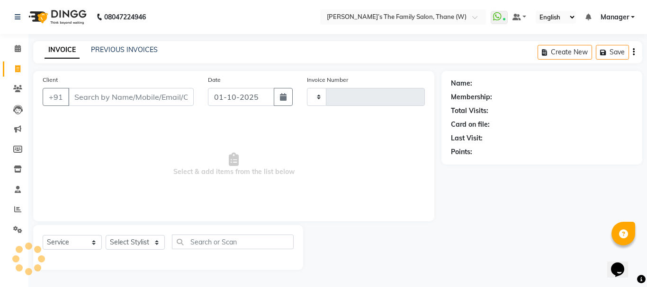
type input "3685"
select select "8004"
click at [143, 100] on input "Client" at bounding box center [130, 97] width 125 height 18
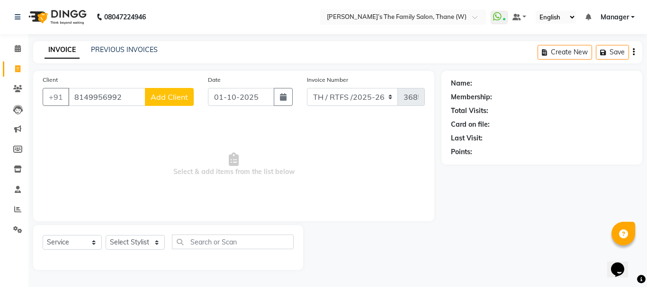
type input "8149956992"
click at [176, 94] on span "Add Client" at bounding box center [169, 96] width 37 height 9
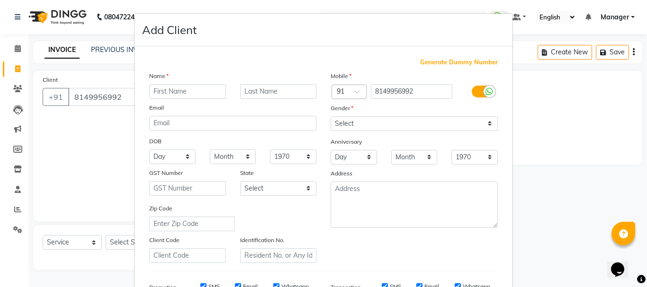
click at [191, 91] on input "text" at bounding box center [187, 91] width 77 height 15
type input "Karuna"
click at [276, 97] on input "text" at bounding box center [278, 91] width 77 height 15
type input "mane"
click at [353, 120] on select "Select Male Female Other Prefer Not To Say" at bounding box center [413, 123] width 167 height 15
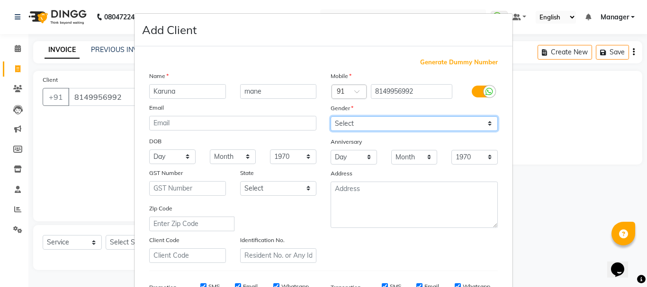
select select "[DEMOGRAPHIC_DATA]"
click at [330, 116] on select "Select Male Female Other Prefer Not To Say" at bounding box center [413, 123] width 167 height 15
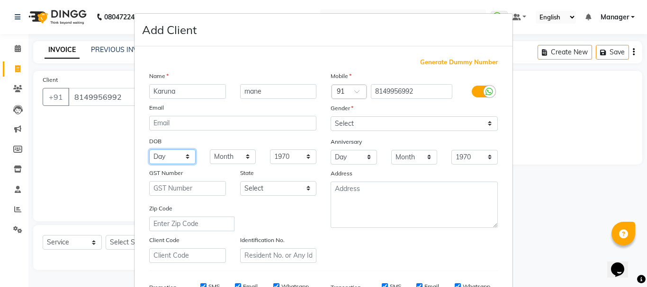
click at [165, 159] on select "Day 01 02 03 04 05 06 07 08 09 10 11 12 13 14 15 16 17 18 19 20 21 22 23 24 25 …" at bounding box center [172, 157] width 46 height 15
select select "11"
click at [149, 150] on select "Day 01 02 03 04 05 06 07 08 09 10 11 12 13 14 15 16 17 18 19 20 21 22 23 24 25 …" at bounding box center [172, 157] width 46 height 15
click at [219, 153] on select "Month January February March April May June July August September October Novem…" at bounding box center [233, 157] width 46 height 15
select select "09"
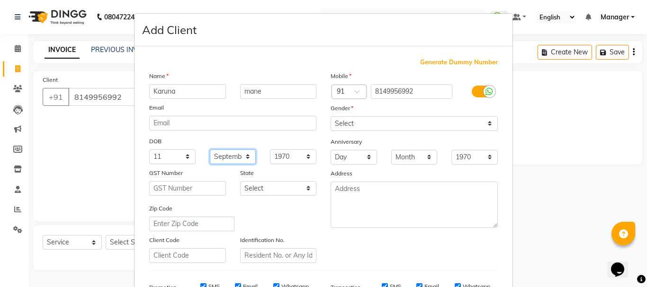
click at [210, 150] on select "Month January February March April May June July August September October Novem…" at bounding box center [233, 157] width 46 height 15
click at [290, 158] on select "1940 1941 1942 1943 1944 1945 1946 1947 1948 1949 1950 1951 1952 1953 1954 1955…" at bounding box center [293, 157] width 46 height 15
select select "1988"
click at [270, 150] on select "1940 1941 1942 1943 1944 1945 1946 1947 1948 1949 1950 1951 1952 1953 1954 1955…" at bounding box center [293, 157] width 46 height 15
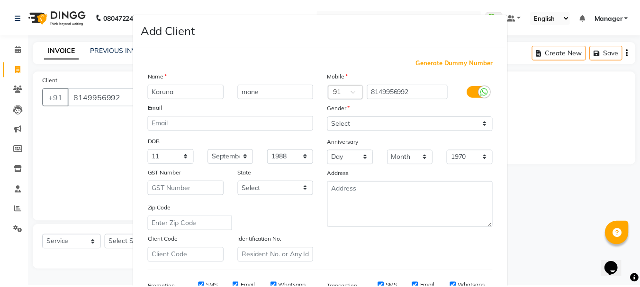
scroll to position [150, 0]
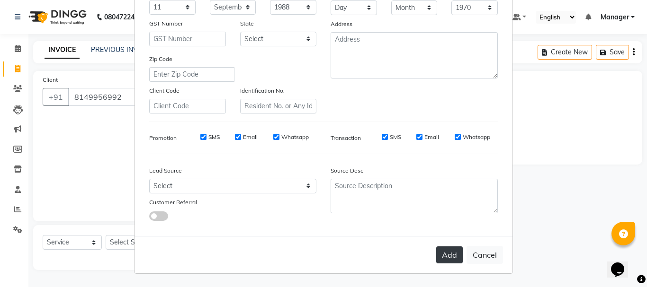
click at [451, 258] on button "Add" at bounding box center [449, 255] width 27 height 17
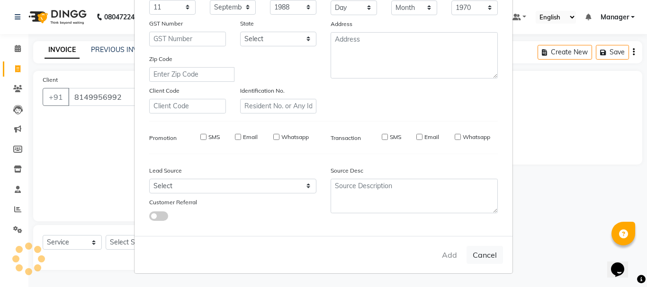
select select
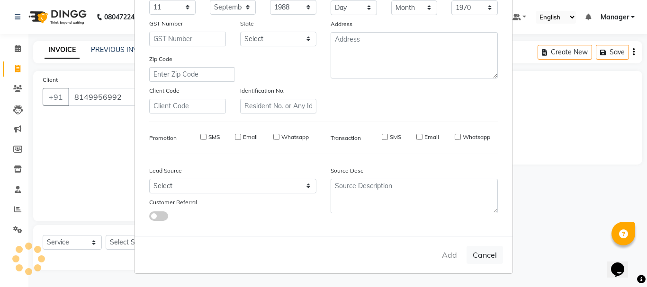
select select
checkbox input "false"
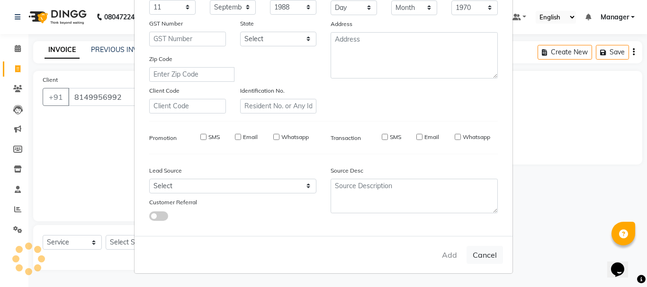
checkbox input "false"
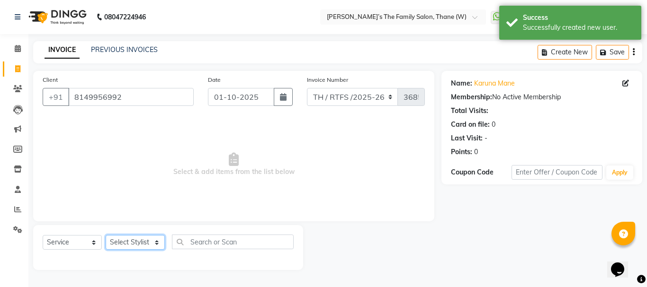
click at [131, 244] on select "Select Stylist Aarohi P Aksahy Auty Ali Aniket A Anuradha arvind Divya gautam .…" at bounding box center [135, 242] width 59 height 15
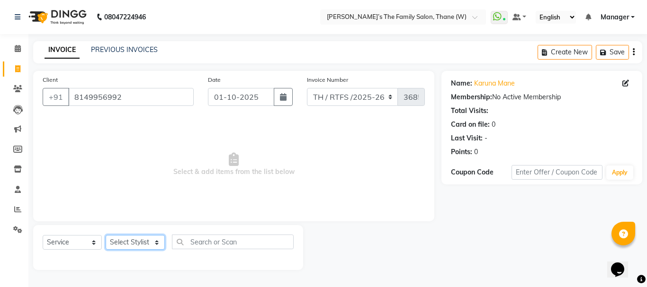
click at [136, 247] on select "Select Stylist Aarohi P Aksahy Auty Ali Aniket A Anuradha arvind Divya gautam .…" at bounding box center [135, 242] width 59 height 15
select select "35597"
click at [106, 235] on select "Select Stylist Aarohi P Aksahy Auty Ali Aniket A Anuradha arvind Divya gautam .…" at bounding box center [135, 242] width 59 height 15
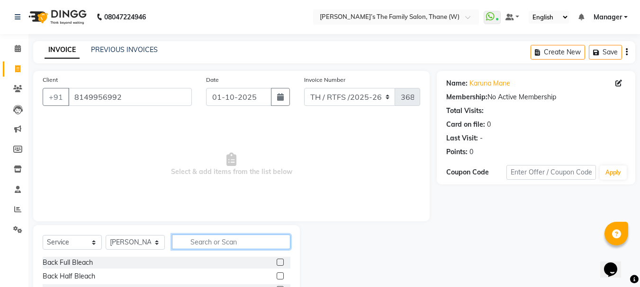
click at [198, 241] on input "text" at bounding box center [231, 242] width 118 height 15
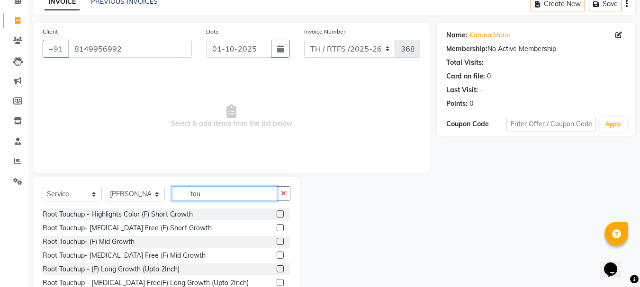
scroll to position [80, 0]
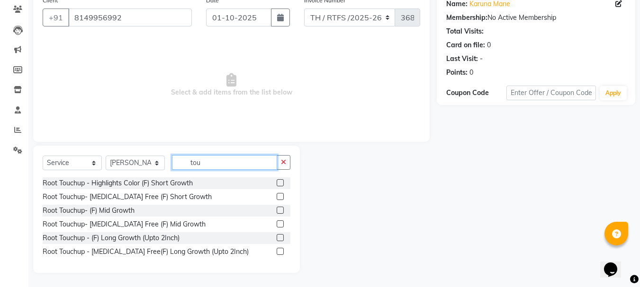
type input "tou"
click at [282, 210] on label at bounding box center [280, 210] width 7 height 7
click at [282, 210] on input "checkbox" at bounding box center [280, 211] width 6 height 6
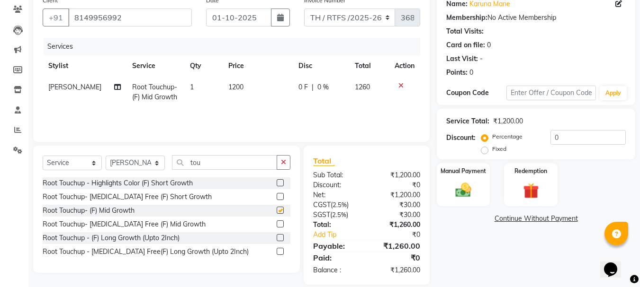
checkbox input "false"
click at [81, 161] on select "Select Service Product Membership Package Voucher Prepaid Gift Card" at bounding box center [72, 163] width 59 height 15
click at [43, 156] on select "Select Service Product Membership Package Voucher Prepaid Gift Card" at bounding box center [72, 163] width 59 height 15
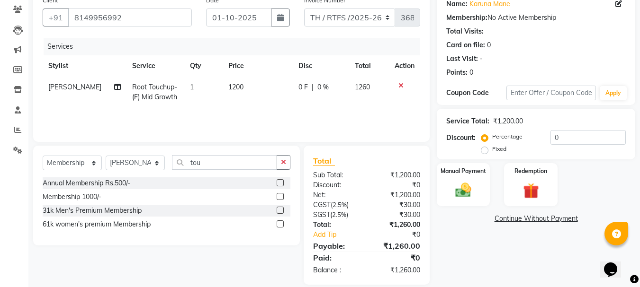
click at [276, 197] on div "Membership 1000/-" at bounding box center [167, 197] width 248 height 12
click at [281, 196] on label at bounding box center [280, 196] width 7 height 7
click at [281, 196] on input "checkbox" at bounding box center [280, 197] width 6 height 6
select select "select"
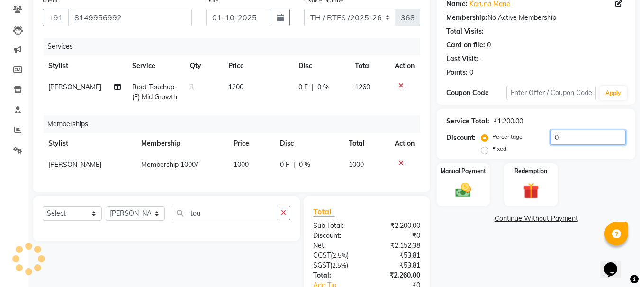
click at [591, 140] on input "0" at bounding box center [587, 137] width 75 height 15
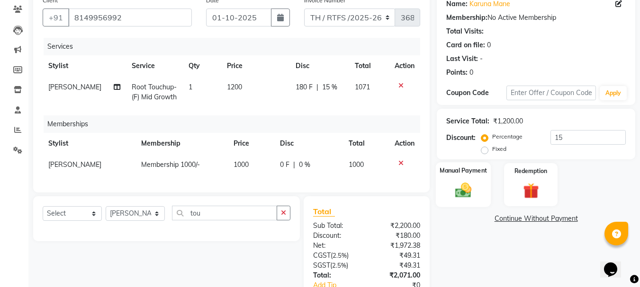
click at [459, 190] on img at bounding box center [463, 190] width 27 height 19
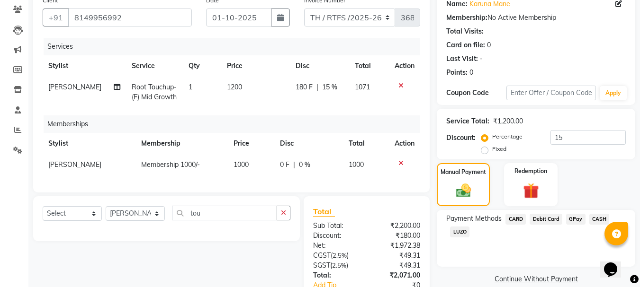
click at [400, 162] on icon at bounding box center [400, 163] width 5 height 7
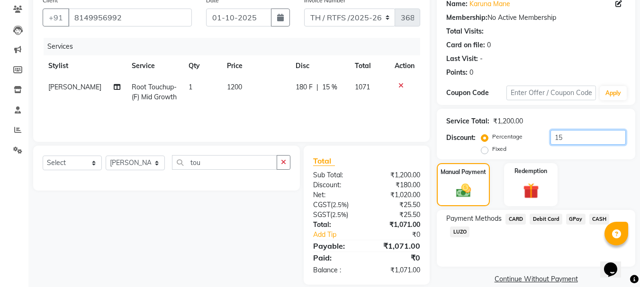
click at [569, 132] on input "15" at bounding box center [587, 137] width 75 height 15
type input "1"
type input "15"
click at [576, 217] on span "GPay" at bounding box center [575, 219] width 19 height 11
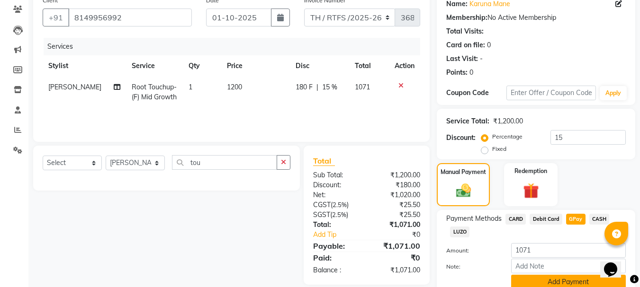
click at [561, 281] on button "Add Payment" at bounding box center [568, 282] width 115 height 15
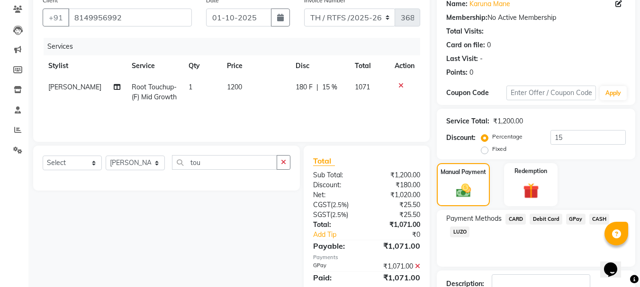
scroll to position [146, 0]
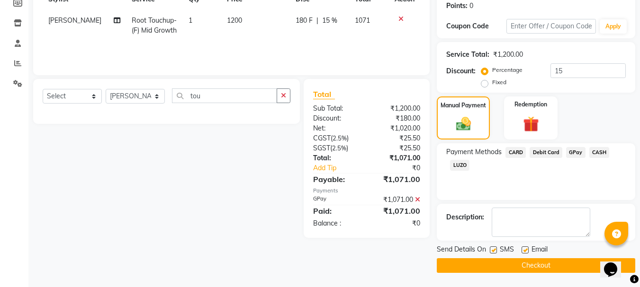
click at [481, 264] on button "Checkout" at bounding box center [536, 266] width 198 height 15
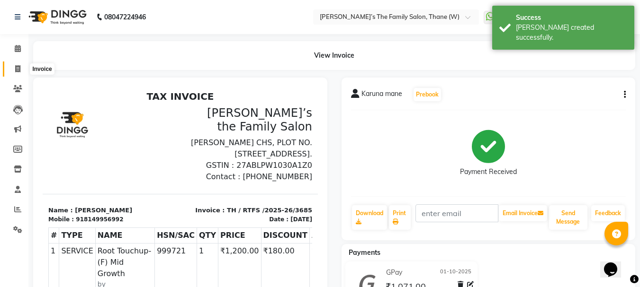
click at [18, 69] on icon at bounding box center [17, 68] width 5 height 7
select select "service"
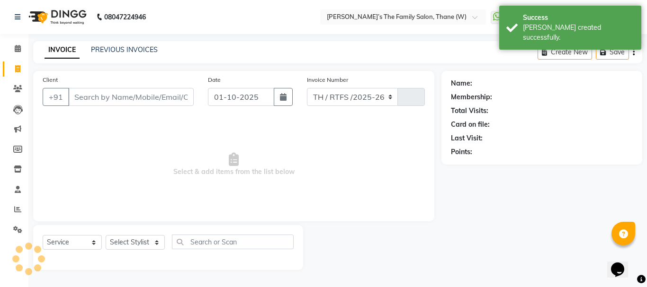
select select "8004"
type input "3686"
click at [107, 96] on input "Client" at bounding box center [130, 97] width 125 height 18
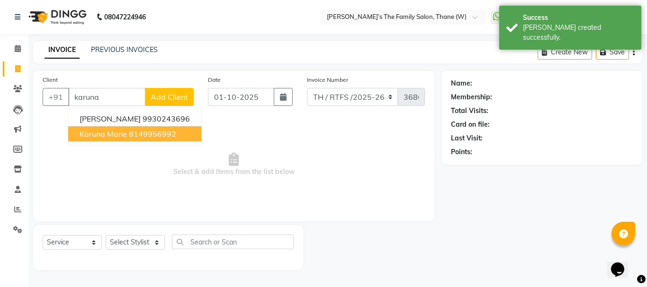
click at [147, 136] on ngb-highlight "8149956992" at bounding box center [152, 133] width 47 height 9
type input "8149956992"
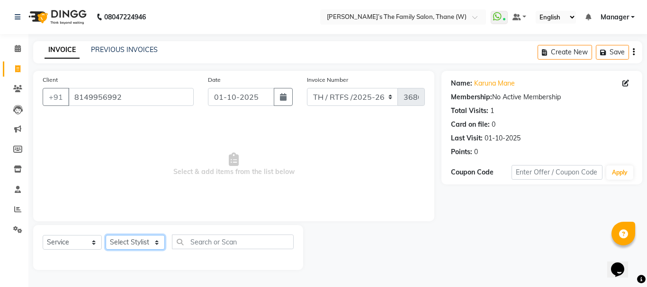
click at [127, 243] on select "Select Stylist Aarohi P Aksahy Auty Ali Aniket A Anuradha arvind Divya gautam .…" at bounding box center [135, 242] width 59 height 15
select select "35597"
click at [106, 235] on select "Select Stylist Aarohi P Aksahy Auty Ali Aniket A Anuradha arvind Divya gautam .…" at bounding box center [135, 242] width 59 height 15
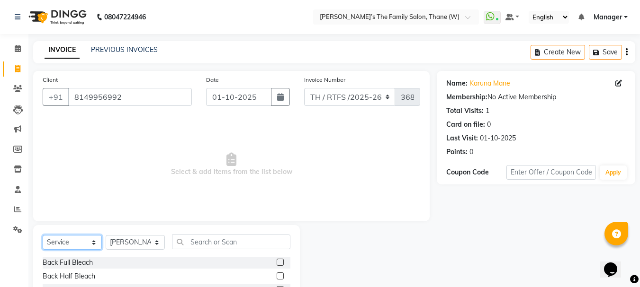
click at [76, 242] on select "Select Service Product Membership Package Voucher Prepaid Gift Card" at bounding box center [72, 242] width 59 height 15
click at [43, 235] on select "Select Service Product Membership Package Voucher Prepaid Gift Card" at bounding box center [72, 242] width 59 height 15
click at [282, 277] on label at bounding box center [280, 276] width 7 height 7
click at [282, 277] on input "checkbox" at bounding box center [280, 277] width 6 height 6
select select "select"
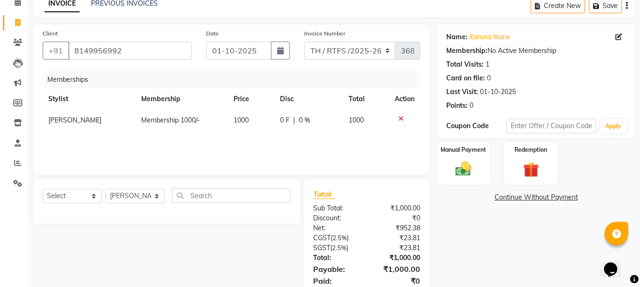
scroll to position [81, 0]
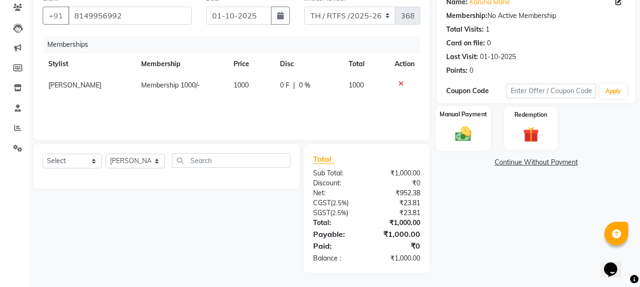
click at [481, 130] on div "Manual Payment" at bounding box center [463, 128] width 55 height 45
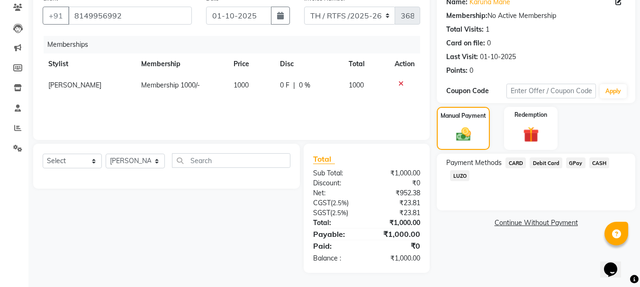
click at [575, 160] on span "GPay" at bounding box center [575, 163] width 19 height 11
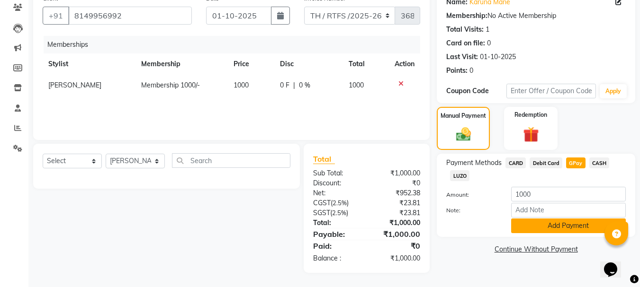
click at [575, 227] on button "Add Payment" at bounding box center [568, 226] width 115 height 15
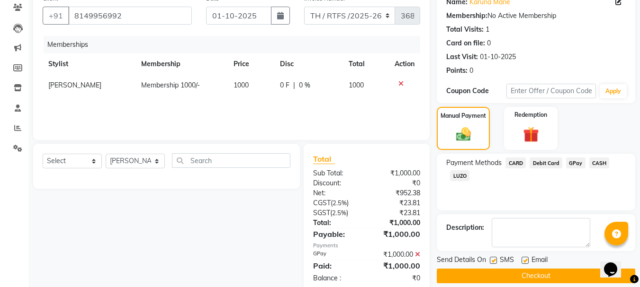
click at [572, 277] on button "Checkout" at bounding box center [536, 276] width 198 height 15
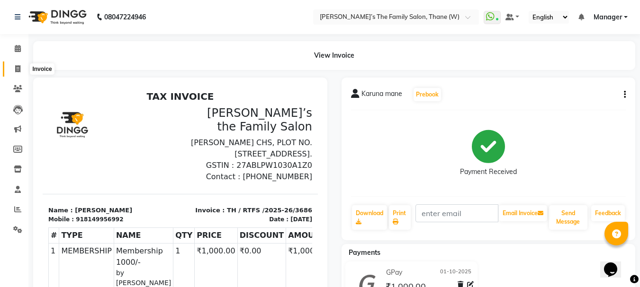
click at [17, 67] on icon at bounding box center [17, 68] width 5 height 7
select select "service"
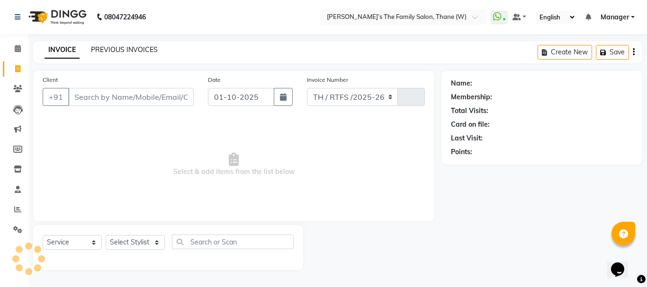
select select "8004"
type input "3687"
click at [122, 46] on link "PREVIOUS INVOICES" at bounding box center [124, 49] width 67 height 9
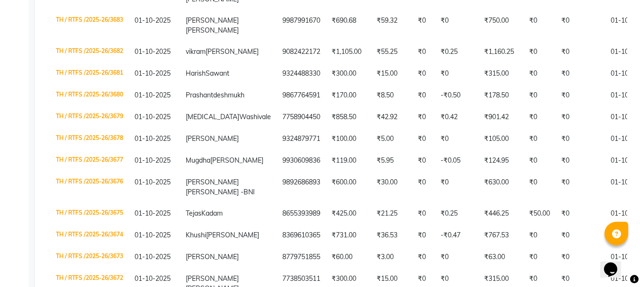
scroll to position [503, 0]
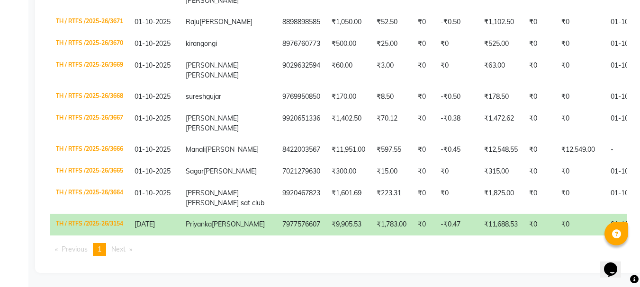
scroll to position [410, 0]
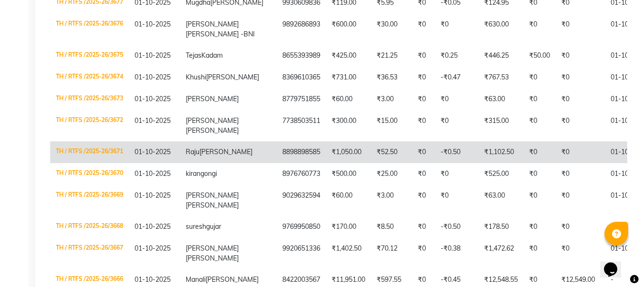
click at [277, 163] on td "8898898585" at bounding box center [301, 153] width 49 height 22
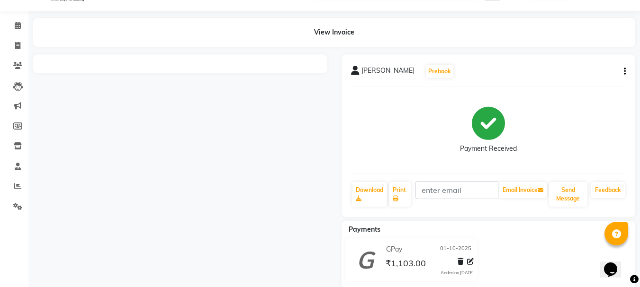
scroll to position [43, 0]
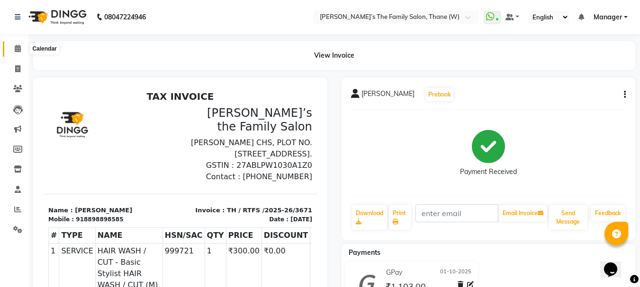
click at [18, 50] on icon at bounding box center [18, 48] width 6 height 7
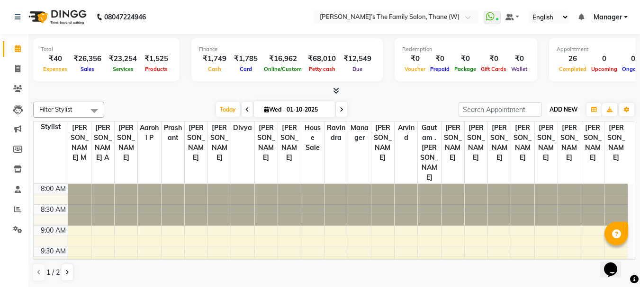
click at [566, 108] on span "ADD NEW" at bounding box center [563, 109] width 28 height 7
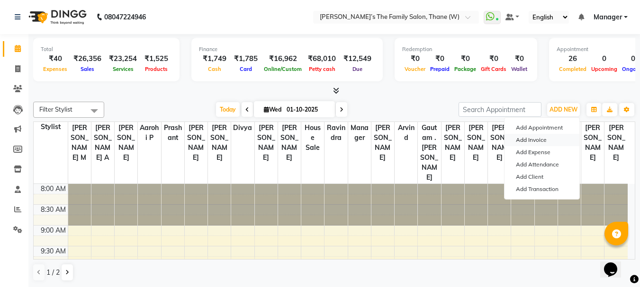
click at [539, 139] on link "Add Invoice" at bounding box center [541, 140] width 75 height 12
select select "service"
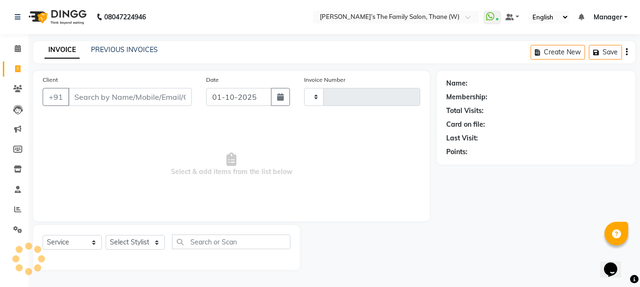
type input "3687"
select select "8004"
click at [16, 47] on icon at bounding box center [18, 48] width 6 height 7
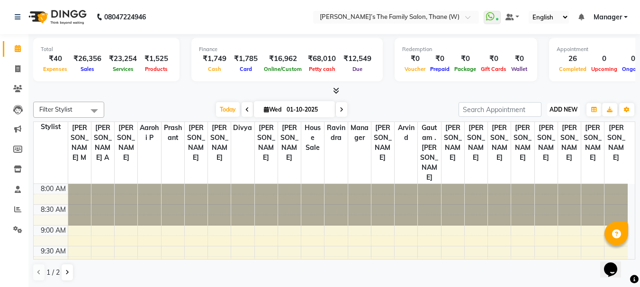
click at [568, 112] on span "ADD NEW" at bounding box center [563, 109] width 28 height 7
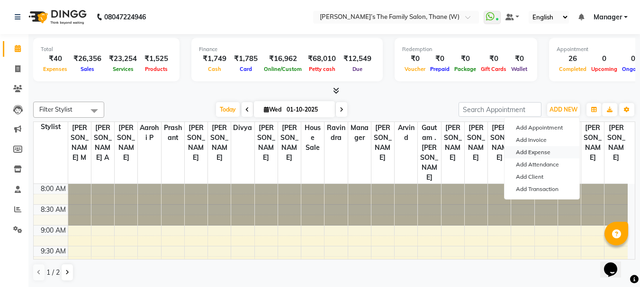
click at [546, 153] on link "Add Expense" at bounding box center [541, 152] width 75 height 12
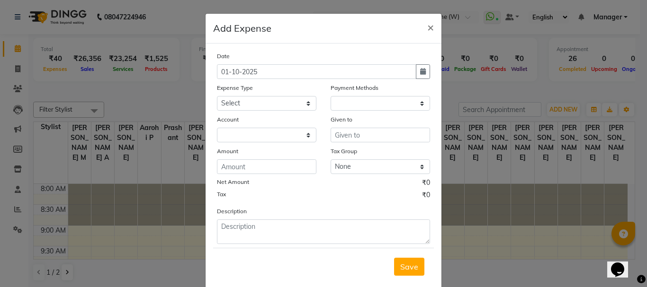
select select "1"
select select "4301"
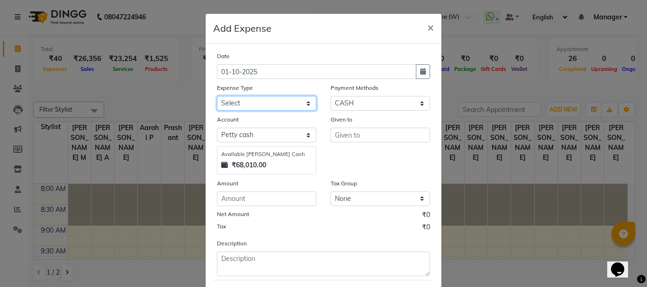
click at [238, 103] on select "Select Advance Salary Bank charges Car maintenance Cash transfer to bank Cash t…" at bounding box center [266, 103] width 99 height 15
select select "22628"
click at [217, 96] on select "Select Advance Salary Bank charges Car maintenance Cash transfer to bank Cash t…" at bounding box center [266, 103] width 99 height 15
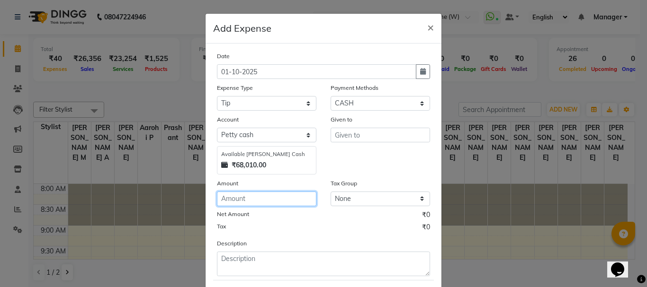
click at [244, 199] on input "number" at bounding box center [266, 199] width 99 height 15
type input "398"
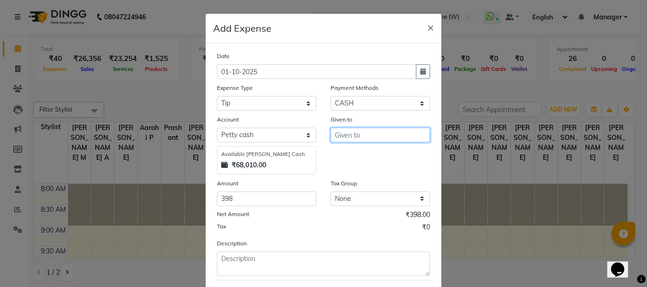
click at [346, 136] on input "text" at bounding box center [379, 135] width 99 height 15
click at [356, 156] on ngb-highlight "Mo in salmani" at bounding box center [365, 155] width 47 height 9
type input "[PERSON_NAME]"
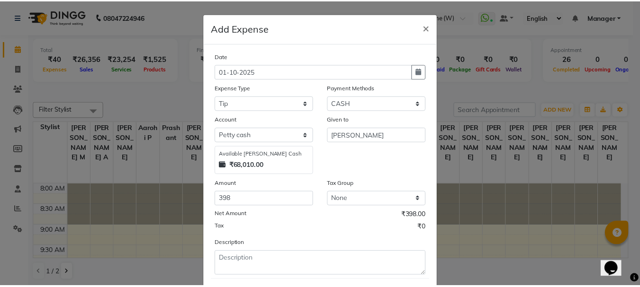
scroll to position [52, 0]
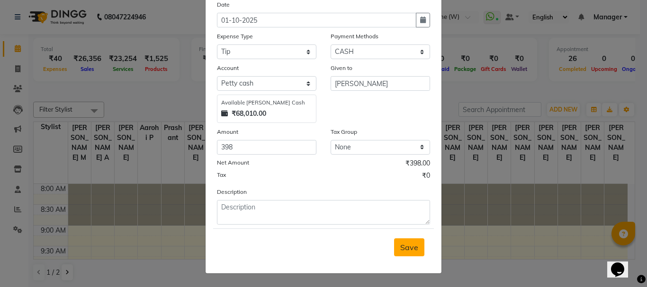
click at [401, 248] on span "Save" at bounding box center [409, 247] width 18 height 9
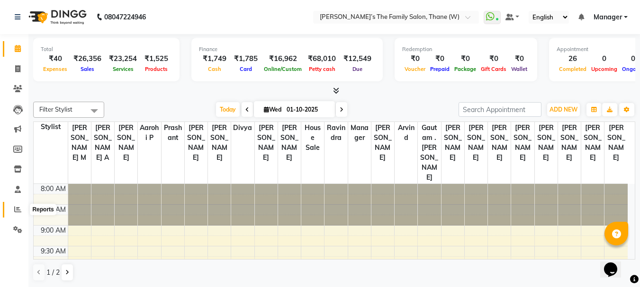
click at [15, 208] on icon at bounding box center [17, 209] width 7 height 7
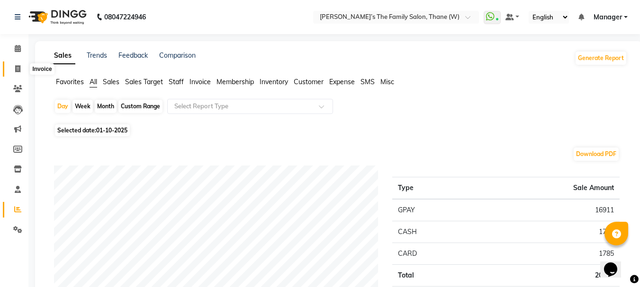
click at [18, 66] on icon at bounding box center [17, 68] width 5 height 7
select select "service"
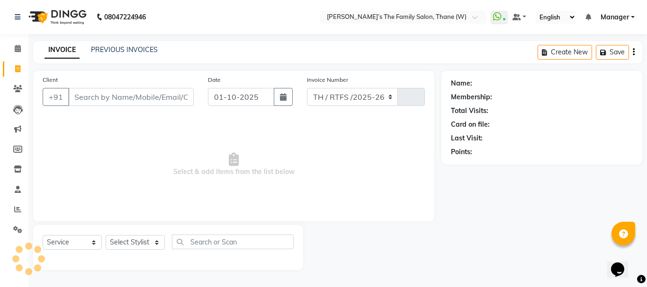
select select "8004"
type input "3687"
click at [119, 47] on link "PREVIOUS INVOICES" at bounding box center [124, 49] width 67 height 9
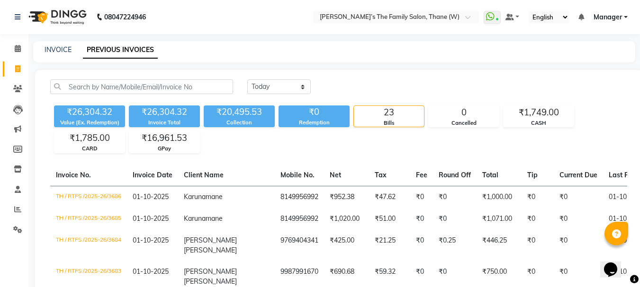
click at [125, 47] on link "PREVIOUS INVOICES" at bounding box center [120, 50] width 75 height 17
click at [17, 47] on icon at bounding box center [18, 48] width 6 height 7
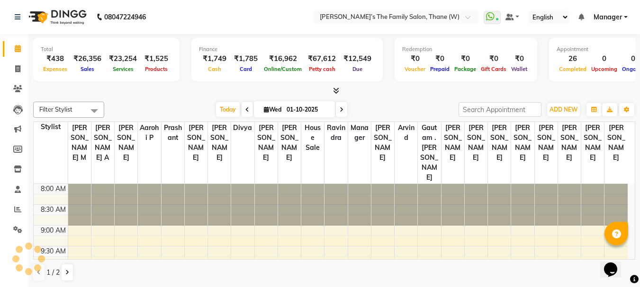
scroll to position [438, 0]
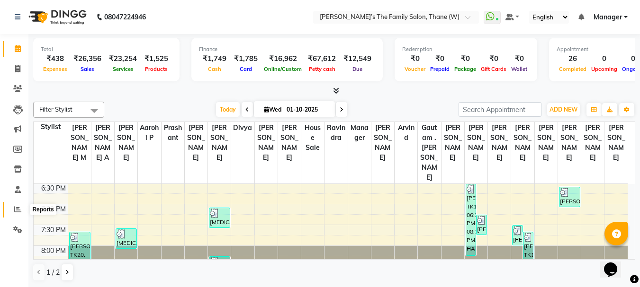
click at [18, 213] on icon at bounding box center [17, 209] width 7 height 7
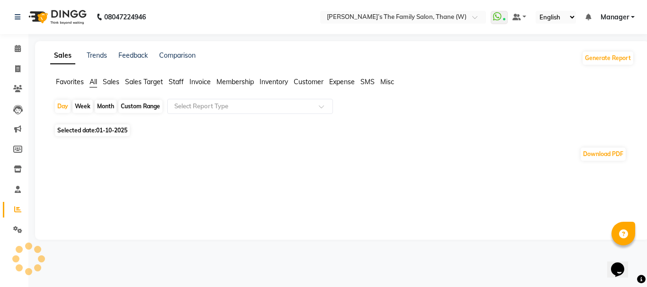
click at [348, 80] on span "Expense" at bounding box center [342, 82] width 26 height 9
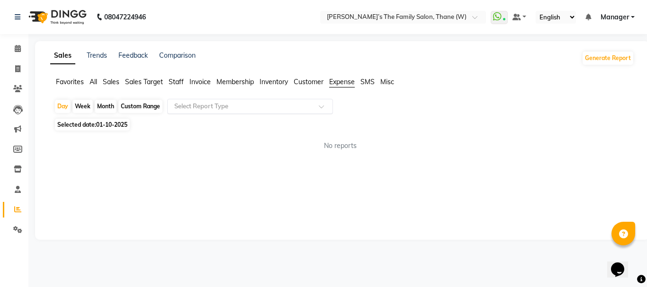
click at [292, 105] on input "text" at bounding box center [240, 106] width 136 height 9
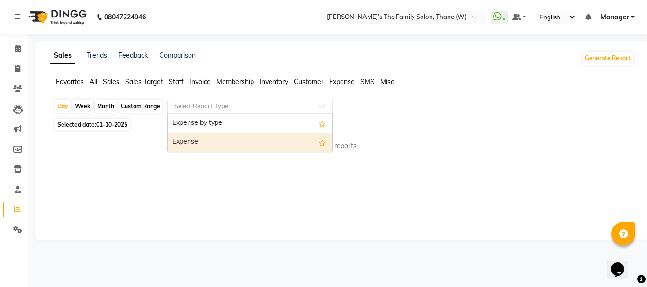
click at [259, 143] on div "Expense" at bounding box center [250, 142] width 165 height 19
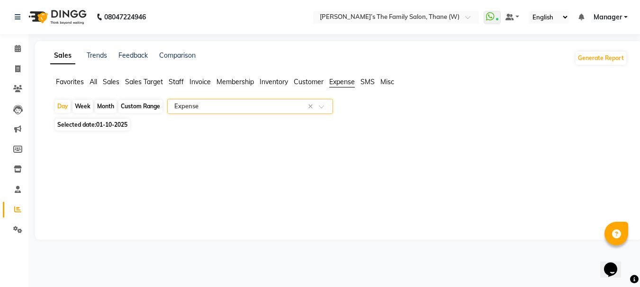
select select "full_report"
select select "csv"
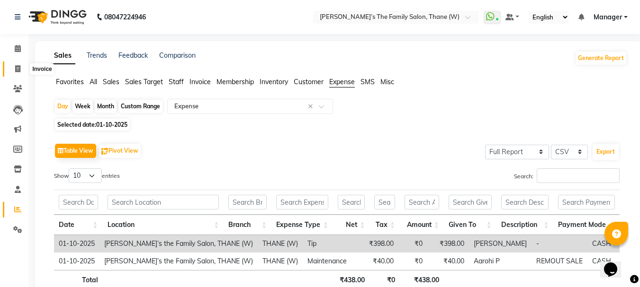
click at [18, 69] on icon at bounding box center [17, 68] width 5 height 7
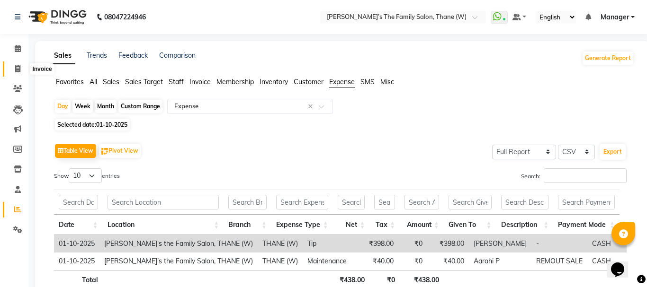
select select "service"
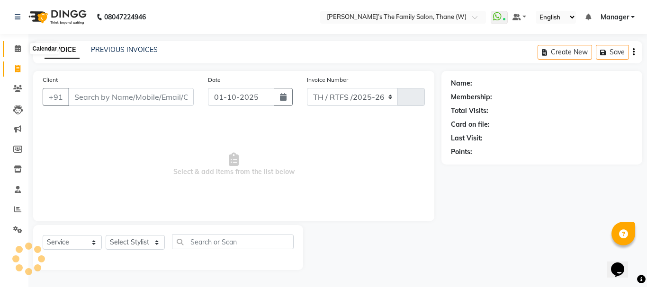
select select "8004"
type input "3687"
click at [16, 50] on icon at bounding box center [18, 48] width 6 height 7
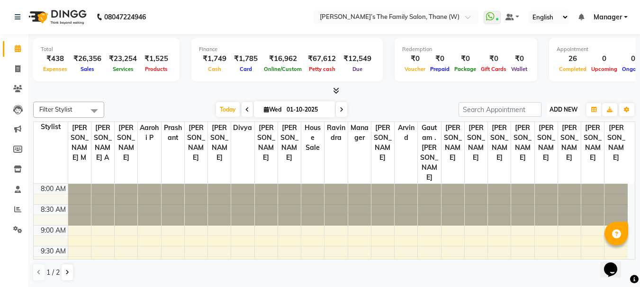
click at [561, 108] on span "ADD NEW" at bounding box center [563, 109] width 28 height 7
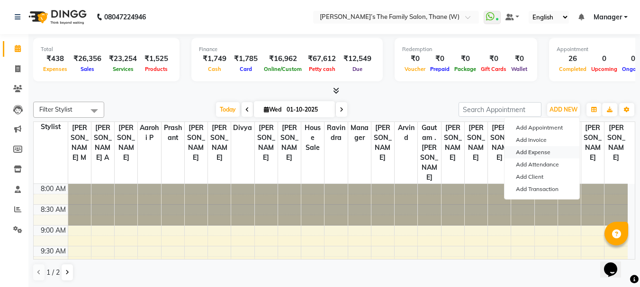
click at [541, 152] on link "Add Expense" at bounding box center [541, 152] width 75 height 12
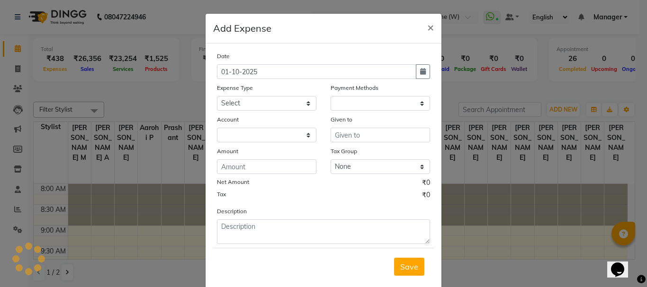
select select
select select "1"
select select "4301"
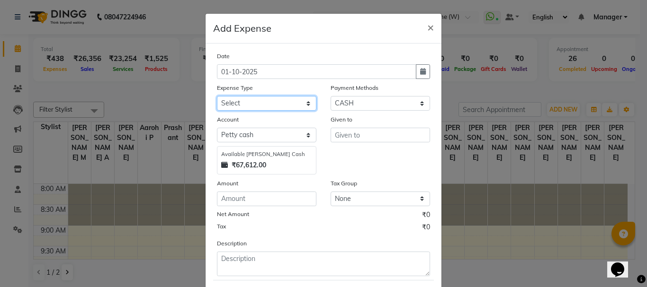
click at [251, 101] on select "Select Advance Salary Bank charges Car maintenance Cash transfer to bank Cash t…" at bounding box center [266, 103] width 99 height 15
select select "23454"
click at [217, 96] on select "Select Advance Salary Bank charges Car maintenance Cash transfer to bank Cash t…" at bounding box center [266, 103] width 99 height 15
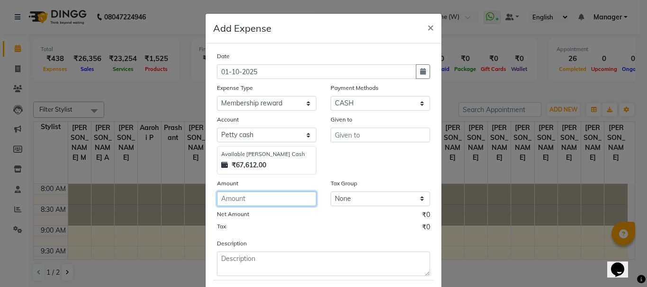
click at [249, 202] on input "number" at bounding box center [266, 199] width 99 height 15
type input "150"
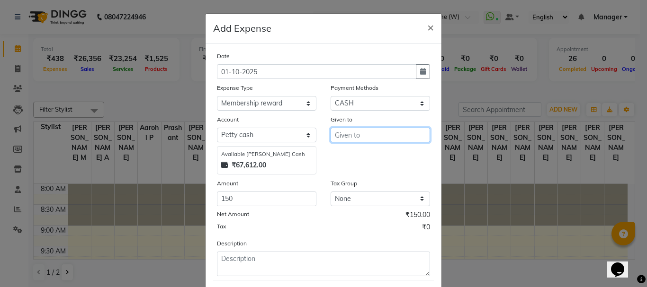
click at [337, 134] on input "text" at bounding box center [379, 135] width 99 height 15
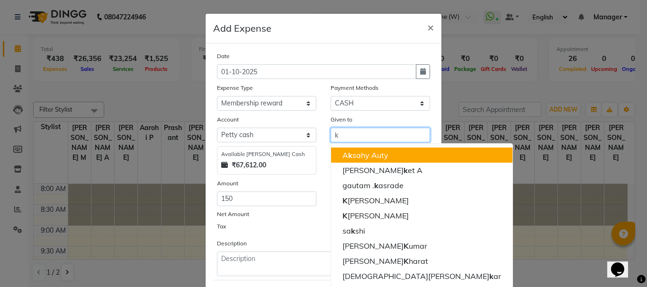
click at [348, 153] on span "k" at bounding box center [350, 155] width 4 height 9
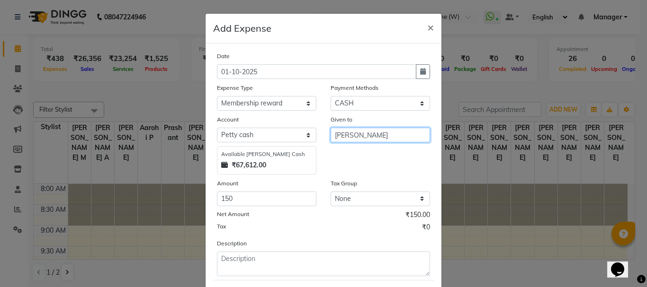
type input "[PERSON_NAME]"
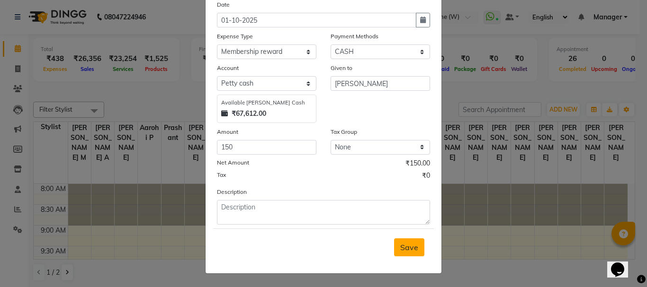
click at [407, 247] on span "Save" at bounding box center [409, 247] width 18 height 9
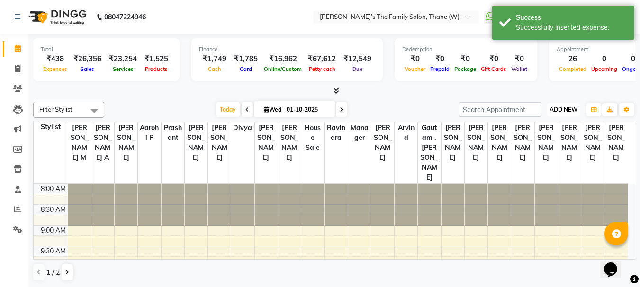
click at [571, 109] on span "ADD NEW" at bounding box center [563, 109] width 28 height 7
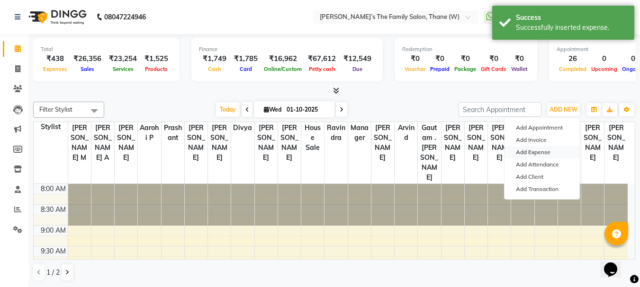
click at [537, 152] on link "Add Expense" at bounding box center [541, 152] width 75 height 12
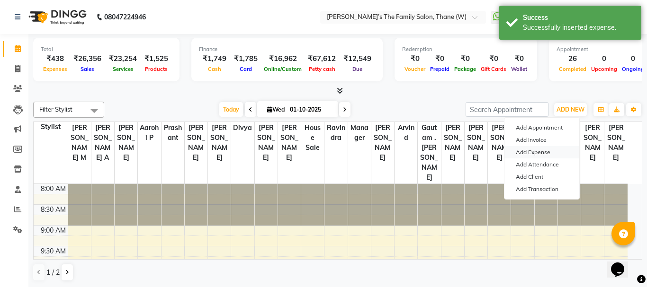
select select "1"
select select "4301"
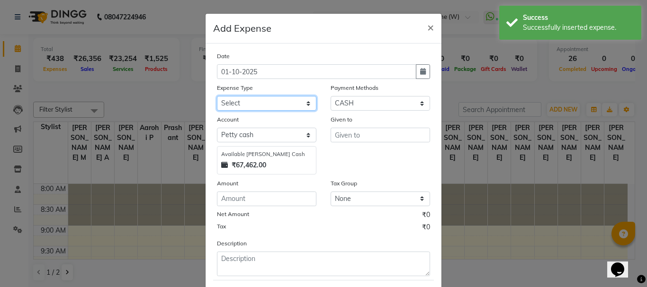
click at [249, 104] on select "Select Advance Salary Bank charges Car maintenance Cash transfer to bank Cash t…" at bounding box center [266, 103] width 99 height 15
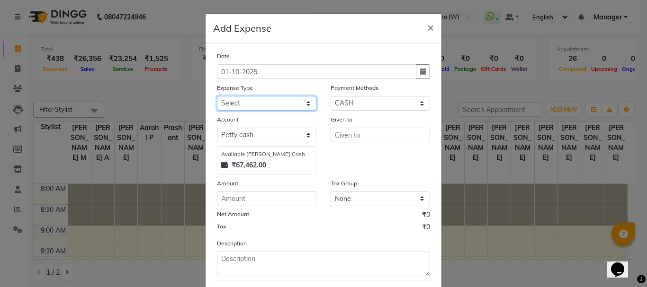
select select "22630"
click at [217, 96] on select "Select Advance Salary Bank charges Car maintenance Cash transfer to bank Cash t…" at bounding box center [266, 103] width 99 height 15
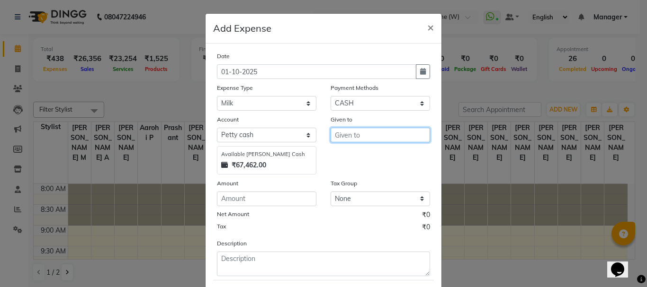
click at [353, 134] on input "text" at bounding box center [379, 135] width 99 height 15
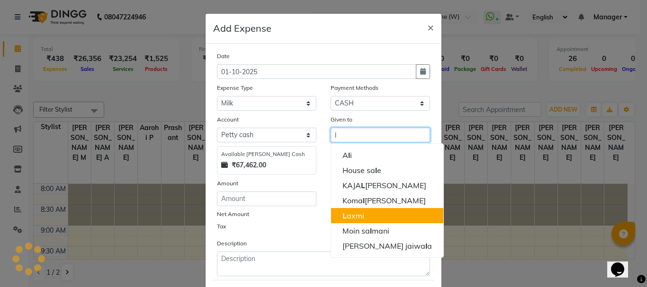
click at [355, 219] on ngb-highlight "L axmi" at bounding box center [353, 215] width 22 height 9
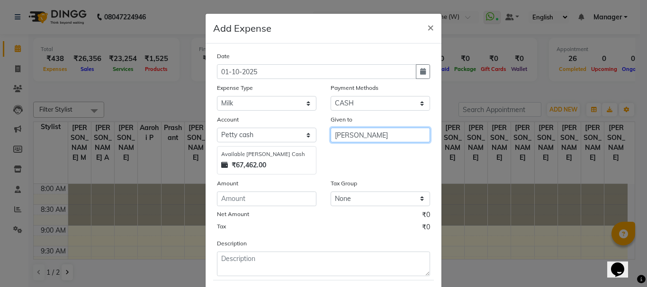
type input "[PERSON_NAME]"
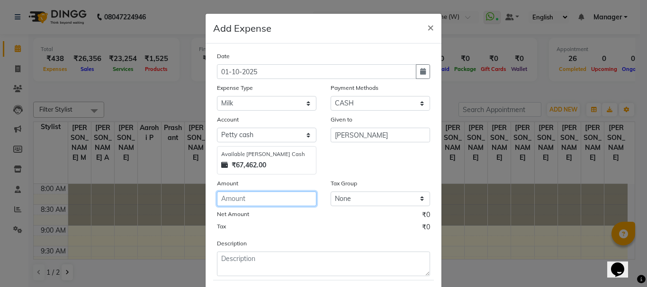
click at [255, 201] on input "number" at bounding box center [266, 199] width 99 height 15
type input "52"
click at [329, 239] on div "Description" at bounding box center [323, 258] width 227 height 38
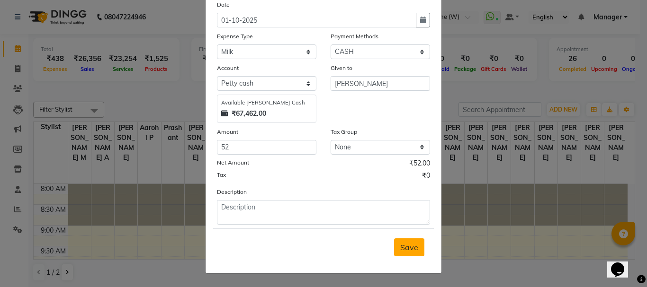
click at [406, 250] on span "Save" at bounding box center [409, 247] width 18 height 9
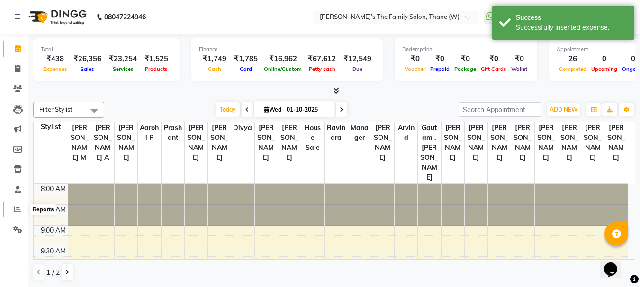
click at [18, 210] on icon at bounding box center [17, 209] width 7 height 7
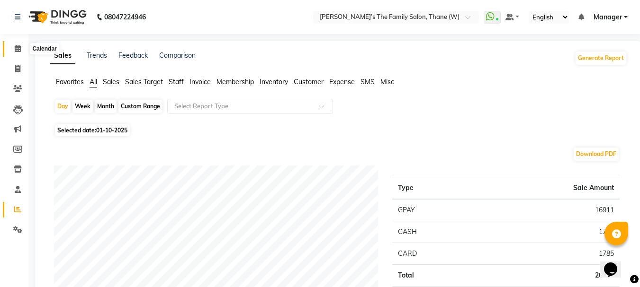
click at [19, 48] on icon at bounding box center [18, 48] width 6 height 7
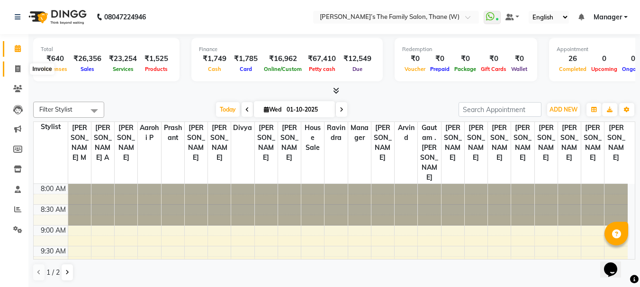
click at [16, 68] on icon at bounding box center [17, 68] width 5 height 7
select select "service"
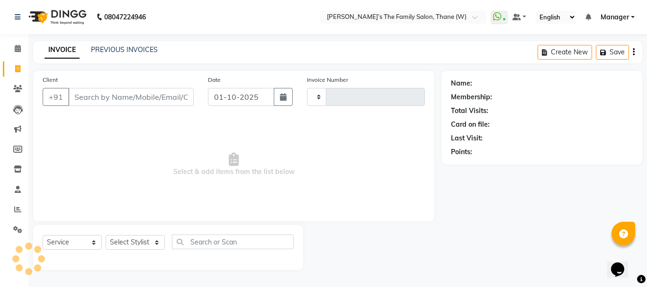
type input "3687"
select select "8004"
click at [114, 103] on input "Client" at bounding box center [130, 97] width 125 height 18
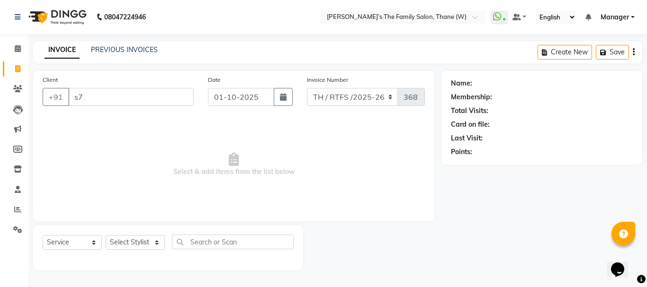
type input "s"
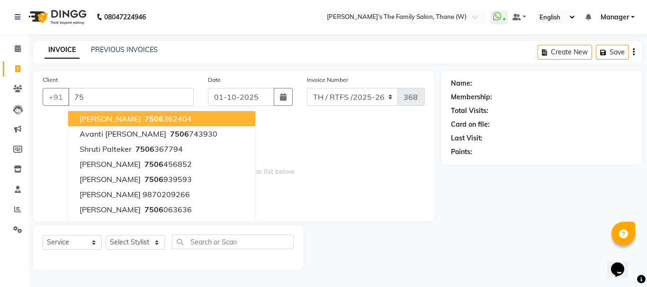
type input "7"
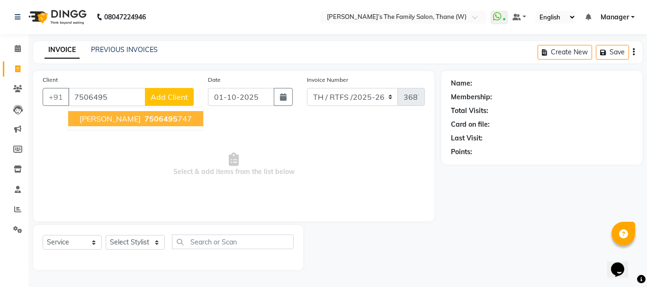
click at [143, 116] on ngb-highlight "7506495 747" at bounding box center [167, 118] width 49 height 9
type input "7506495747"
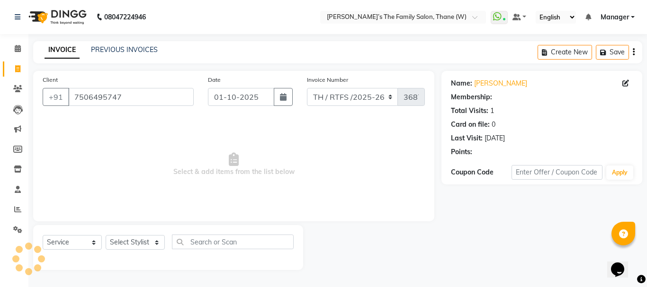
select select "1: Object"
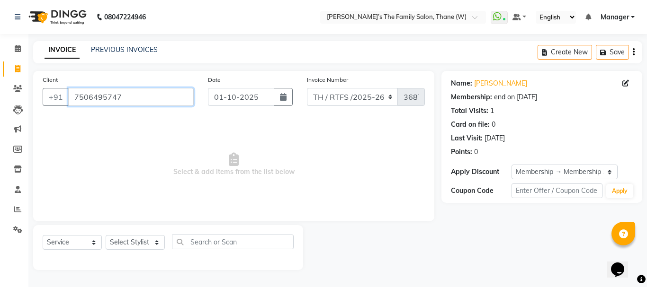
click at [134, 98] on input "7506495747" at bounding box center [130, 97] width 125 height 18
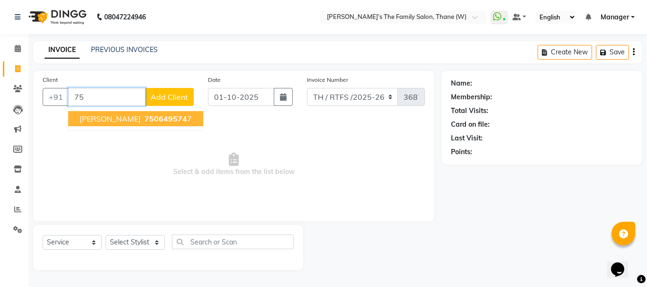
type input "7"
click at [151, 124] on button "Satyam Bhagat 9619898 842" at bounding box center [135, 118] width 135 height 15
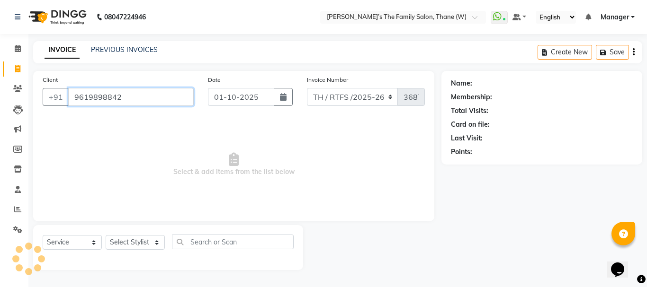
type input "9619898842"
select select "1: Object"
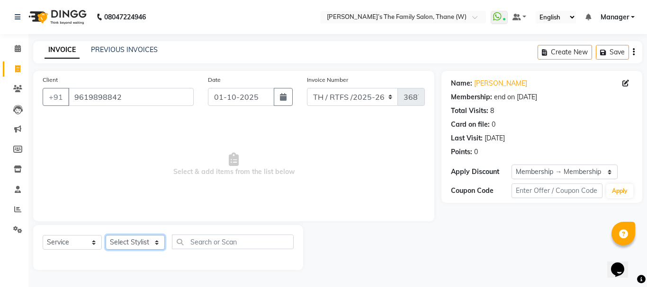
click at [125, 245] on select "Select Stylist Aarohi P Aksahy Auty Ali Aniket A Anuradha arvind Divya gautam .…" at bounding box center [135, 242] width 59 height 15
select select "84594"
click at [106, 235] on select "Select Stylist Aarohi P Aksahy Auty Ali Aniket A Anuradha arvind Divya gautam .…" at bounding box center [135, 242] width 59 height 15
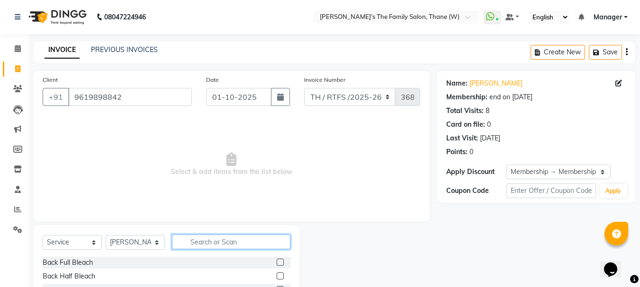
click at [212, 239] on input "text" at bounding box center [231, 242] width 118 height 15
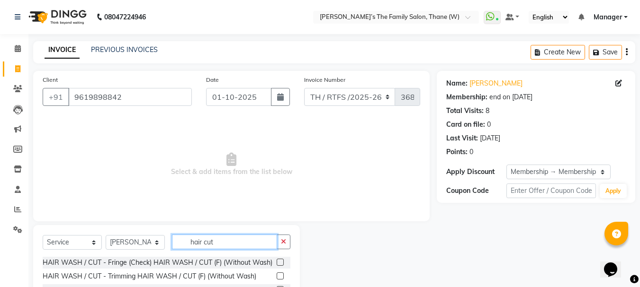
scroll to position [92, 0]
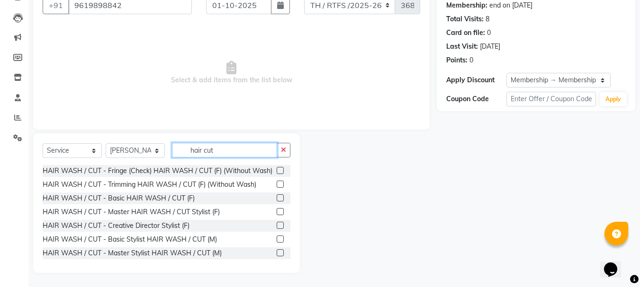
type input "hair cut"
click at [277, 243] on label at bounding box center [280, 239] width 7 height 7
click at [277, 243] on input "checkbox" at bounding box center [280, 240] width 6 height 6
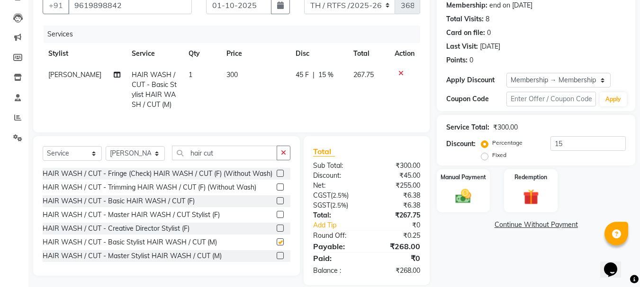
checkbox input "false"
click at [230, 161] on input "hair cut" at bounding box center [224, 153] width 105 height 15
type input "h"
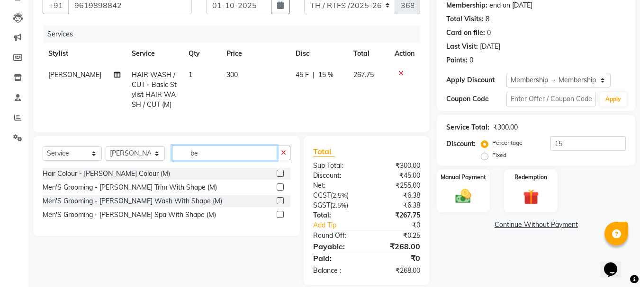
type input "be"
click at [278, 191] on label at bounding box center [280, 187] width 7 height 7
click at [278, 191] on input "checkbox" at bounding box center [280, 188] width 6 height 6
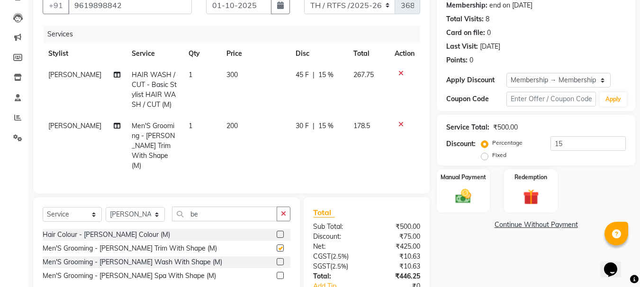
checkbox input "false"
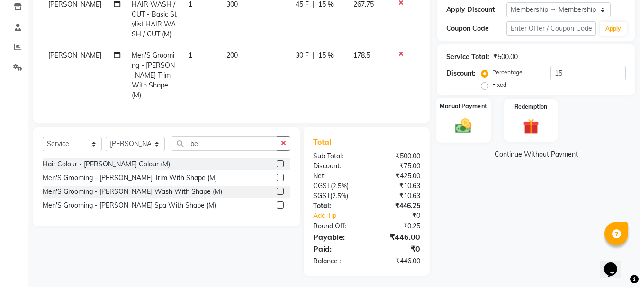
click at [464, 129] on img at bounding box center [463, 125] width 27 height 19
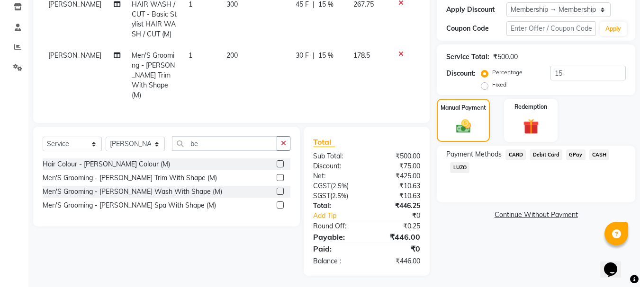
click at [574, 154] on span "GPay" at bounding box center [575, 155] width 19 height 11
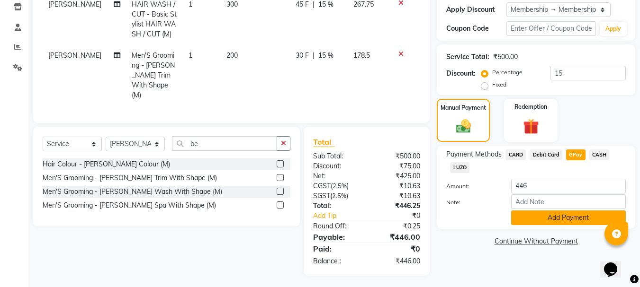
click at [557, 216] on button "Add Payment" at bounding box center [568, 218] width 115 height 15
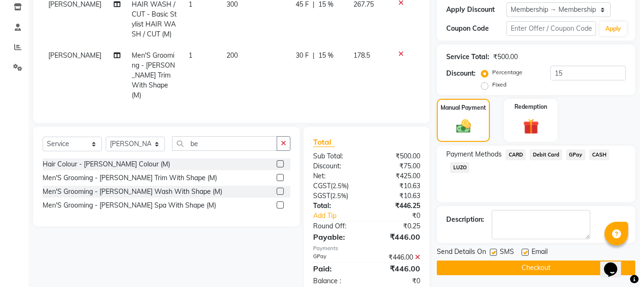
scroll to position [182, 0]
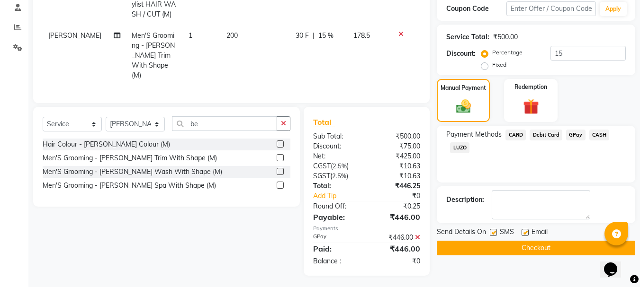
click at [548, 251] on button "Checkout" at bounding box center [536, 248] width 198 height 15
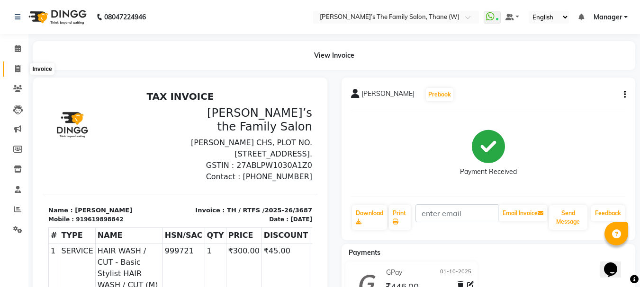
click at [16, 70] on icon at bounding box center [17, 68] width 5 height 7
select select "service"
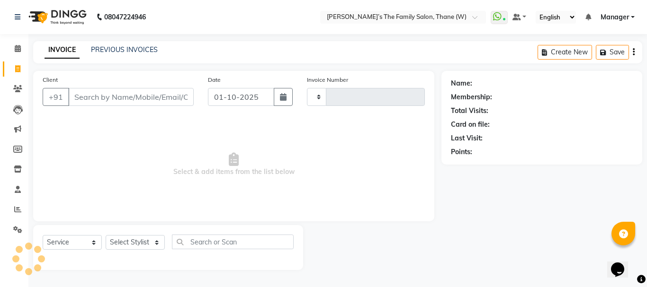
type input "3688"
select select "8004"
click at [128, 48] on link "PREVIOUS INVOICES" at bounding box center [124, 49] width 67 height 9
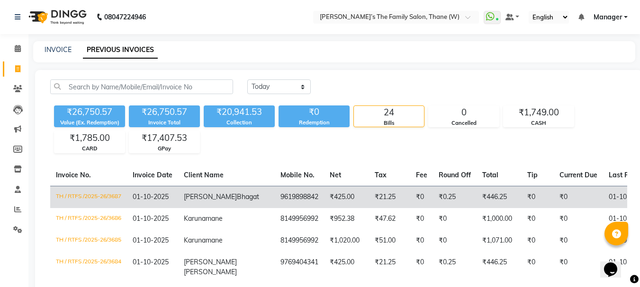
click at [222, 193] on td "Satyam Bhagat" at bounding box center [226, 197] width 97 height 22
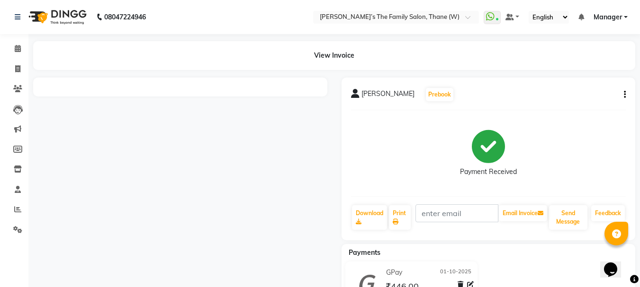
click at [624, 95] on icon "button" at bounding box center [625, 95] width 2 height 0
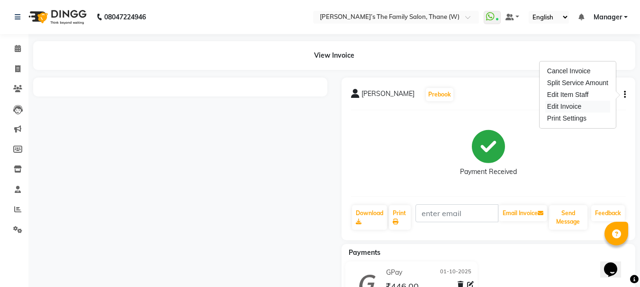
click at [568, 105] on div "Edit Invoice" at bounding box center [577, 107] width 65 height 12
select select "service"
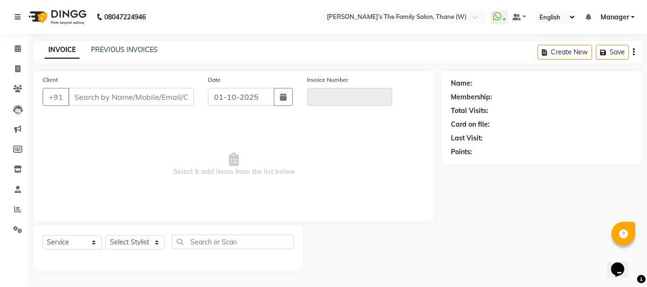
type input "9619898842"
type input "TH / RTFS /2025-26/3687"
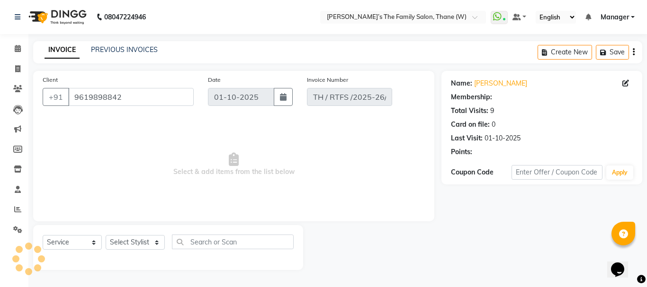
select select "select"
select select "1: Object"
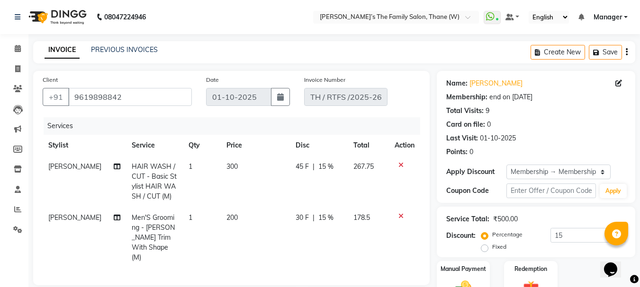
click at [401, 214] on icon at bounding box center [400, 216] width 5 height 7
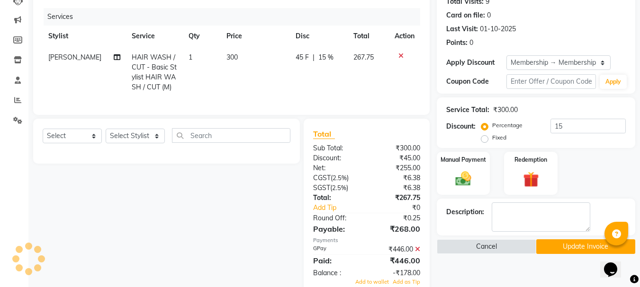
scroll to position [139, 0]
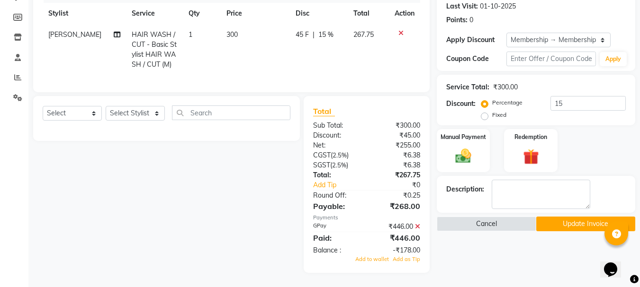
click at [416, 226] on icon at bounding box center [417, 226] width 5 height 7
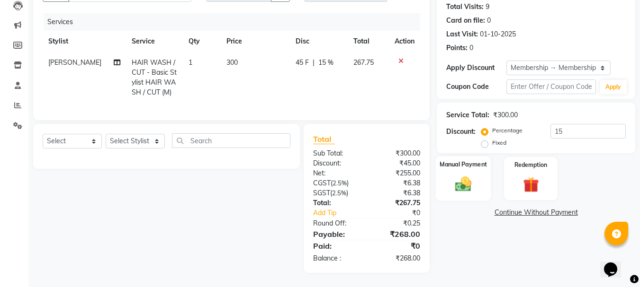
click at [465, 177] on img at bounding box center [463, 184] width 27 height 19
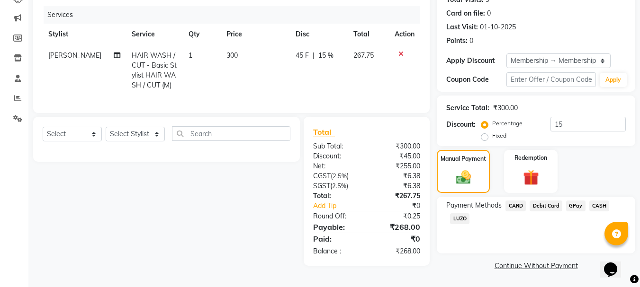
click at [573, 205] on span "GPay" at bounding box center [575, 206] width 19 height 11
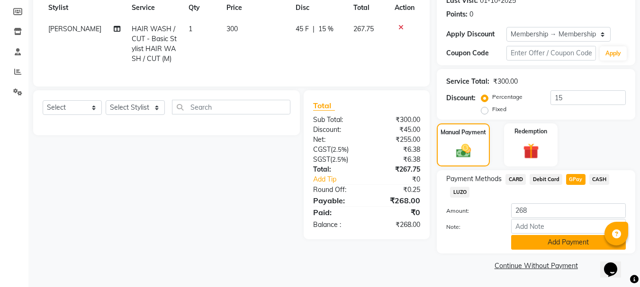
click at [550, 242] on button "Add Payment" at bounding box center [568, 242] width 115 height 15
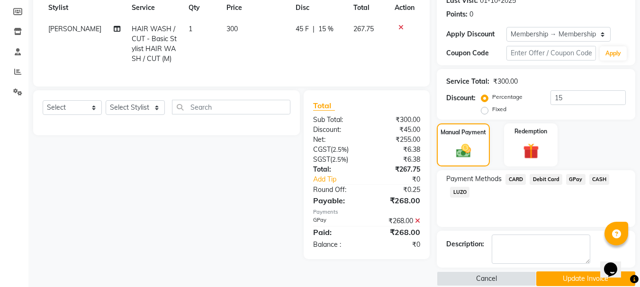
scroll to position [151, 0]
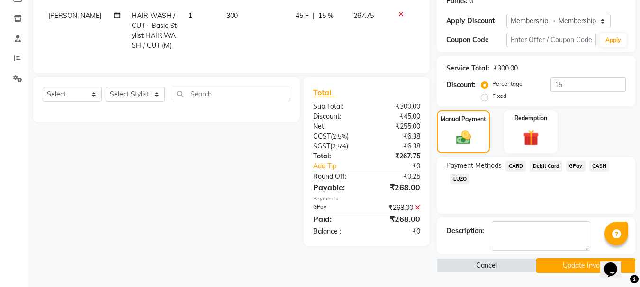
click at [560, 265] on button "Update Invoice" at bounding box center [585, 266] width 99 height 15
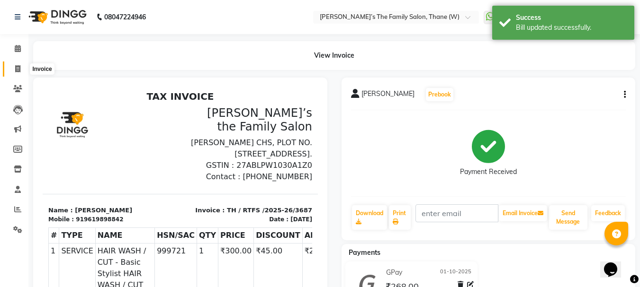
click at [17, 68] on icon at bounding box center [17, 68] width 5 height 7
select select "service"
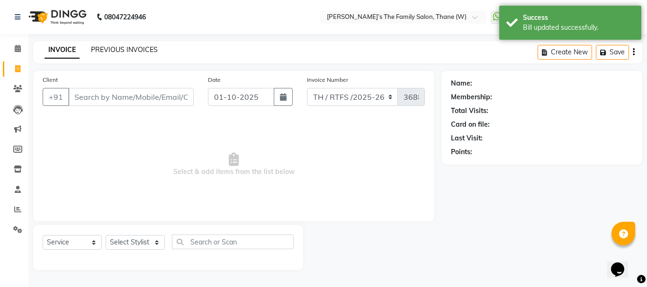
click at [107, 50] on link "PREVIOUS INVOICES" at bounding box center [124, 49] width 67 height 9
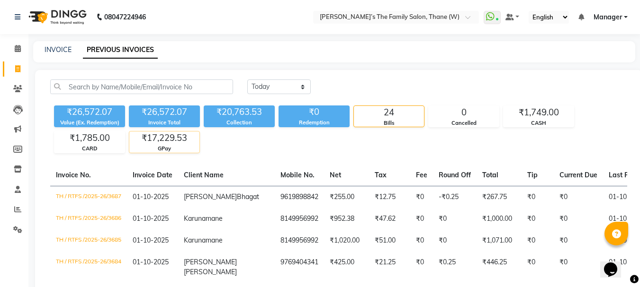
click at [159, 141] on div "₹17,229.53" at bounding box center [164, 138] width 70 height 13
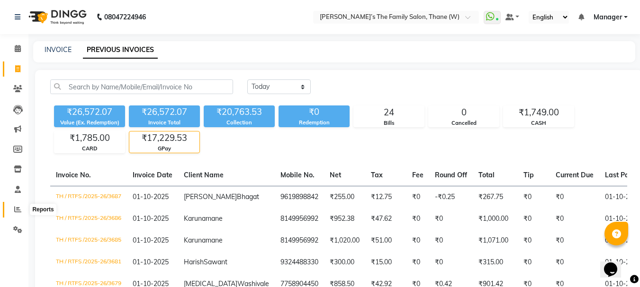
click at [14, 206] on span at bounding box center [17, 210] width 17 height 11
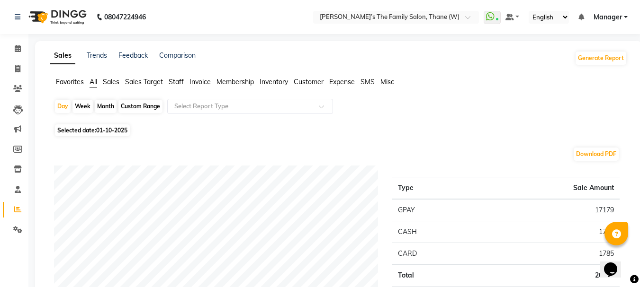
click at [176, 83] on span "Staff" at bounding box center [176, 82] width 15 height 9
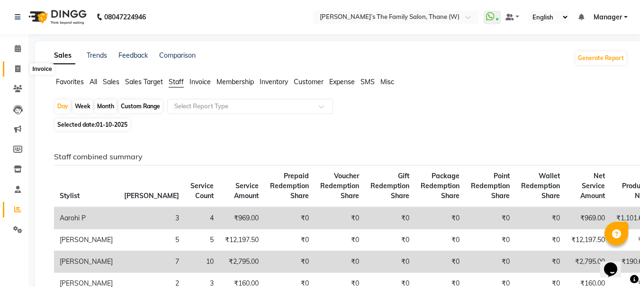
click at [17, 68] on icon at bounding box center [17, 68] width 5 height 7
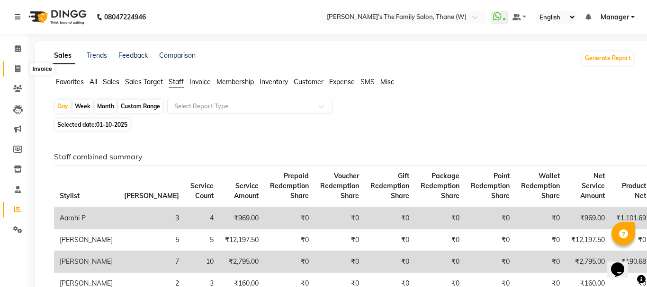
select select "service"
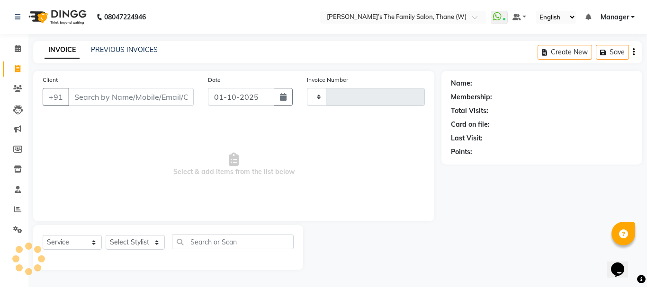
type input "3688"
select select "8004"
click at [18, 50] on icon at bounding box center [18, 48] width 6 height 7
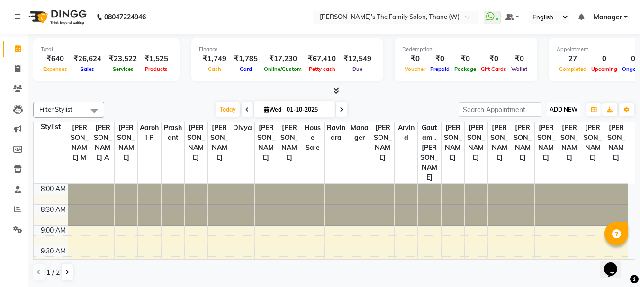
click at [561, 110] on span "ADD NEW" at bounding box center [563, 109] width 28 height 7
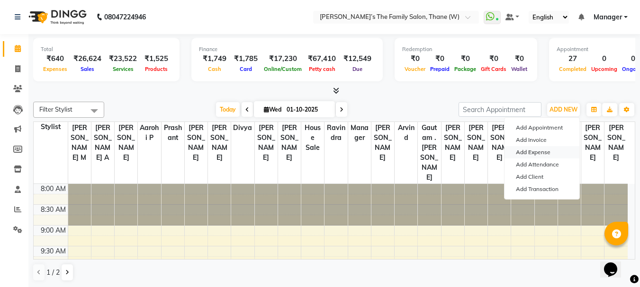
click at [534, 151] on link "Add Expense" at bounding box center [541, 152] width 75 height 12
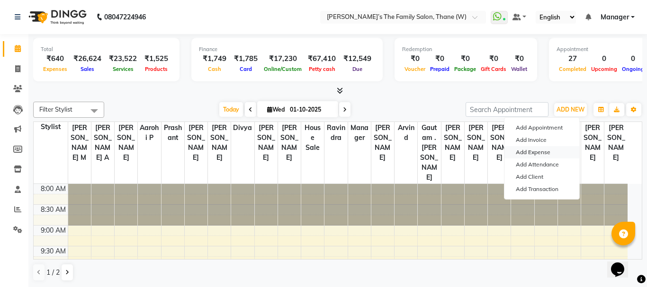
select select "4302"
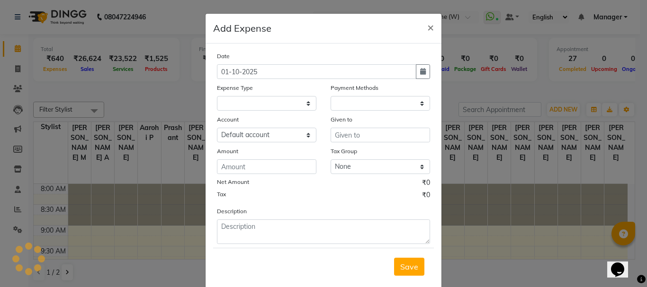
select select "1"
select select "4301"
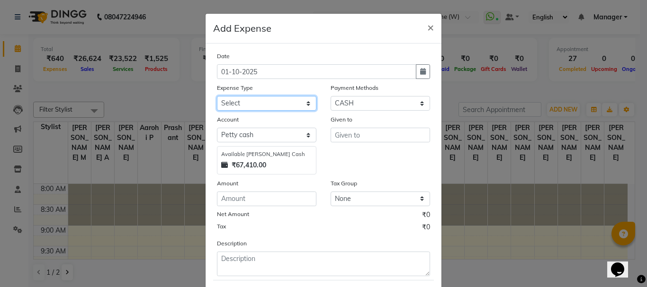
click at [242, 102] on select "Select Advance Salary Bank charges Car maintenance Cash transfer to bank Cash t…" at bounding box center [266, 103] width 99 height 15
select select "12926"
click at [217, 96] on select "Select Advance Salary Bank charges Car maintenance Cash transfer to bank Cash t…" at bounding box center [266, 103] width 99 height 15
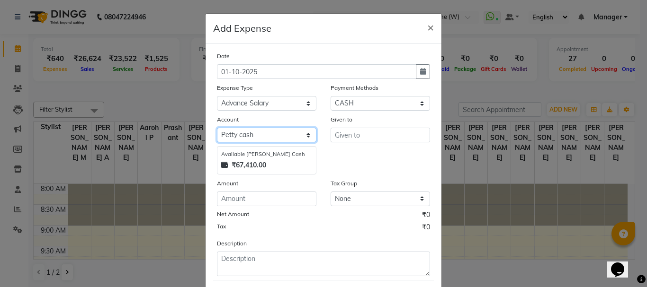
click at [250, 131] on select "Select [PERSON_NAME] cash Default account" at bounding box center [266, 135] width 99 height 15
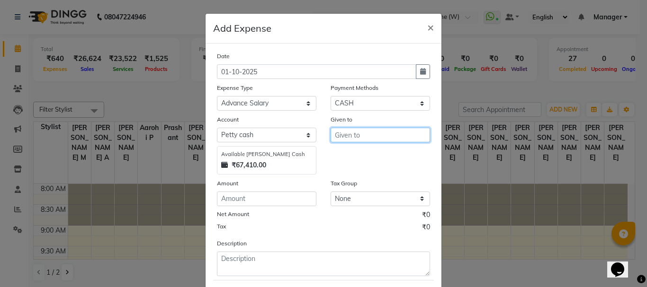
click at [363, 137] on input "text" at bounding box center [379, 135] width 99 height 15
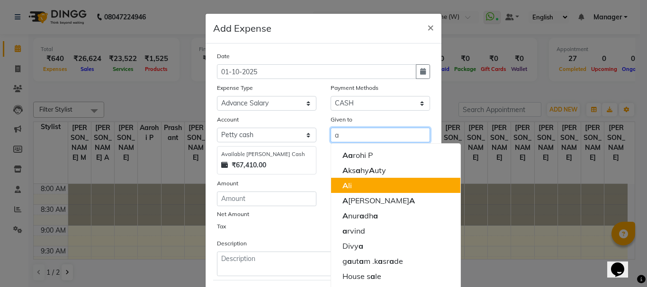
click at [358, 186] on button "A li" at bounding box center [395, 185] width 129 height 15
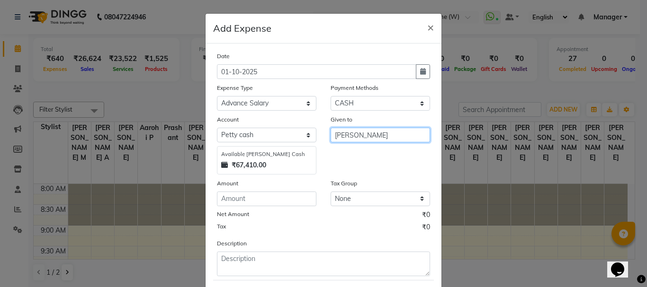
type input "[PERSON_NAME]"
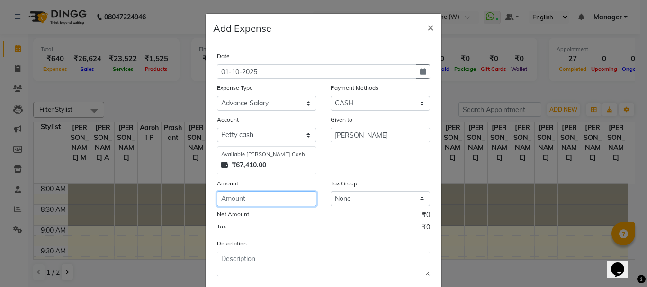
click at [259, 192] on input "number" at bounding box center [266, 199] width 99 height 15
type input "1000"
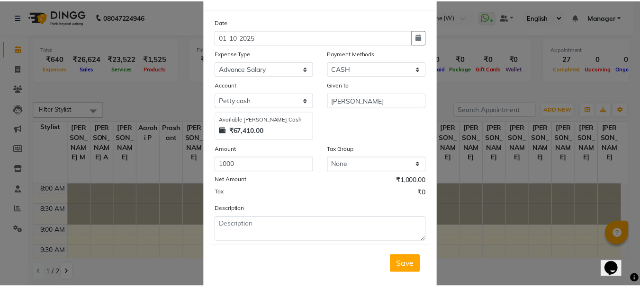
scroll to position [52, 0]
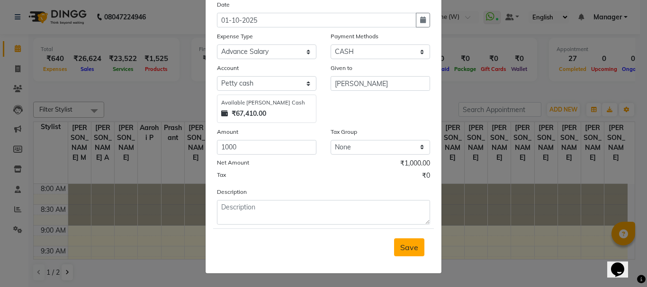
click at [404, 248] on span "Save" at bounding box center [409, 247] width 18 height 9
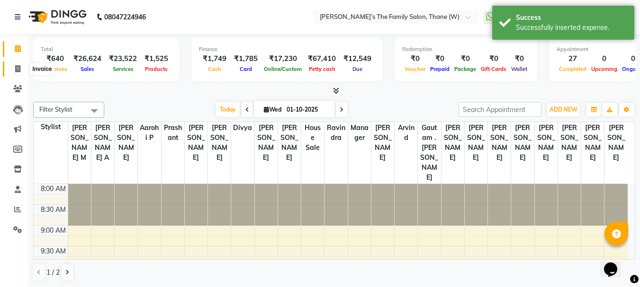
click at [17, 68] on icon at bounding box center [17, 68] width 5 height 7
select select "service"
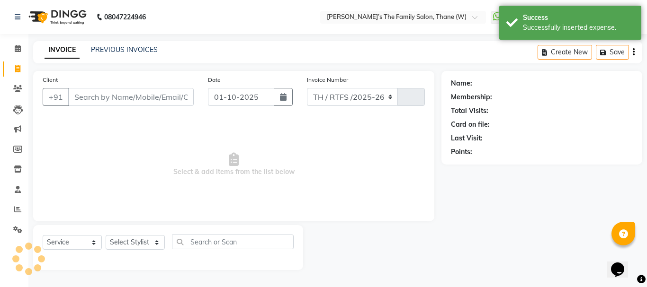
select select "8004"
type input "3688"
click at [18, 48] on icon at bounding box center [18, 48] width 6 height 7
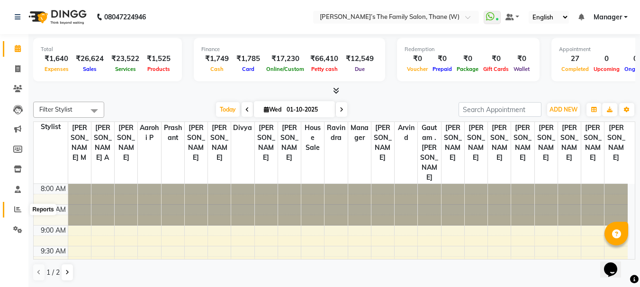
click at [15, 207] on icon at bounding box center [17, 209] width 7 height 7
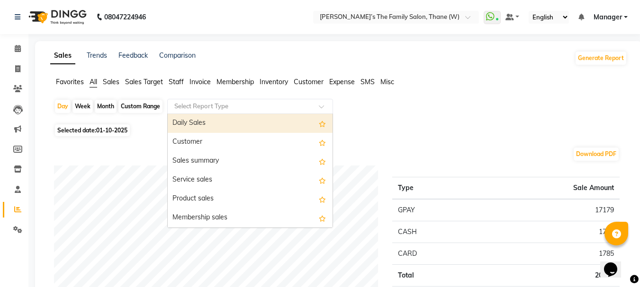
click at [198, 105] on input "text" at bounding box center [240, 106] width 136 height 9
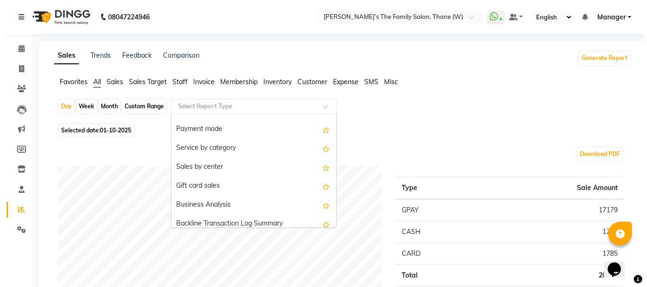
scroll to position [199, 0]
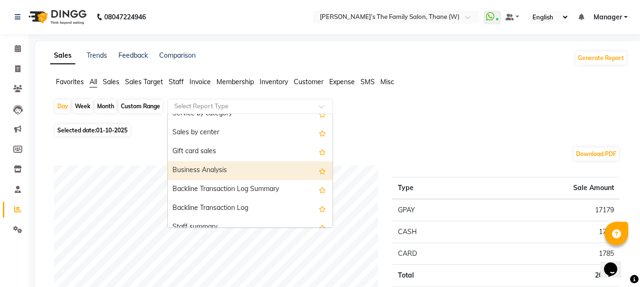
click at [248, 168] on div "Business Analysis" at bounding box center [250, 170] width 165 height 19
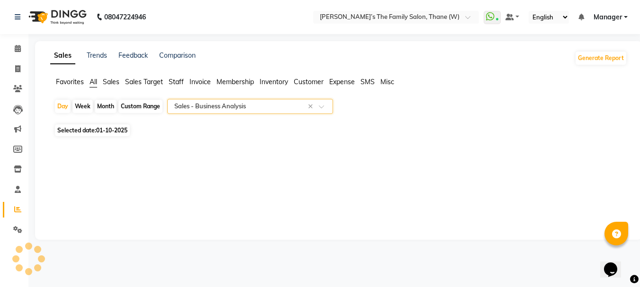
select select "full_report"
select select "csv"
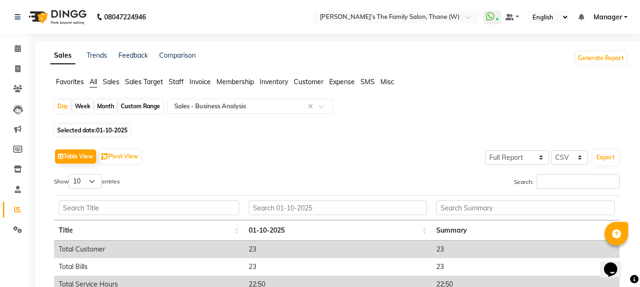
click at [314, 80] on span "Customer" at bounding box center [309, 82] width 30 height 9
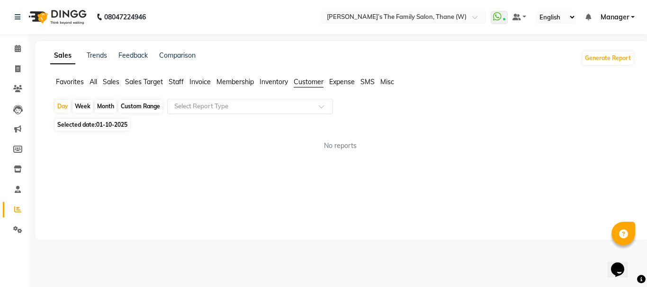
click at [300, 107] on input "text" at bounding box center [240, 106] width 136 height 9
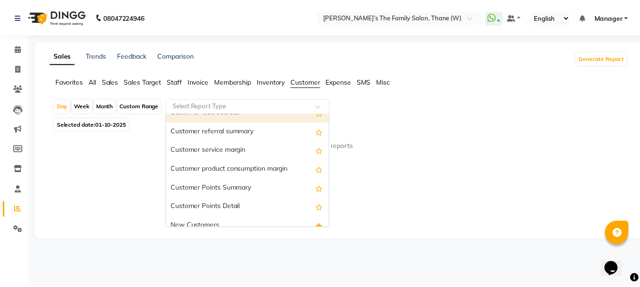
scroll to position [99, 0]
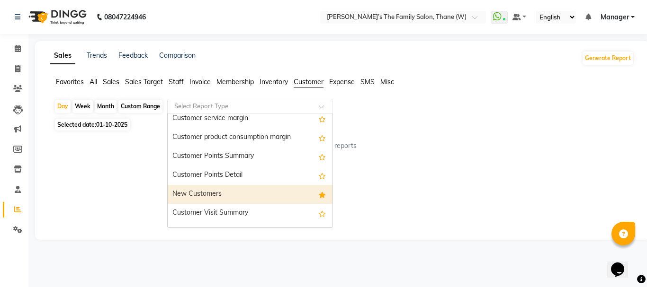
click at [256, 197] on div "New Customers" at bounding box center [250, 194] width 165 height 19
select select "full_report"
select select "csv"
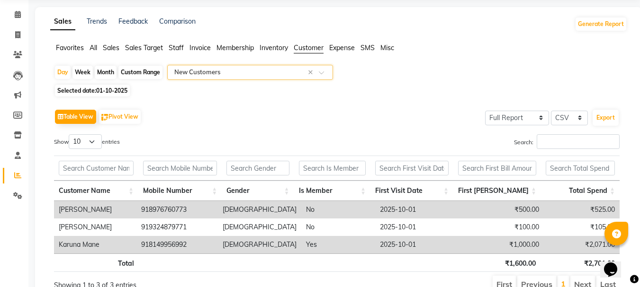
scroll to position [0, 0]
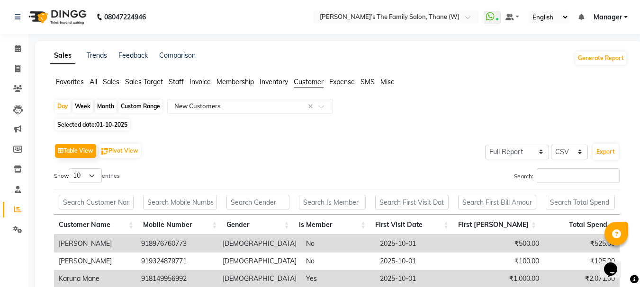
click at [176, 80] on span "Staff" at bounding box center [176, 82] width 15 height 9
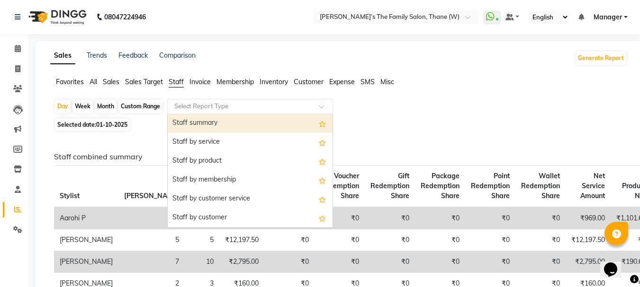
click at [264, 109] on input "text" at bounding box center [240, 106] width 136 height 9
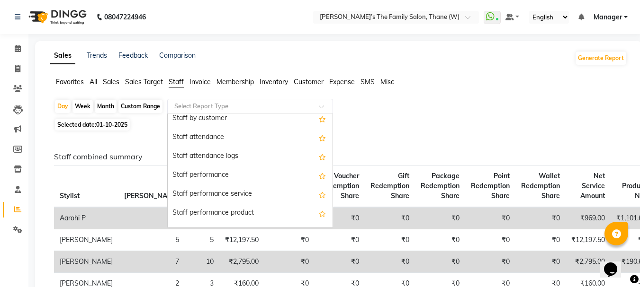
scroll to position [199, 0]
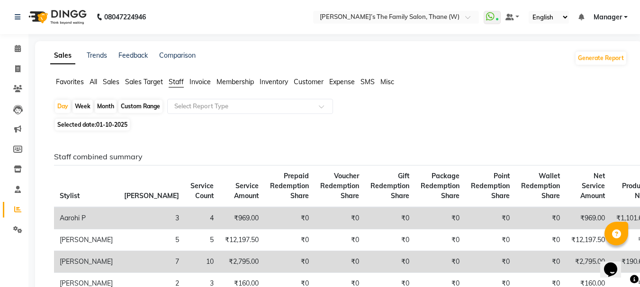
click at [112, 81] on span "Sales" at bounding box center [111, 82] width 17 height 9
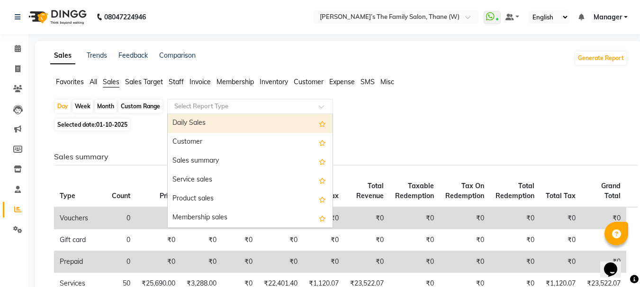
click at [217, 105] on input "text" at bounding box center [240, 106] width 136 height 9
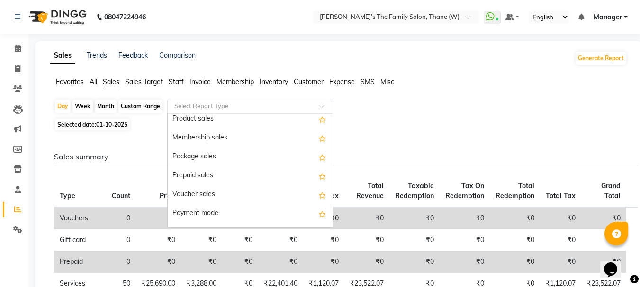
scroll to position [99, 0]
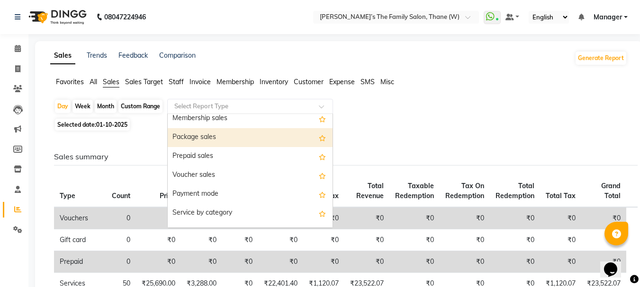
click at [252, 142] on div "Package sales" at bounding box center [250, 137] width 165 height 19
select select "full_report"
select select "csv"
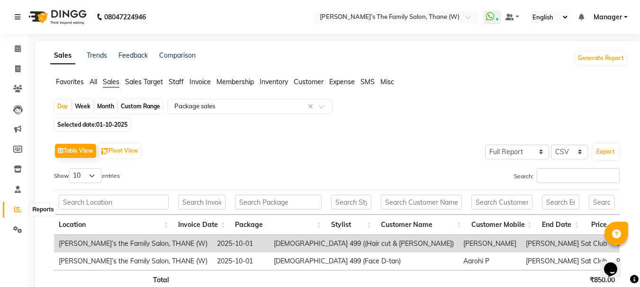
click at [20, 210] on icon at bounding box center [17, 209] width 7 height 7
click at [308, 86] on span "Customer" at bounding box center [309, 82] width 30 height 9
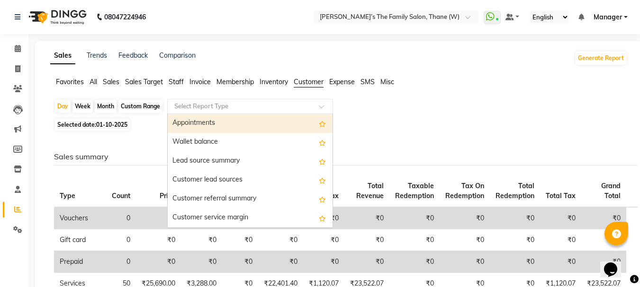
click at [318, 108] on div at bounding box center [250, 106] width 165 height 9
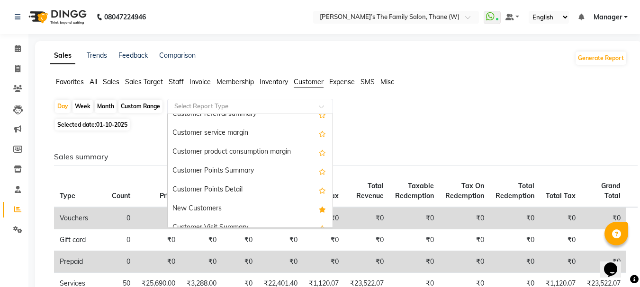
scroll to position [87, 0]
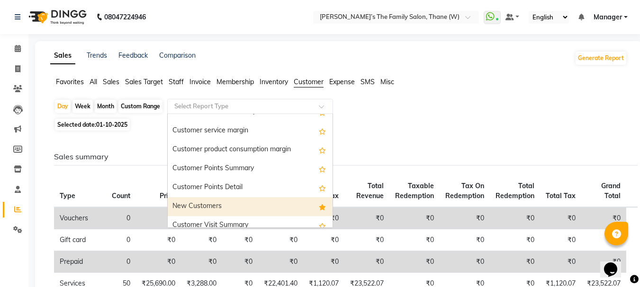
click at [247, 207] on div "New Customers" at bounding box center [250, 206] width 165 height 19
select select "full_report"
select select "csv"
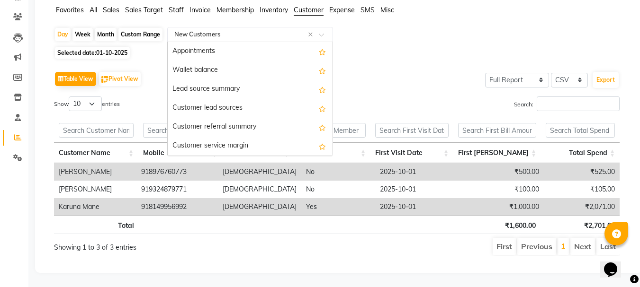
scroll to position [114, 0]
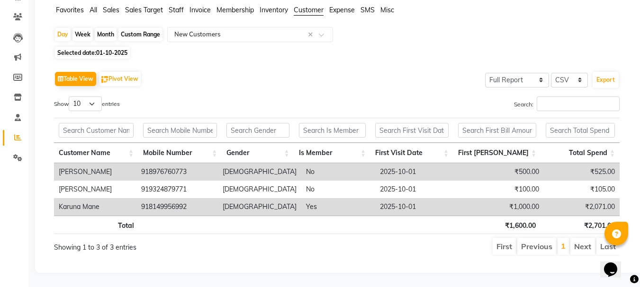
click at [410, 49] on div "Selected date: [DATE]" at bounding box center [340, 53] width 573 height 10
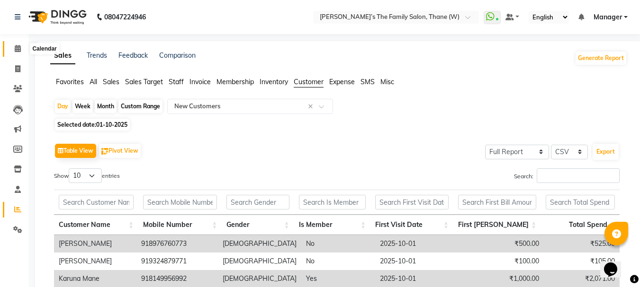
click at [16, 48] on icon at bounding box center [18, 48] width 6 height 7
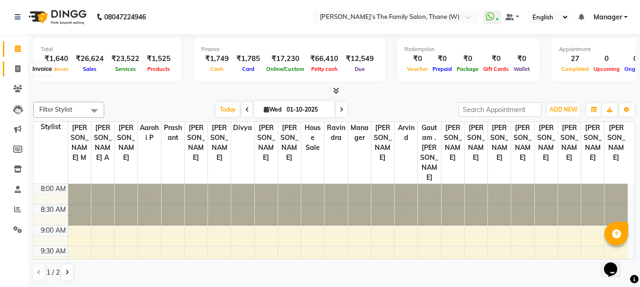
click at [17, 68] on icon at bounding box center [17, 68] width 5 height 7
select select "service"
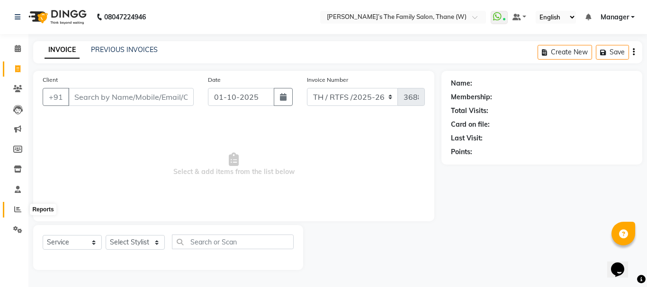
click at [15, 210] on icon at bounding box center [17, 209] width 7 height 7
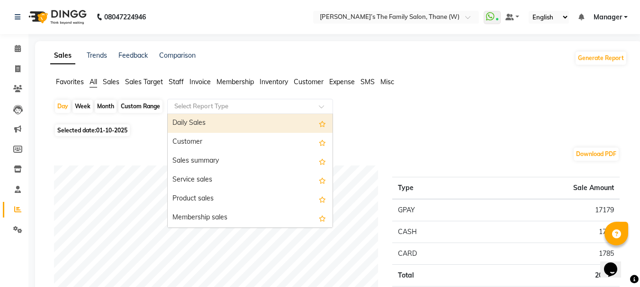
click at [191, 107] on input "text" at bounding box center [240, 106] width 136 height 9
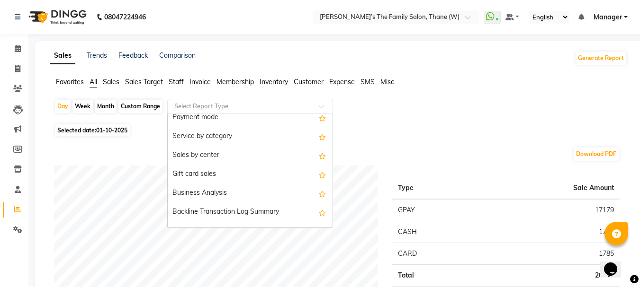
scroll to position [199, 0]
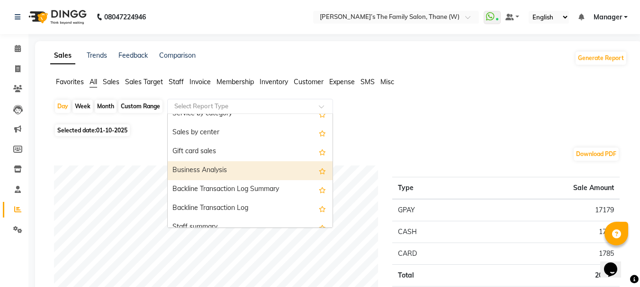
click at [241, 172] on div "Business Analysis" at bounding box center [250, 170] width 165 height 19
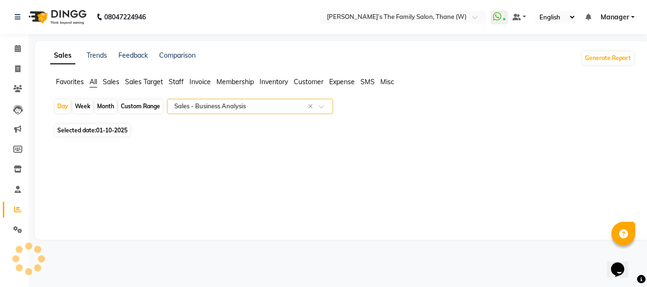
select select "full_report"
select select "csv"
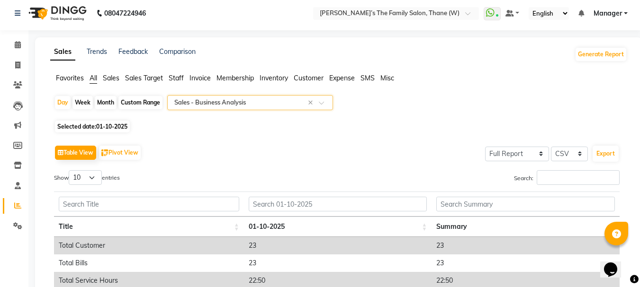
scroll to position [0, 0]
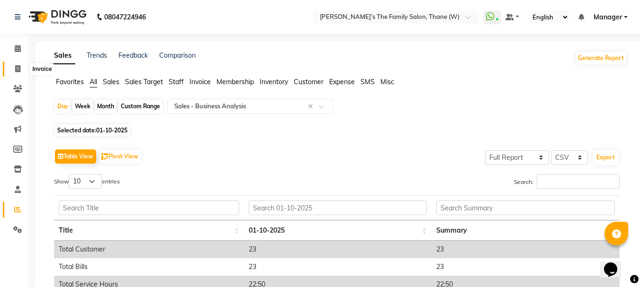
click at [18, 68] on icon at bounding box center [17, 68] width 5 height 7
select select "service"
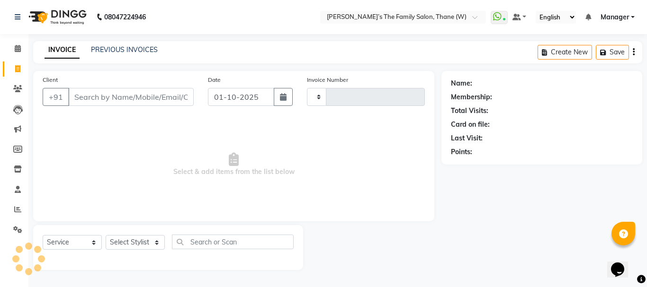
type input "3688"
select select "8004"
click at [118, 52] on link "PREVIOUS INVOICES" at bounding box center [124, 49] width 67 height 9
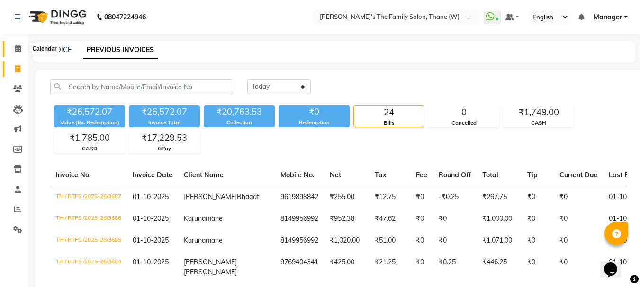
click at [18, 46] on icon at bounding box center [18, 48] width 6 height 7
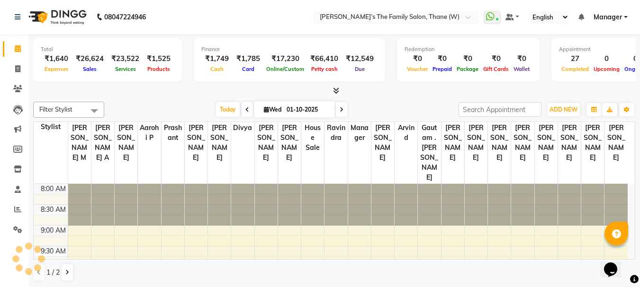
scroll to position [438, 0]
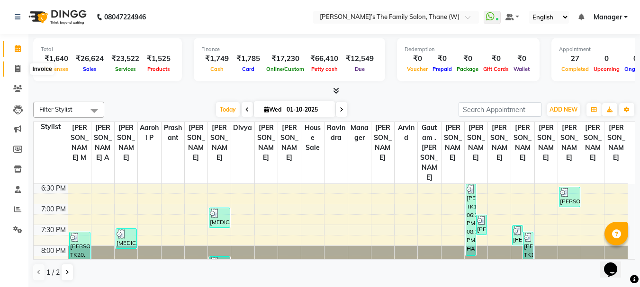
click at [18, 70] on icon at bounding box center [17, 68] width 5 height 7
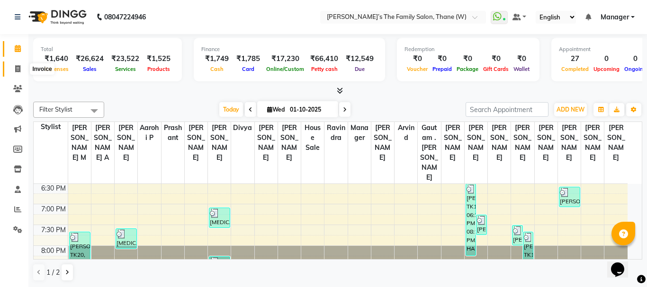
select select "service"
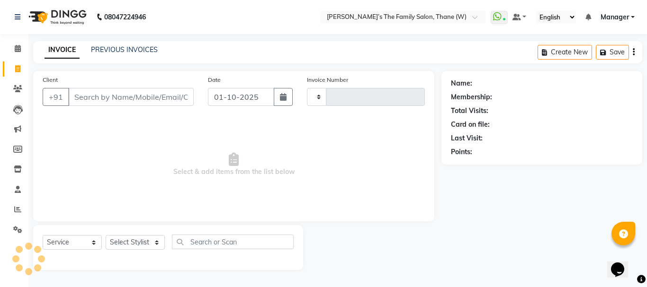
type input "3688"
select select "8004"
click at [123, 49] on link "PREVIOUS INVOICES" at bounding box center [124, 49] width 67 height 9
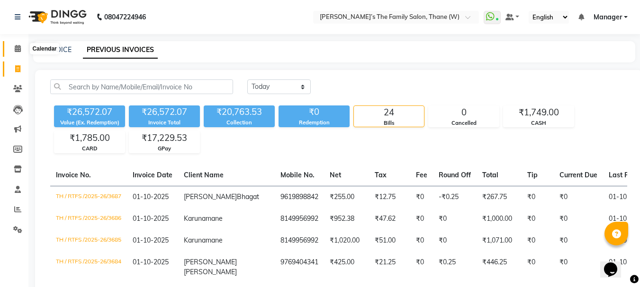
click at [18, 48] on icon at bounding box center [18, 48] width 6 height 7
